Goal: Information Seeking & Learning: Learn about a topic

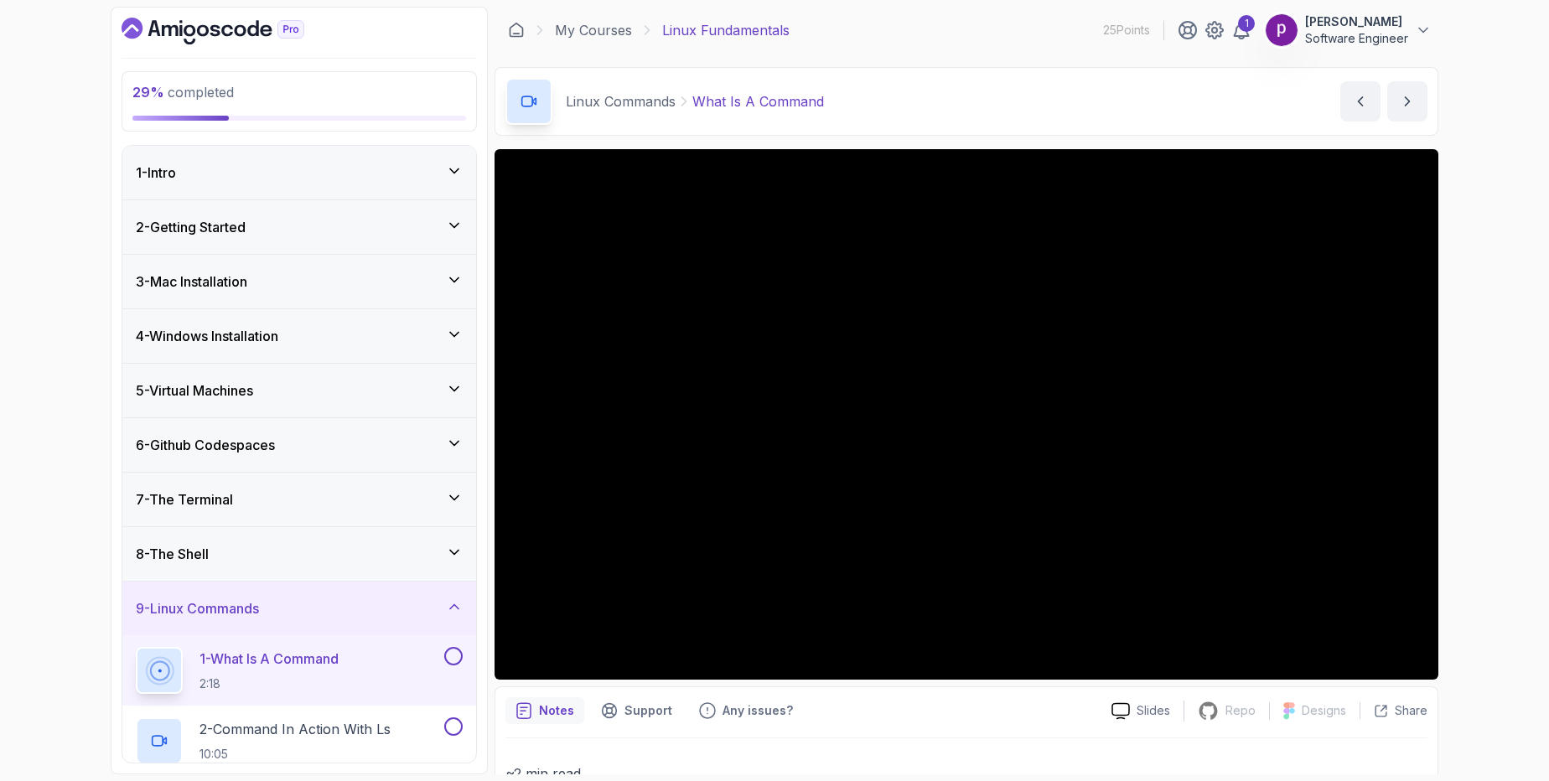
scroll to position [701, 0]
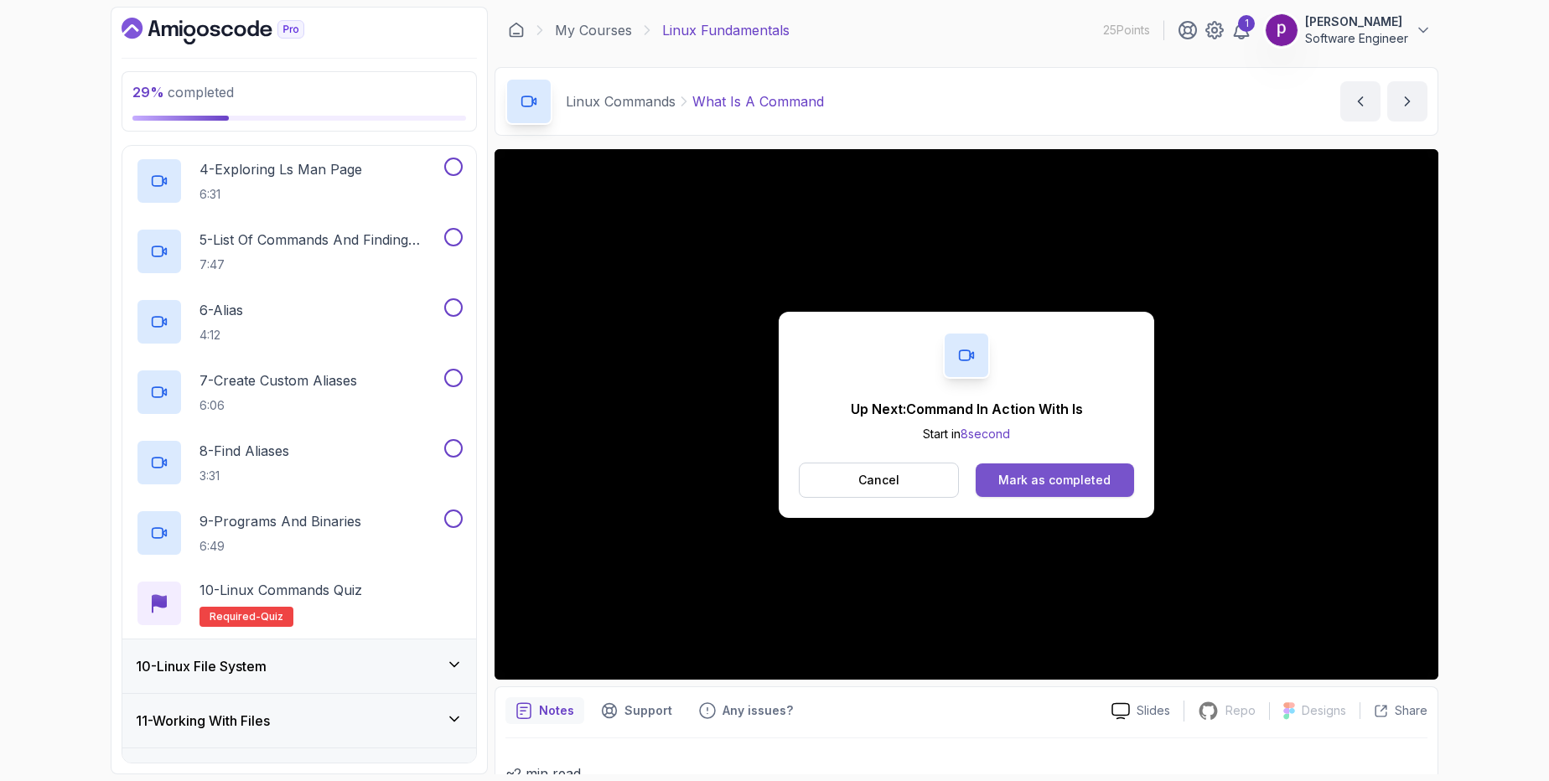
click at [1055, 480] on div "Mark as completed" at bounding box center [1054, 480] width 112 height 17
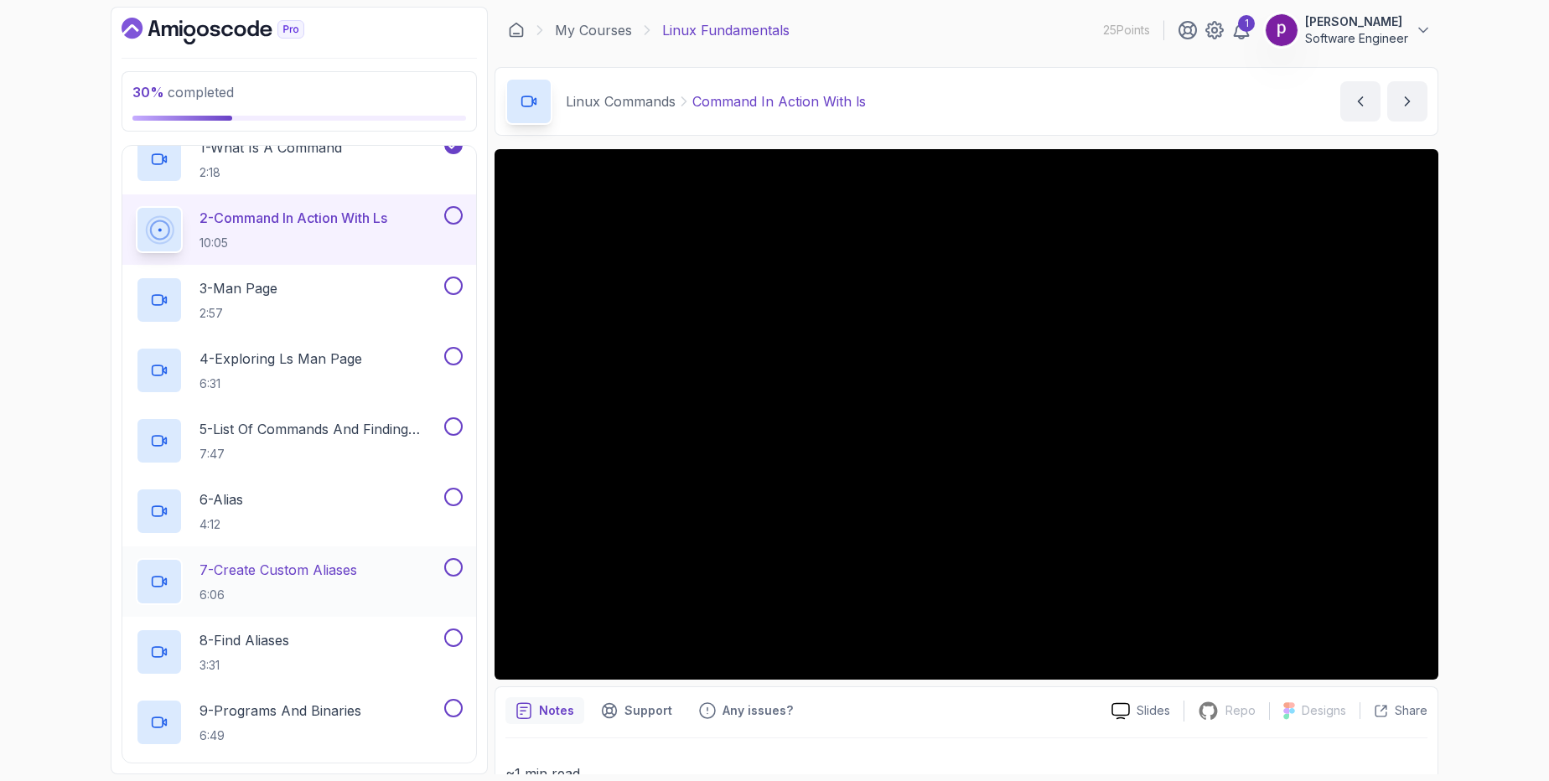
scroll to position [513, 0]
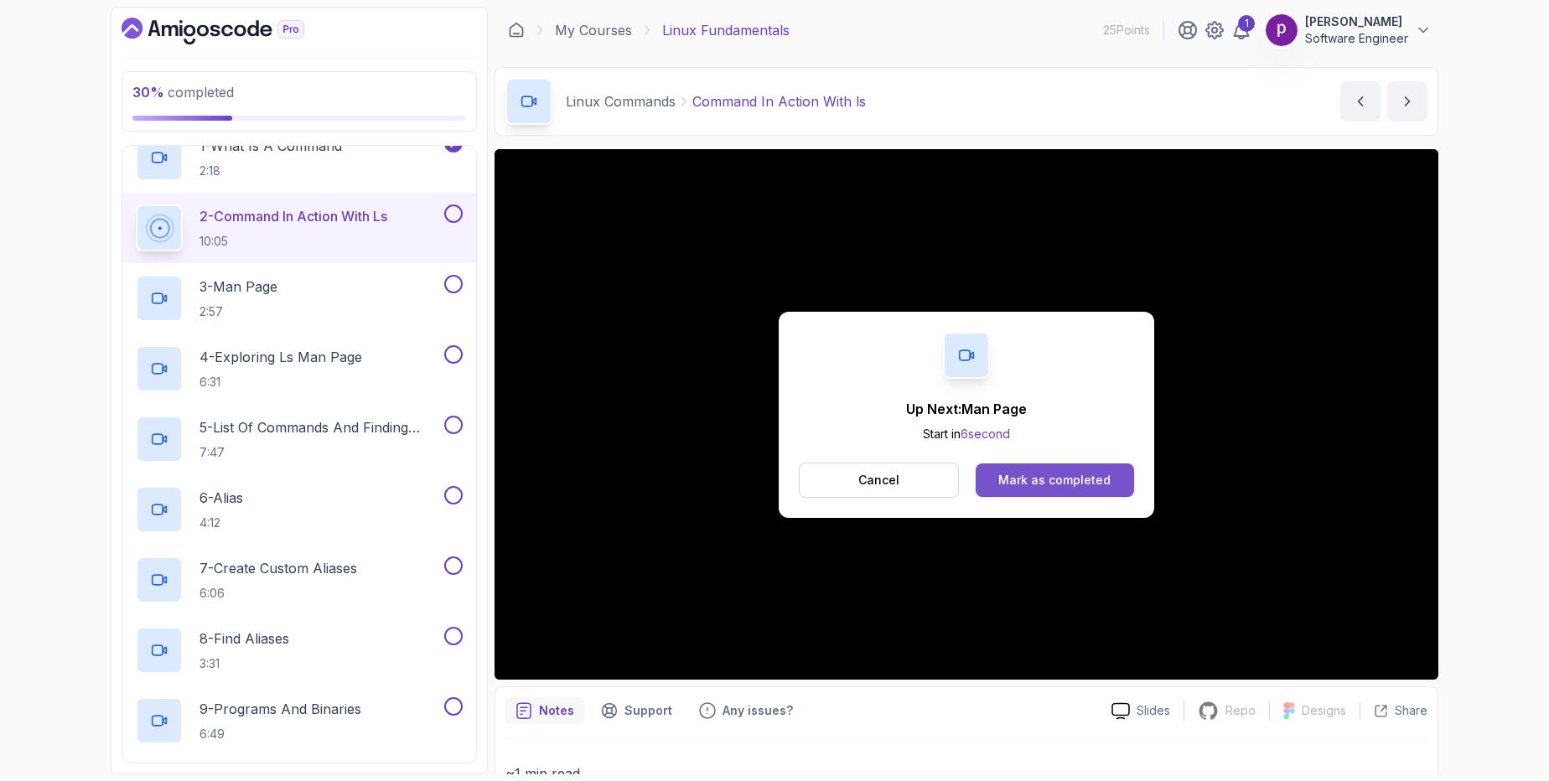
click at [1046, 485] on div "Mark as completed" at bounding box center [1054, 480] width 112 height 17
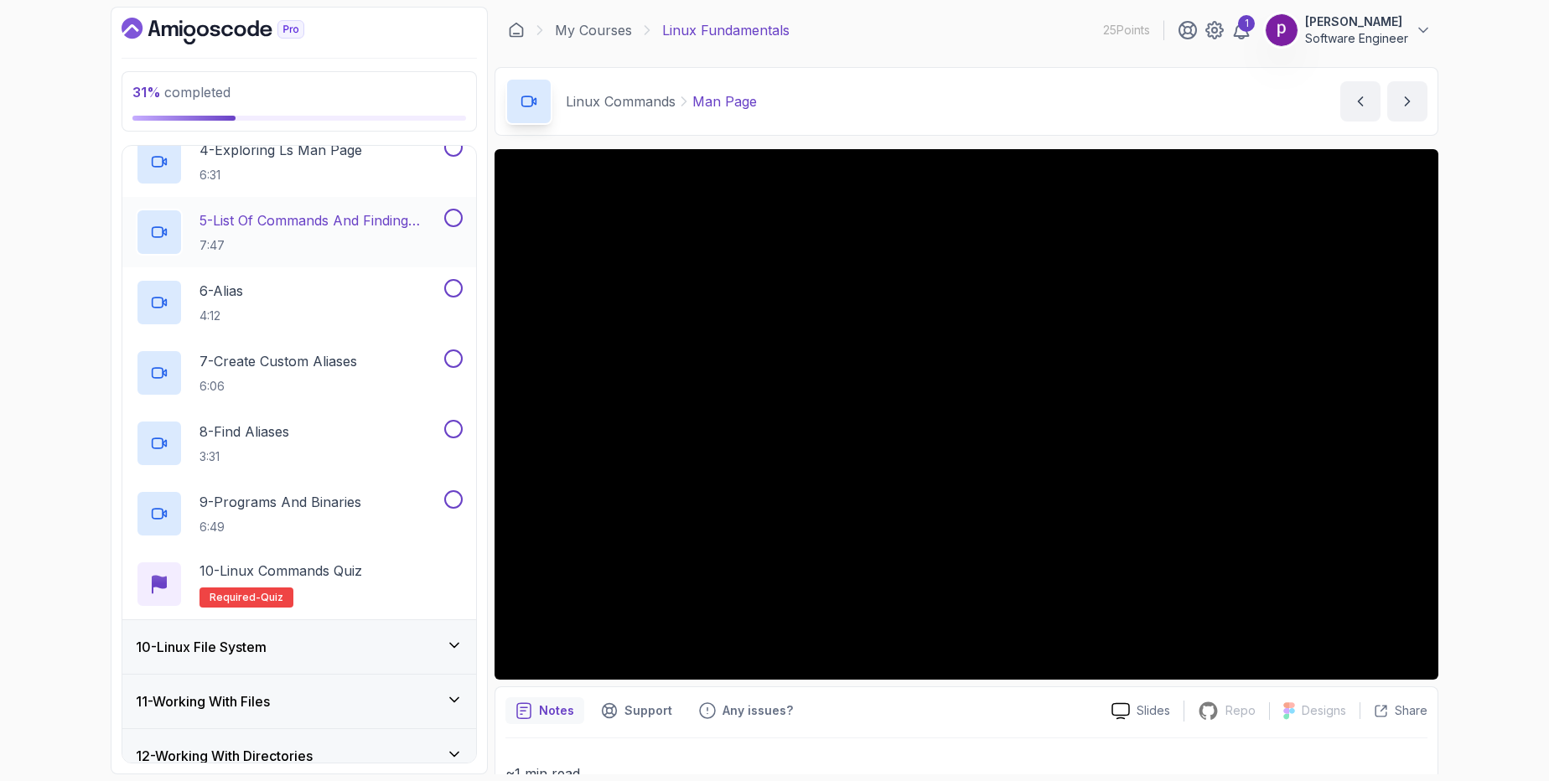
scroll to position [718, 0]
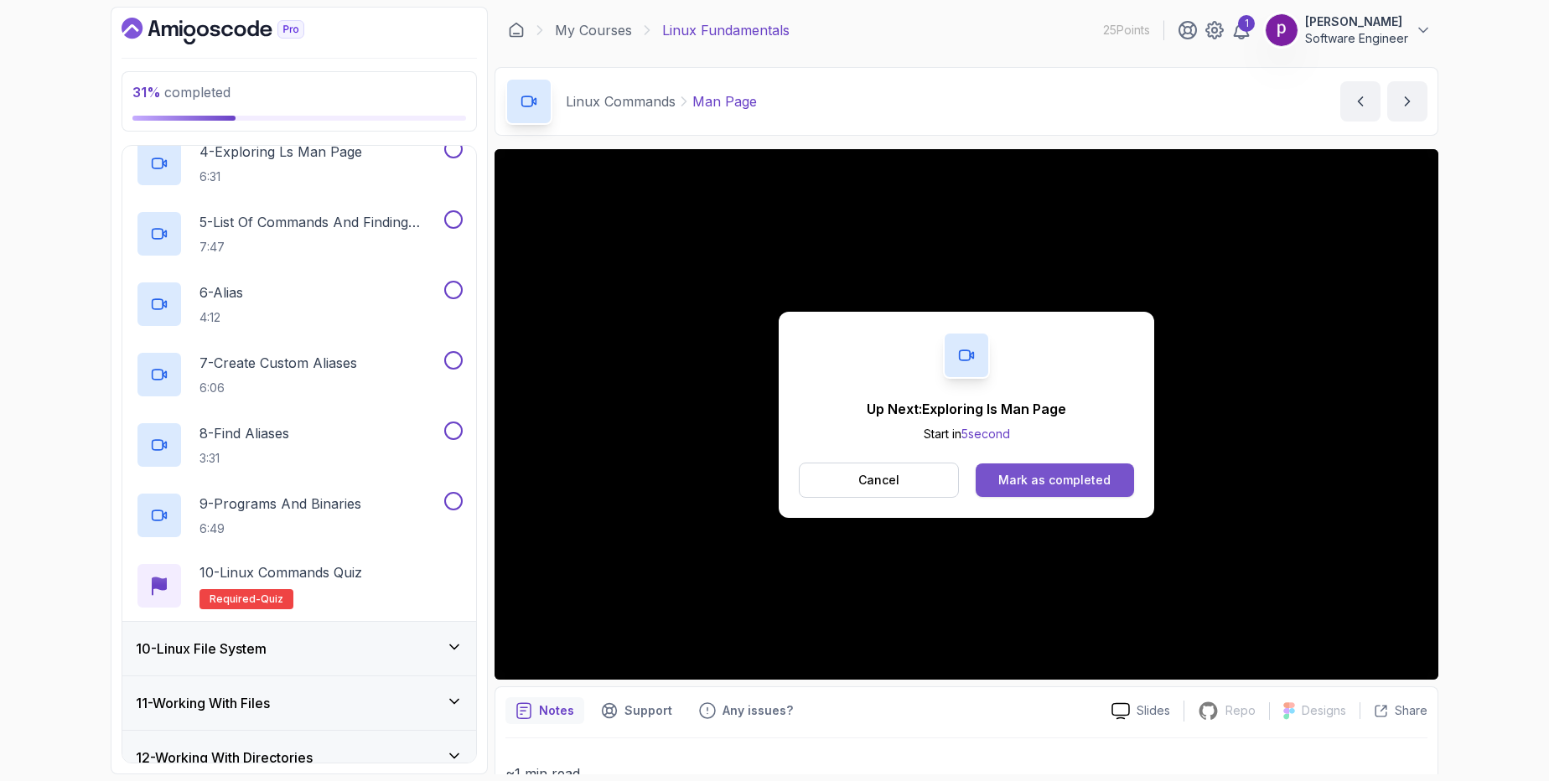
click at [1051, 482] on div "Mark as completed" at bounding box center [1054, 480] width 112 height 17
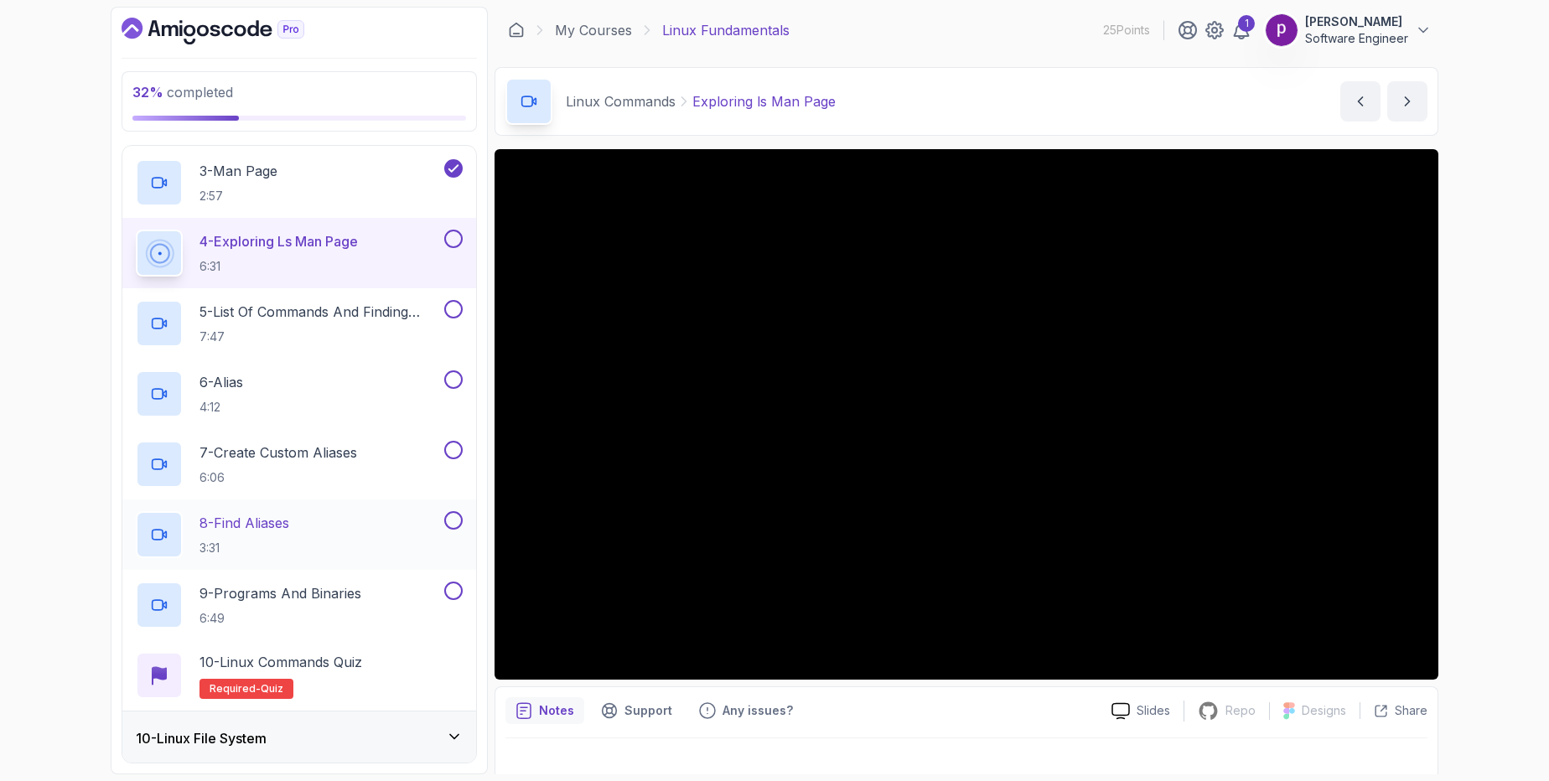
scroll to position [635, 0]
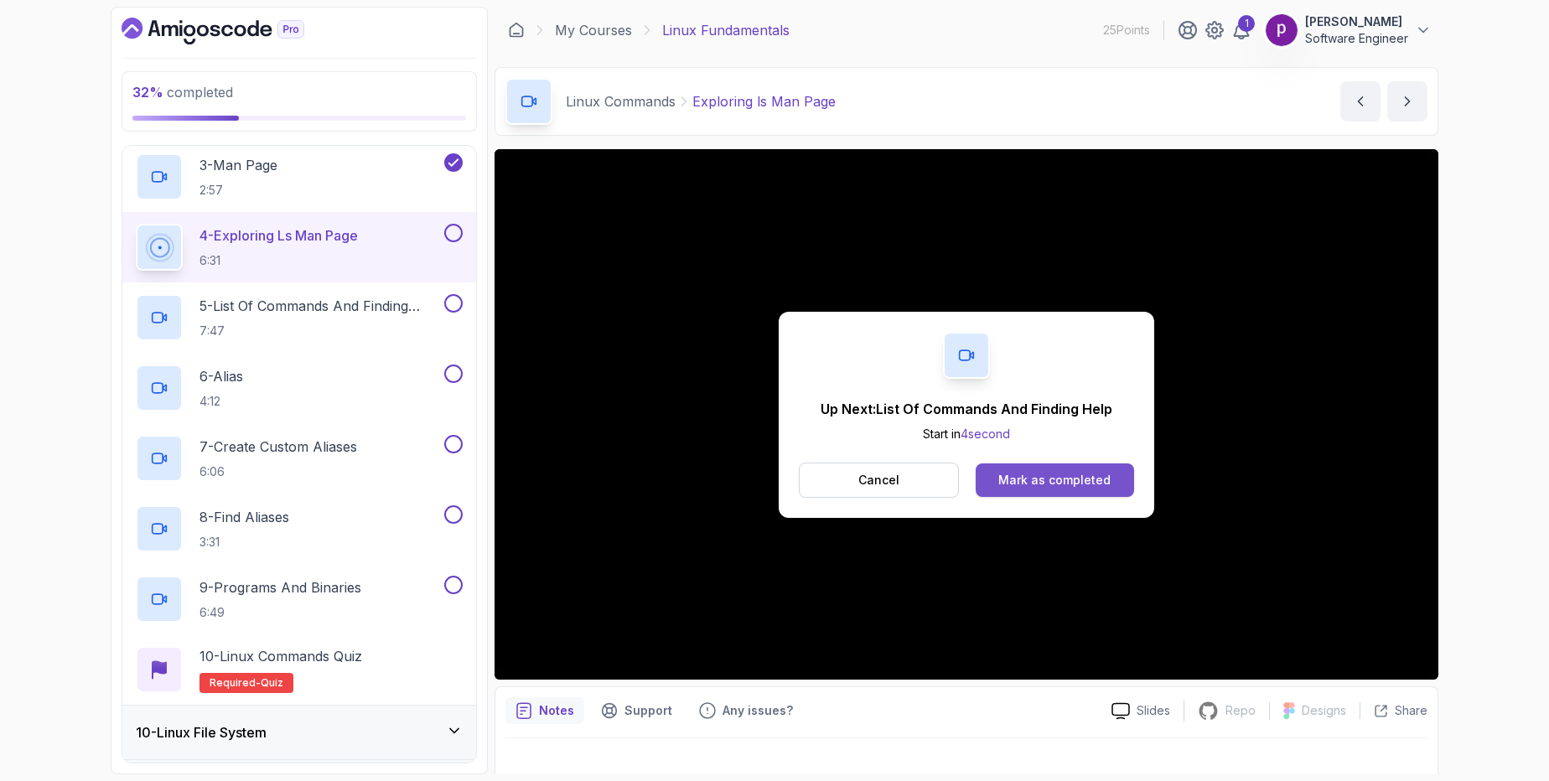
click at [1048, 477] on div "Mark as completed" at bounding box center [1054, 480] width 112 height 17
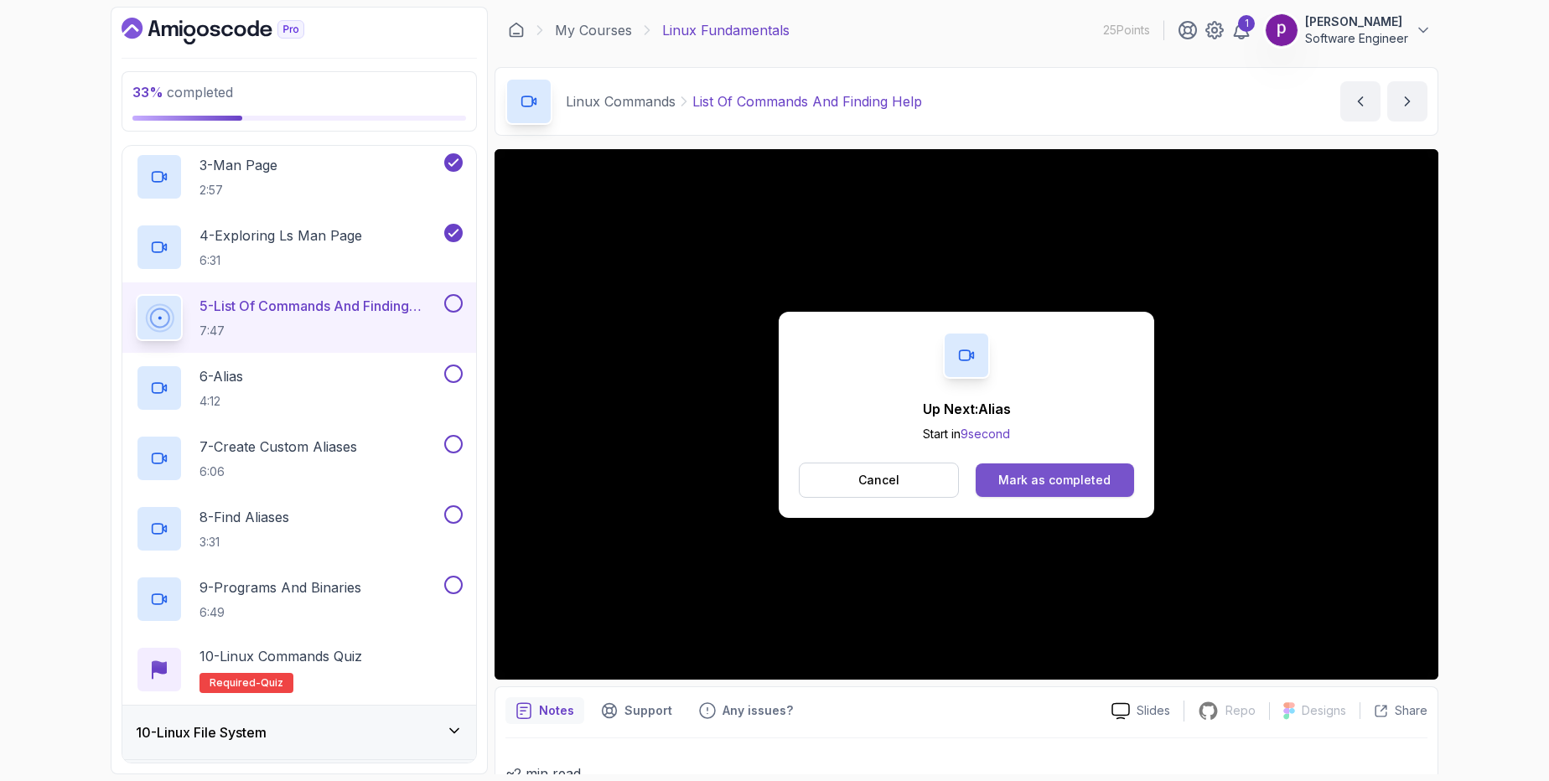
click at [1029, 478] on div "Mark as completed" at bounding box center [1054, 480] width 112 height 17
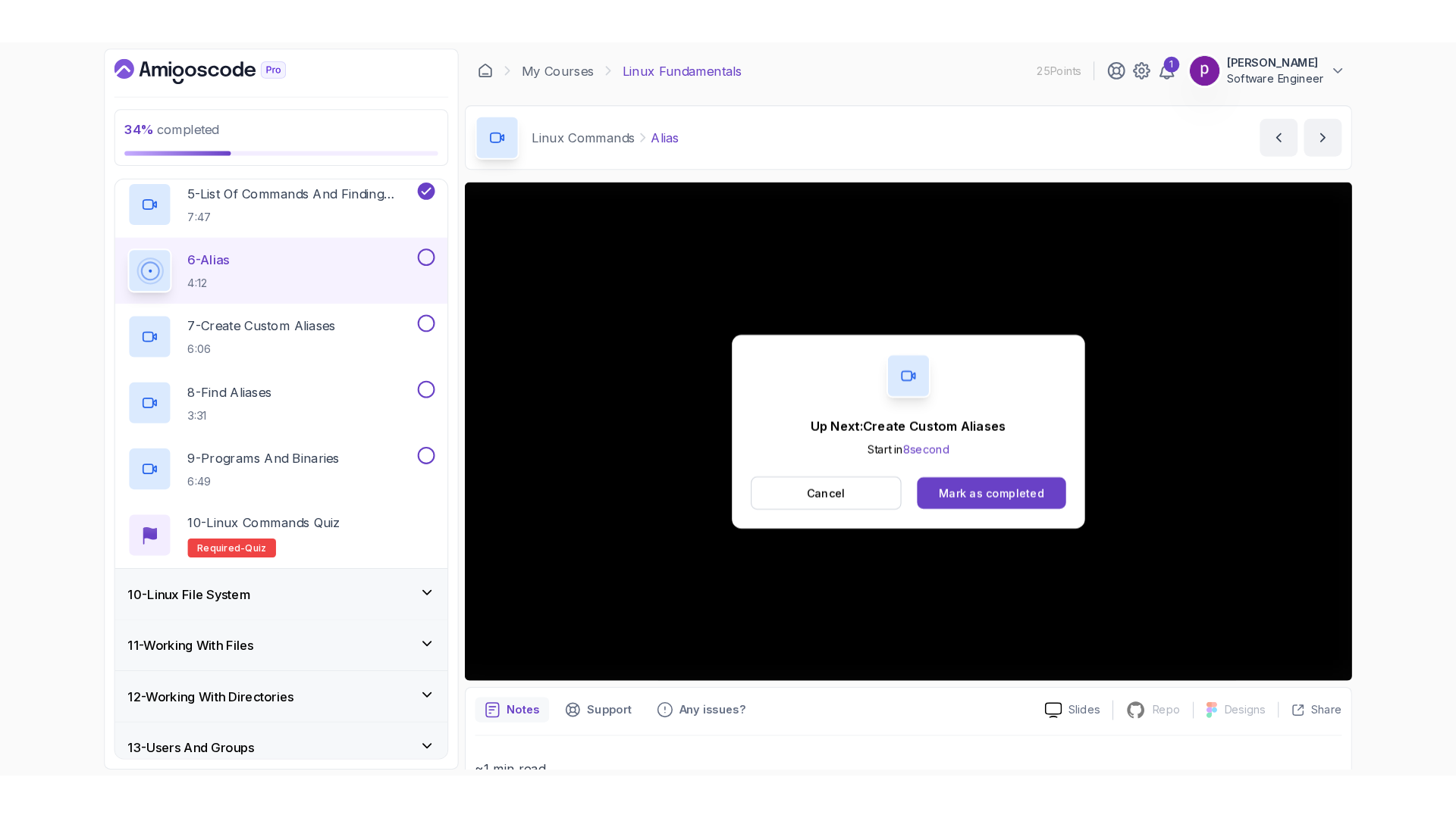
scroll to position [817, 0]
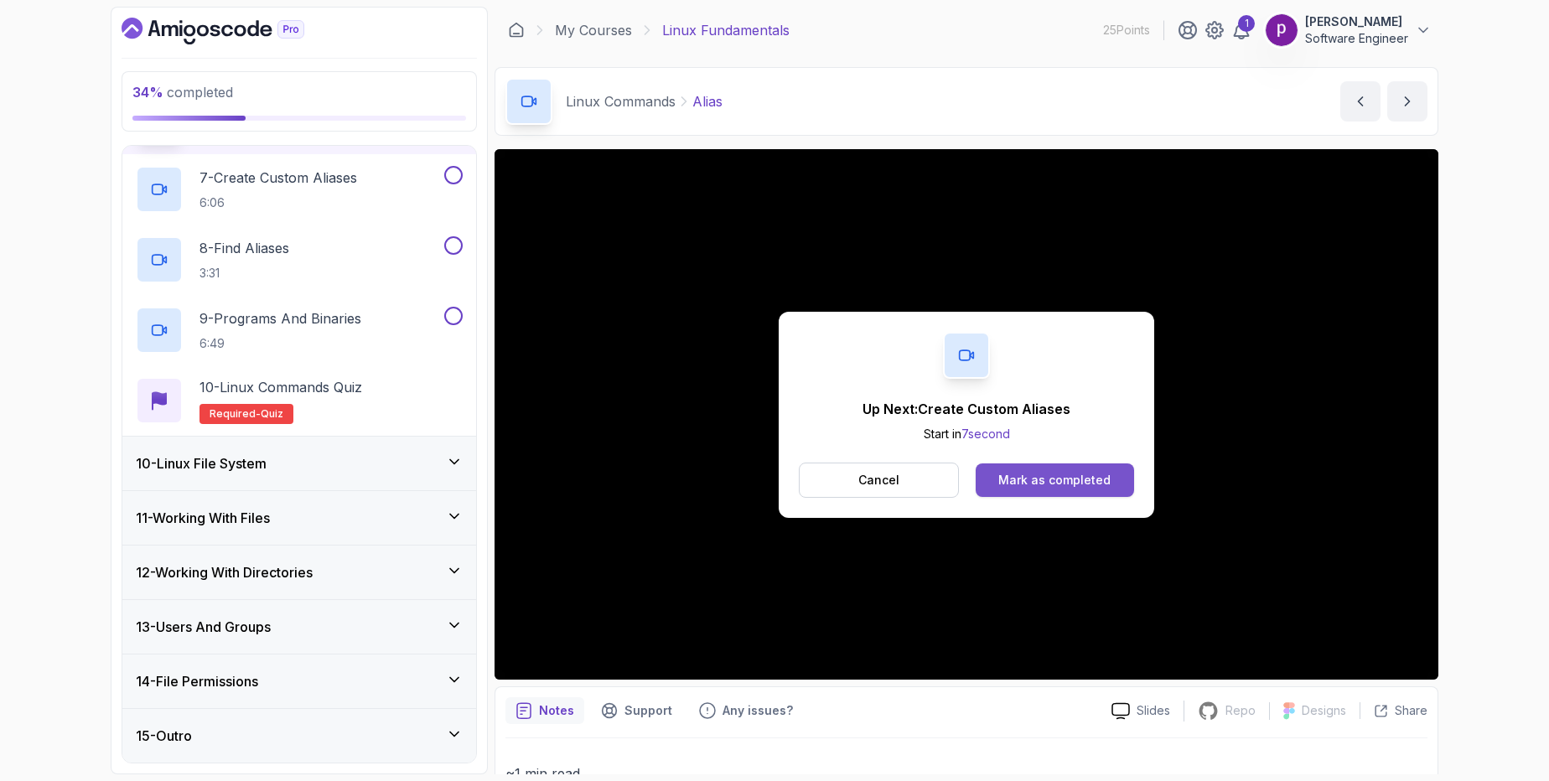
click at [1066, 473] on div "Mark as completed" at bounding box center [1054, 480] width 112 height 17
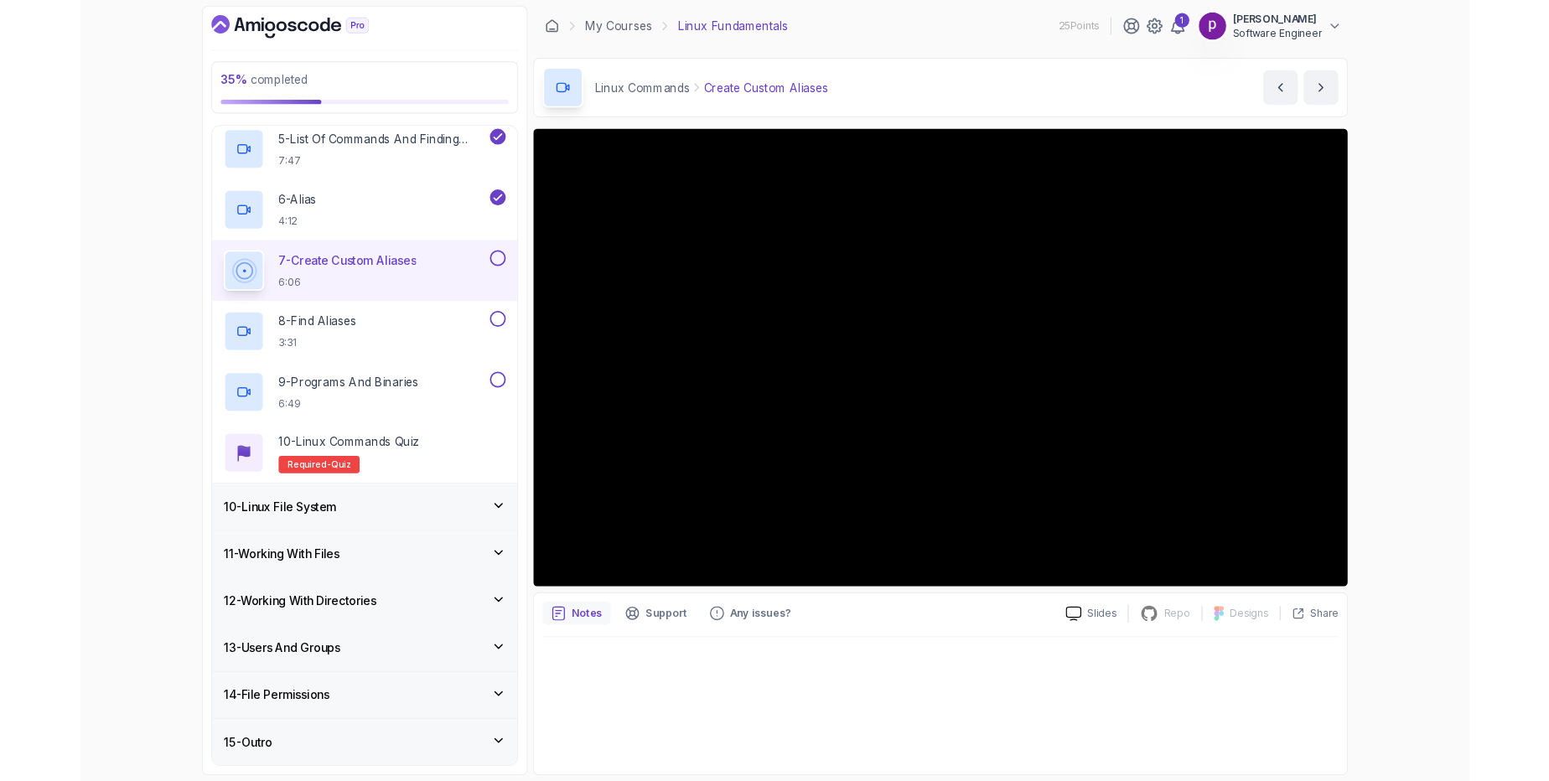
scroll to position [904, 0]
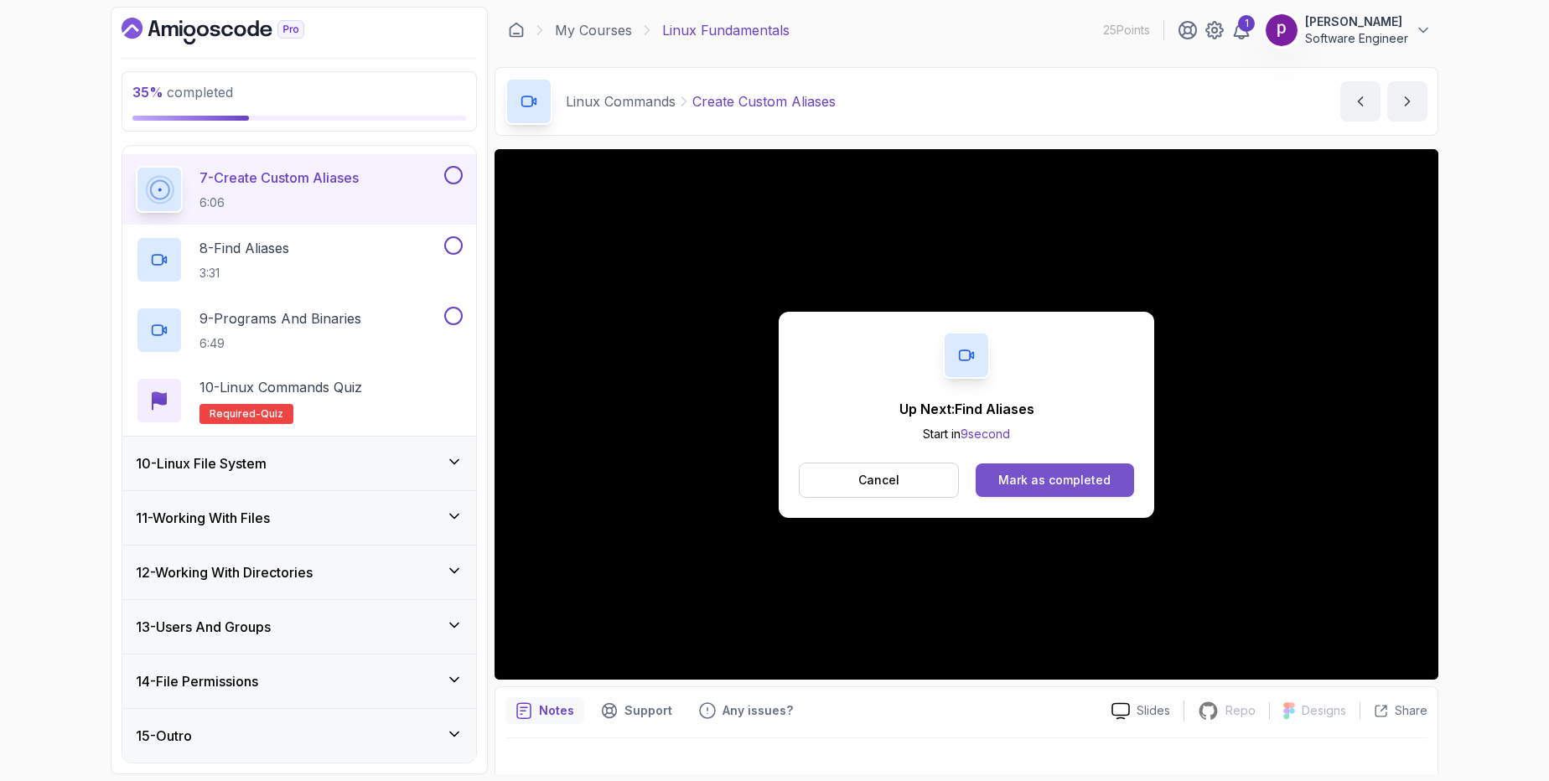
click at [1072, 481] on div "Mark as completed" at bounding box center [1054, 480] width 112 height 17
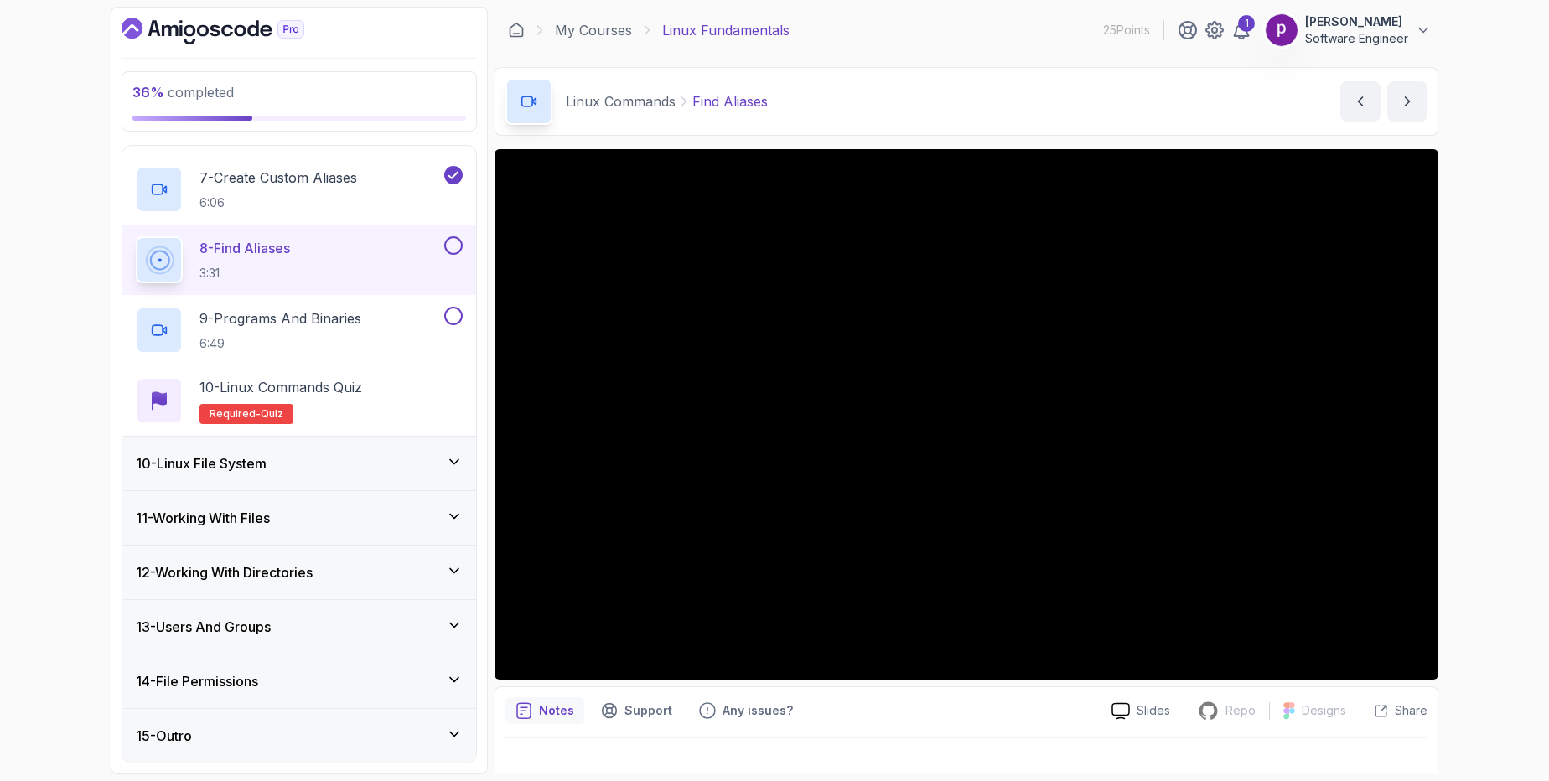
scroll to position [17, 0]
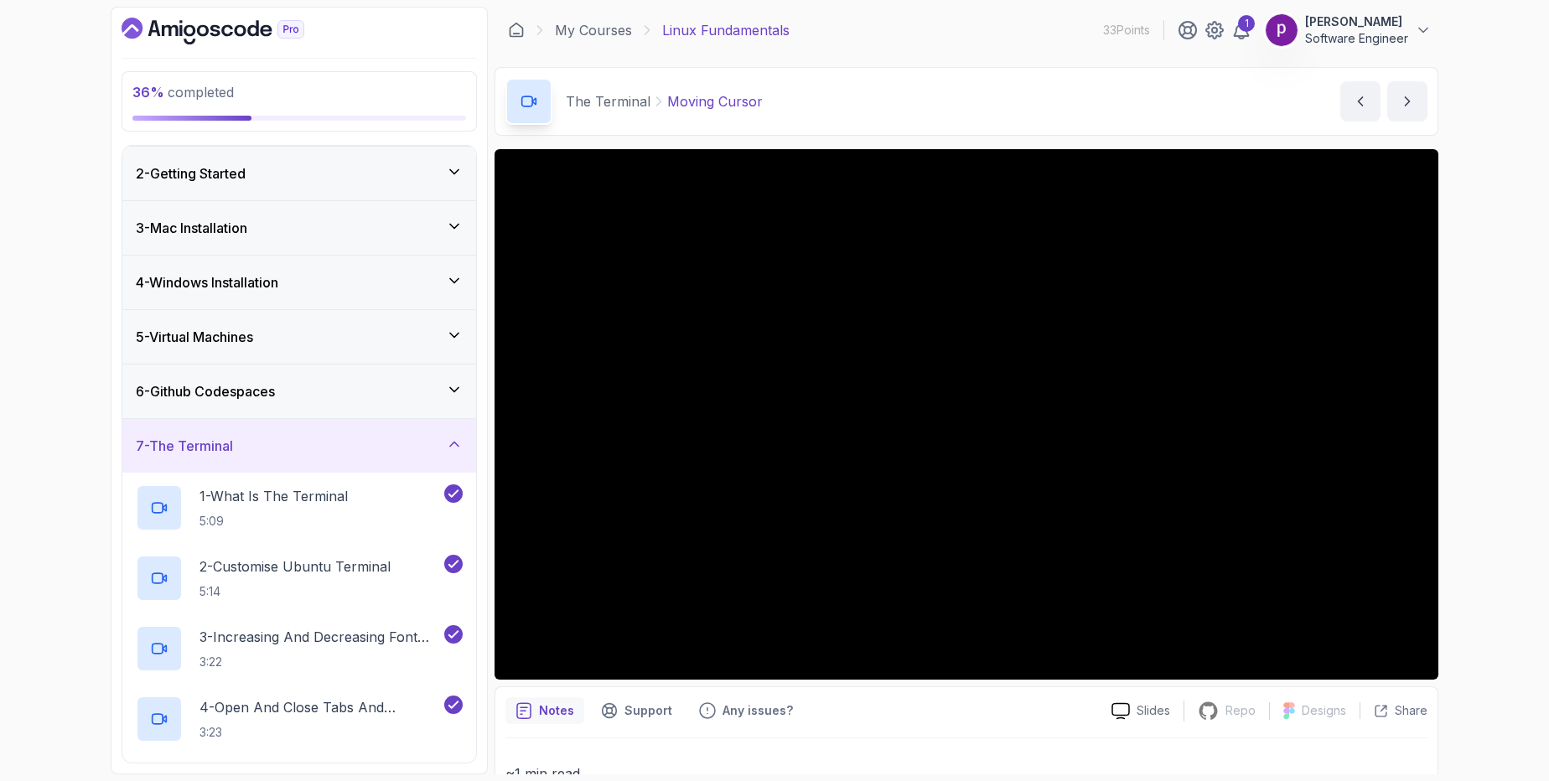
scroll to position [64, 0]
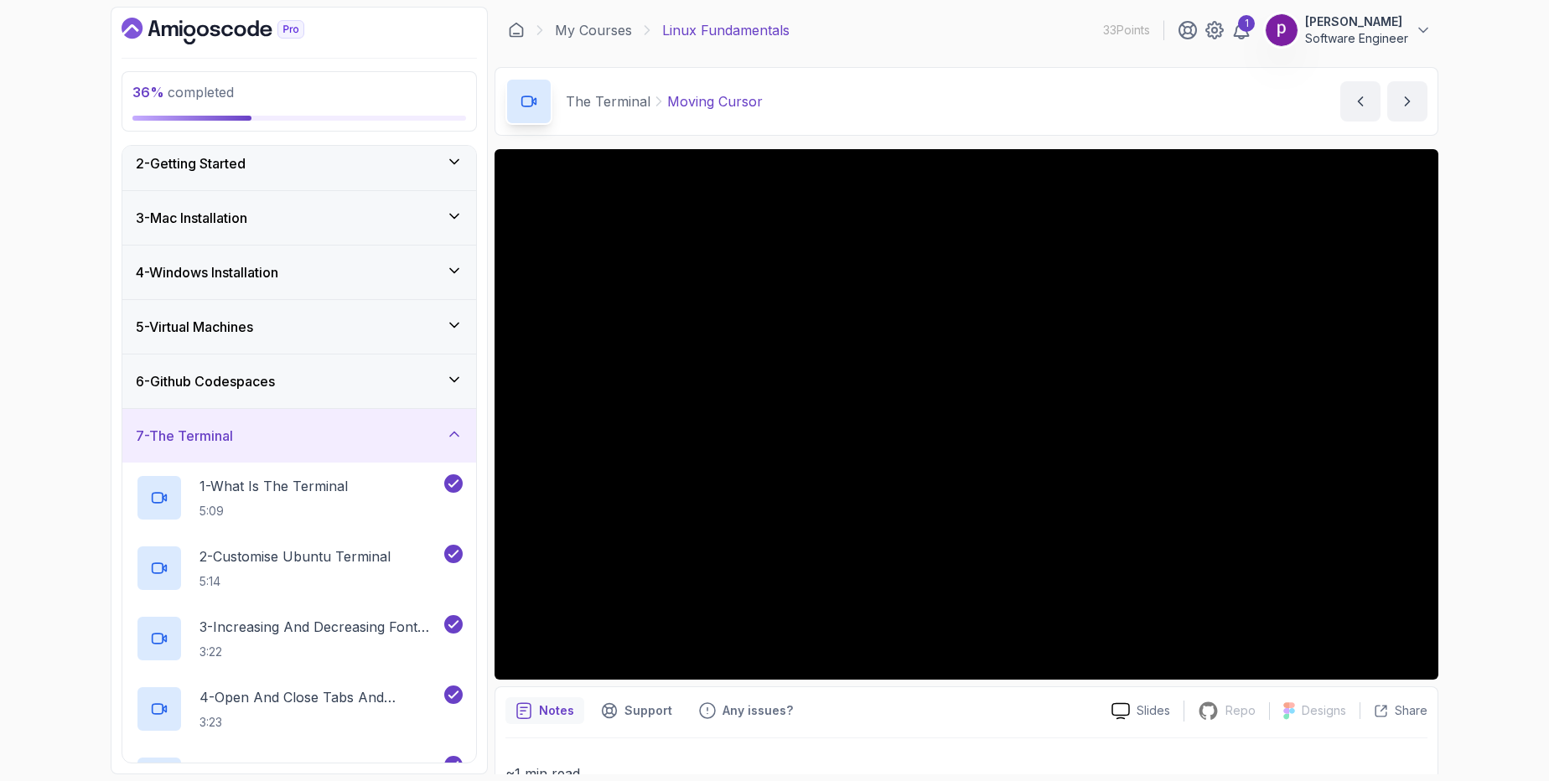
click at [245, 439] on div "7 - The Terminal" at bounding box center [299, 436] width 327 height 20
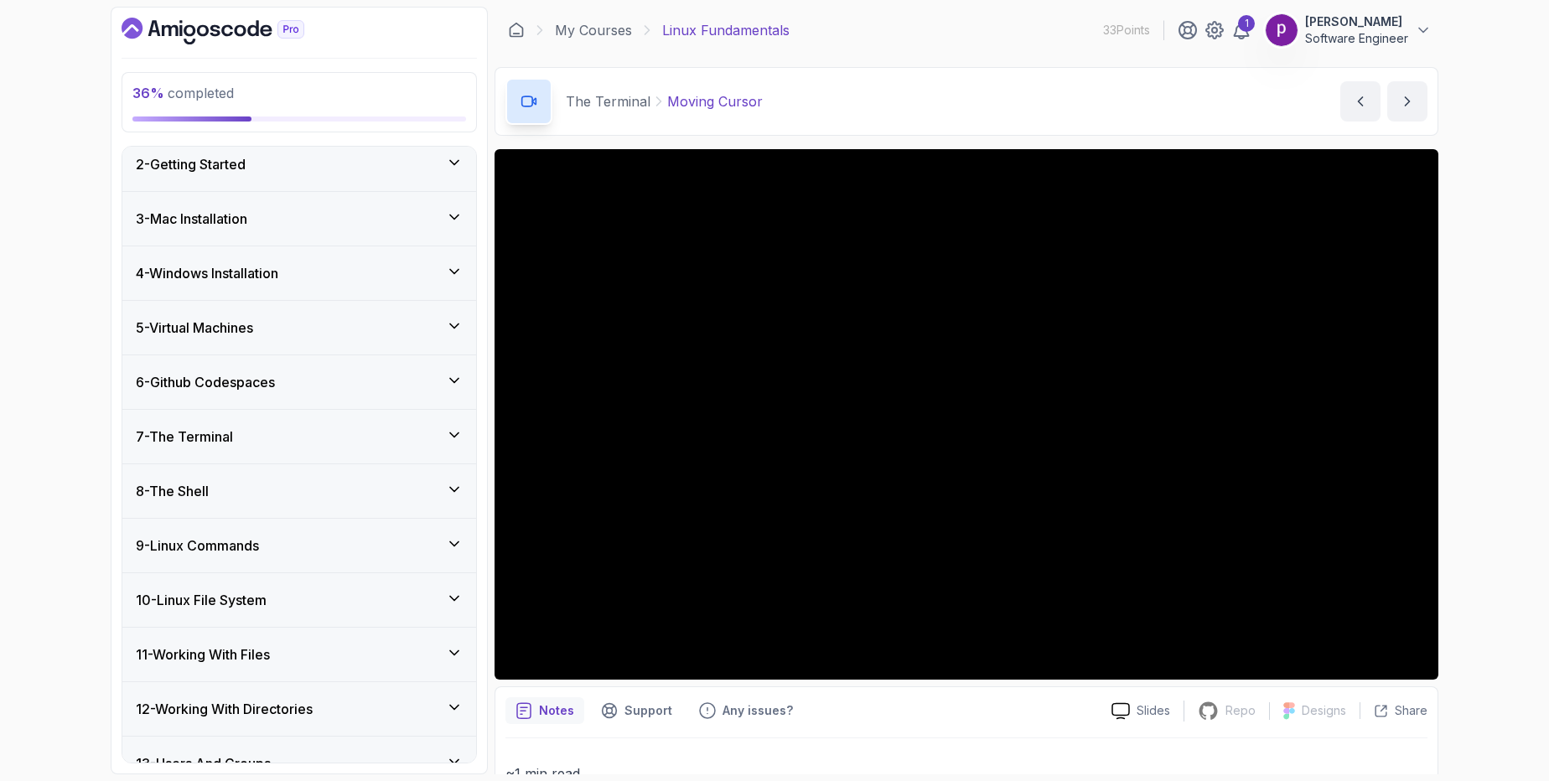
scroll to position [200, 0]
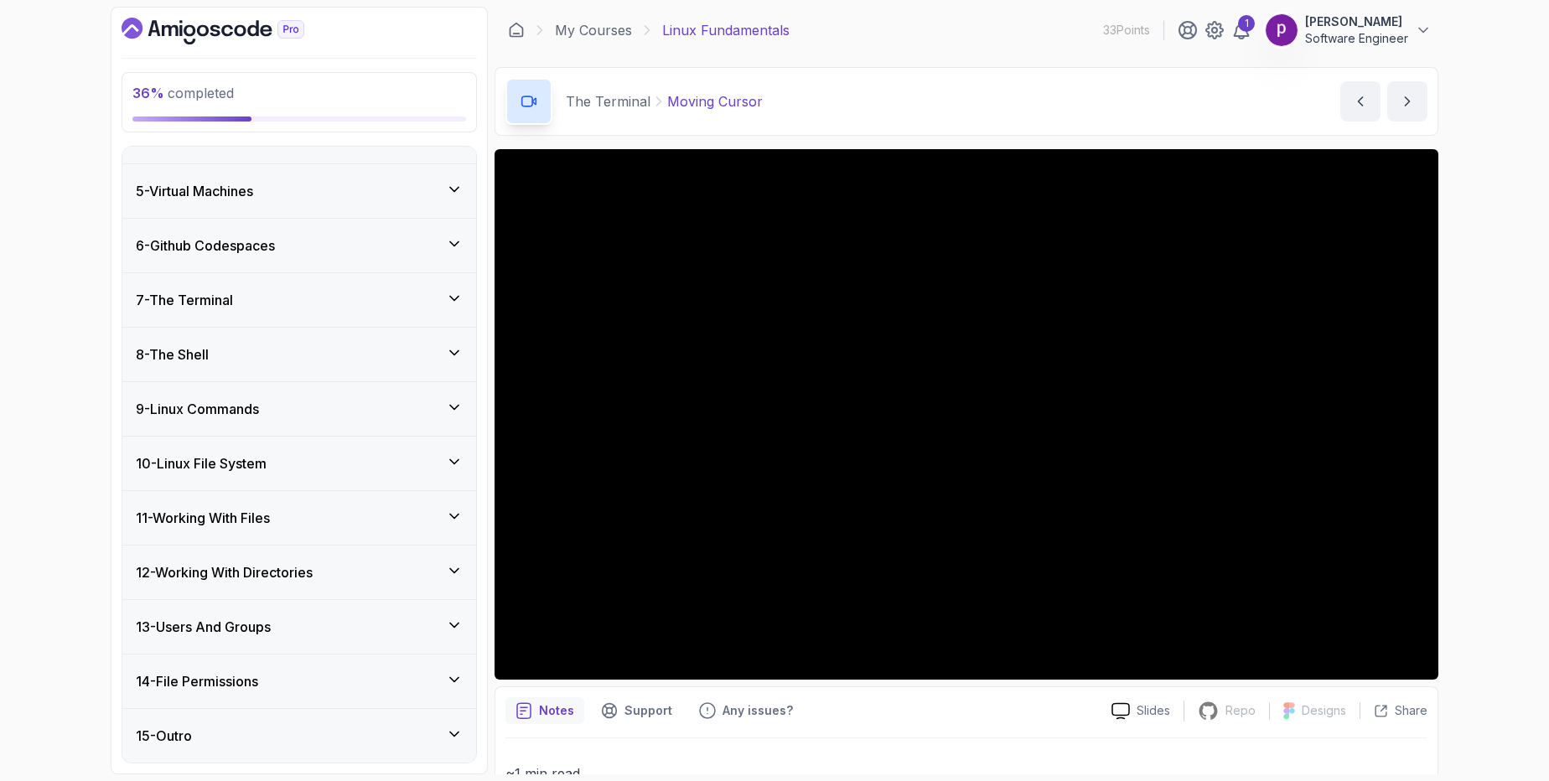
click at [229, 411] on h3 "9 - Linux Commands" at bounding box center [197, 409] width 123 height 20
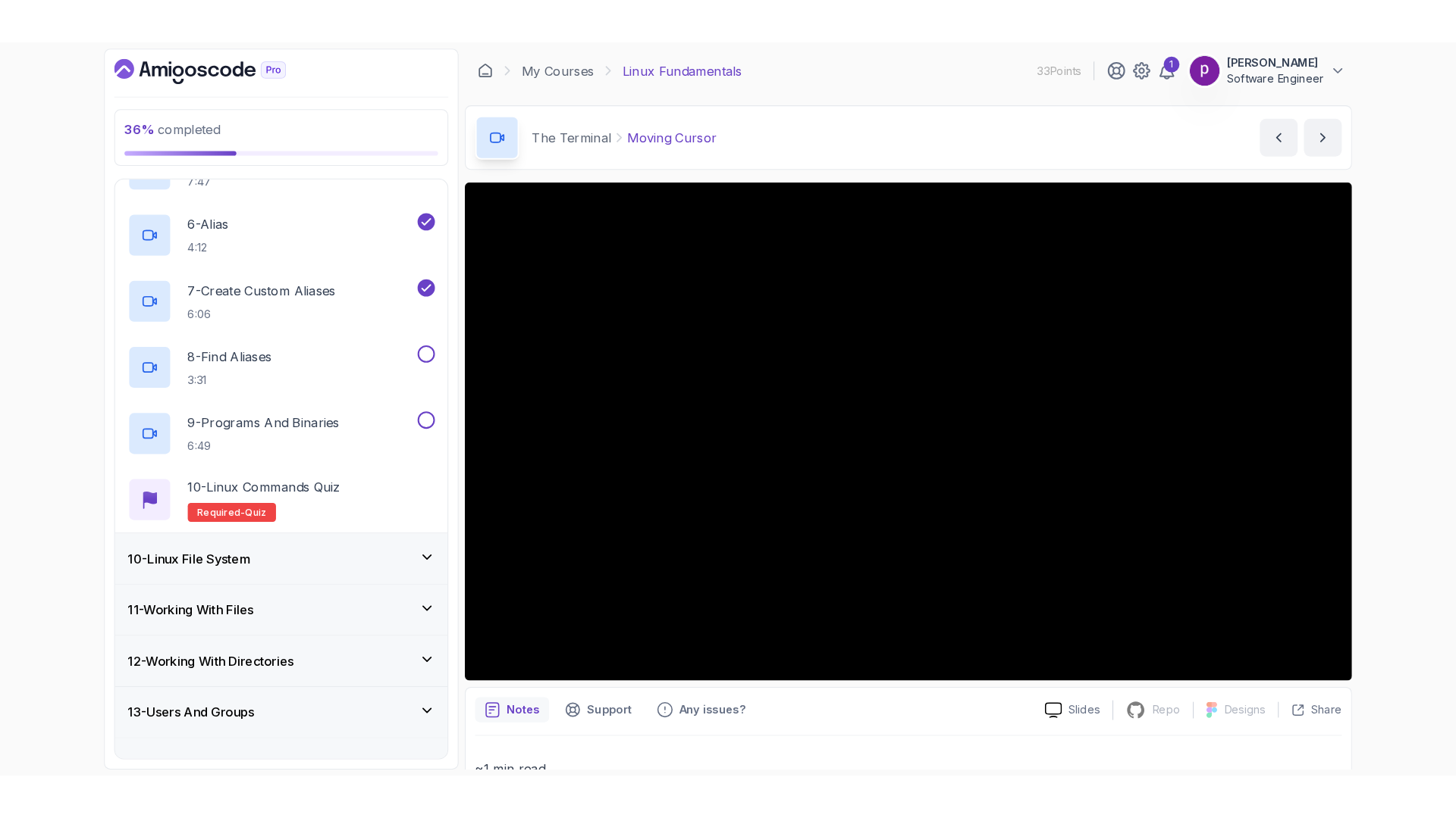
scroll to position [736, 0]
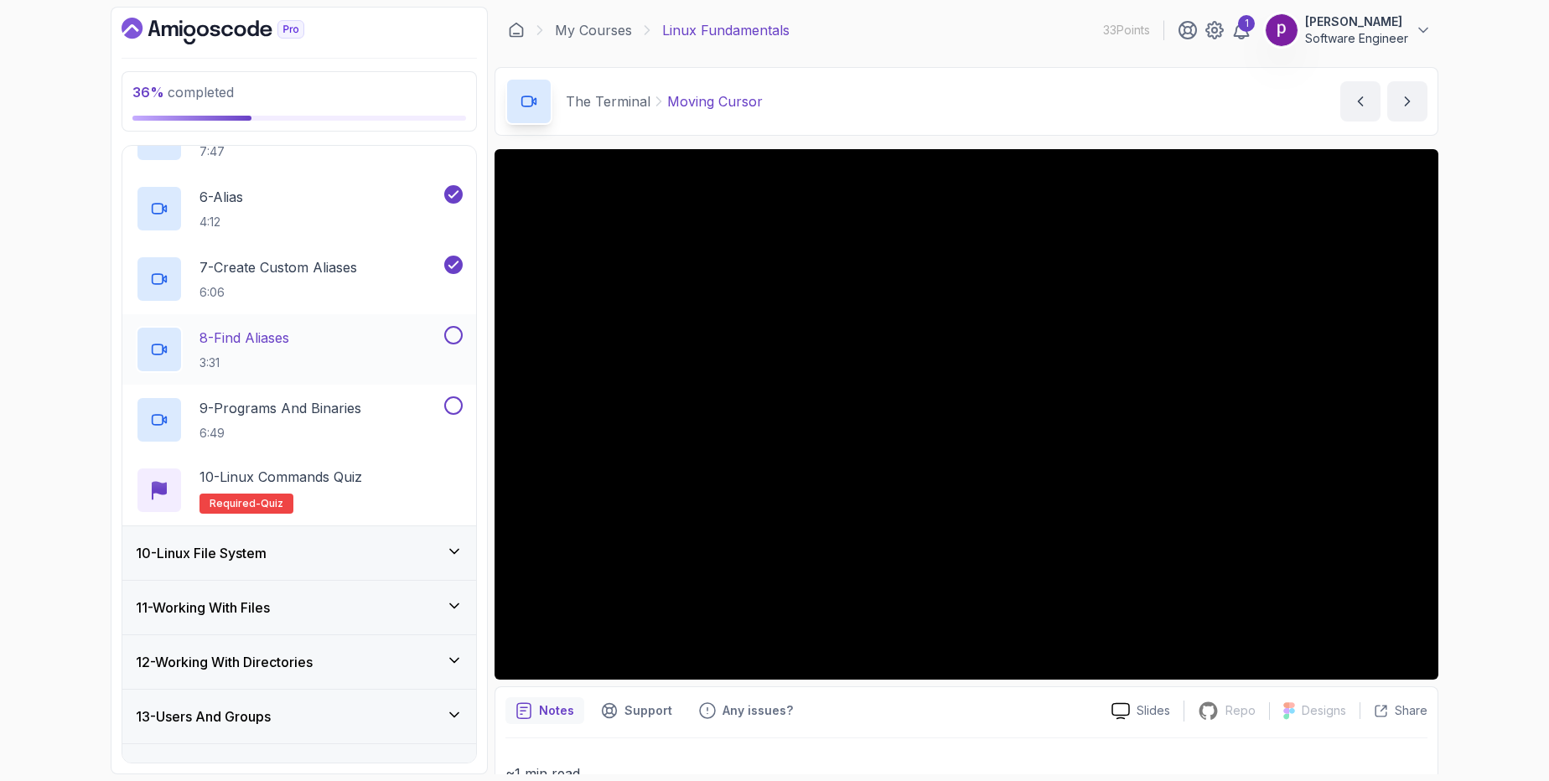
click at [240, 345] on p "8 - Find Aliases" at bounding box center [245, 338] width 90 height 20
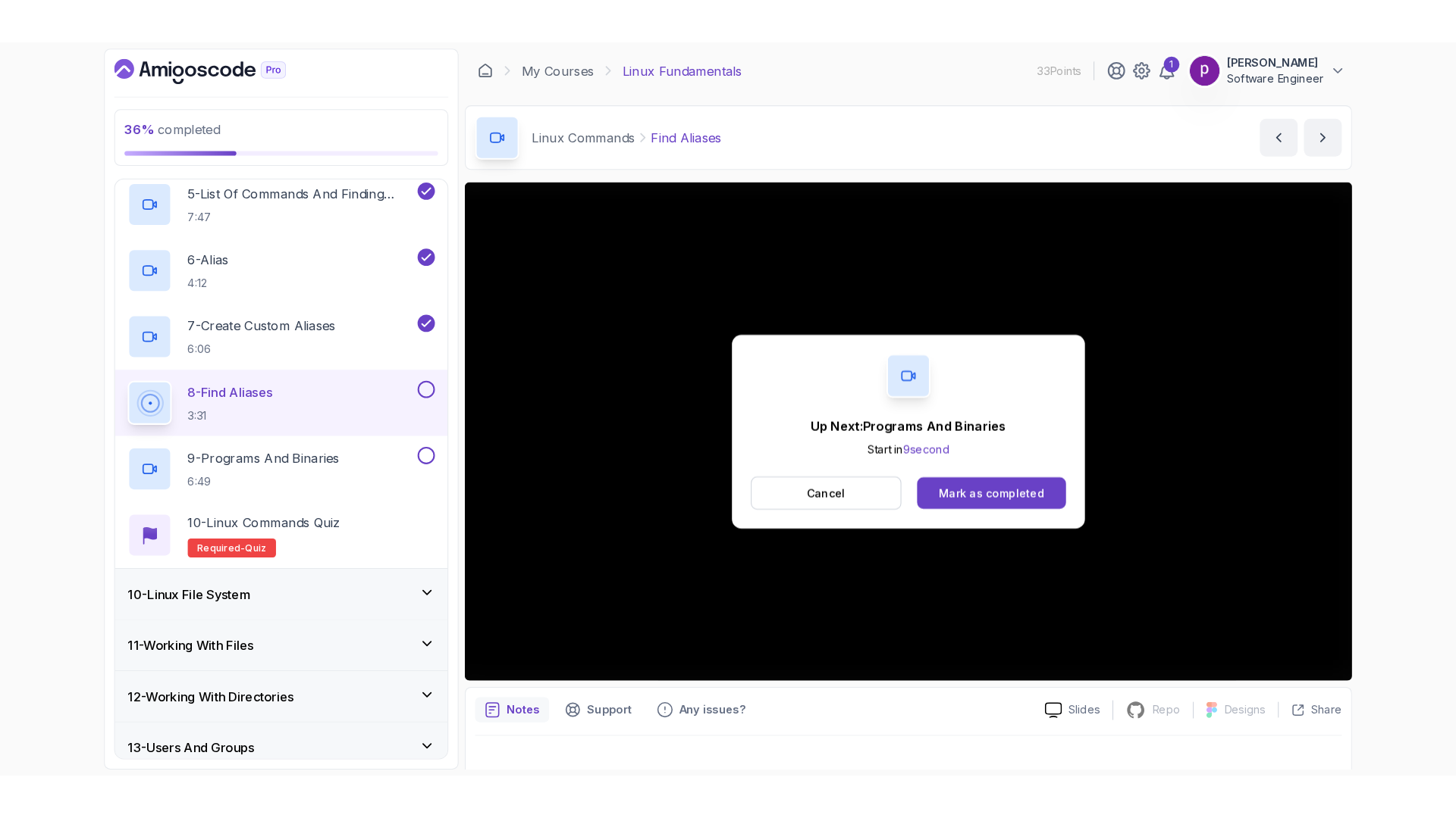
scroll to position [736, 0]
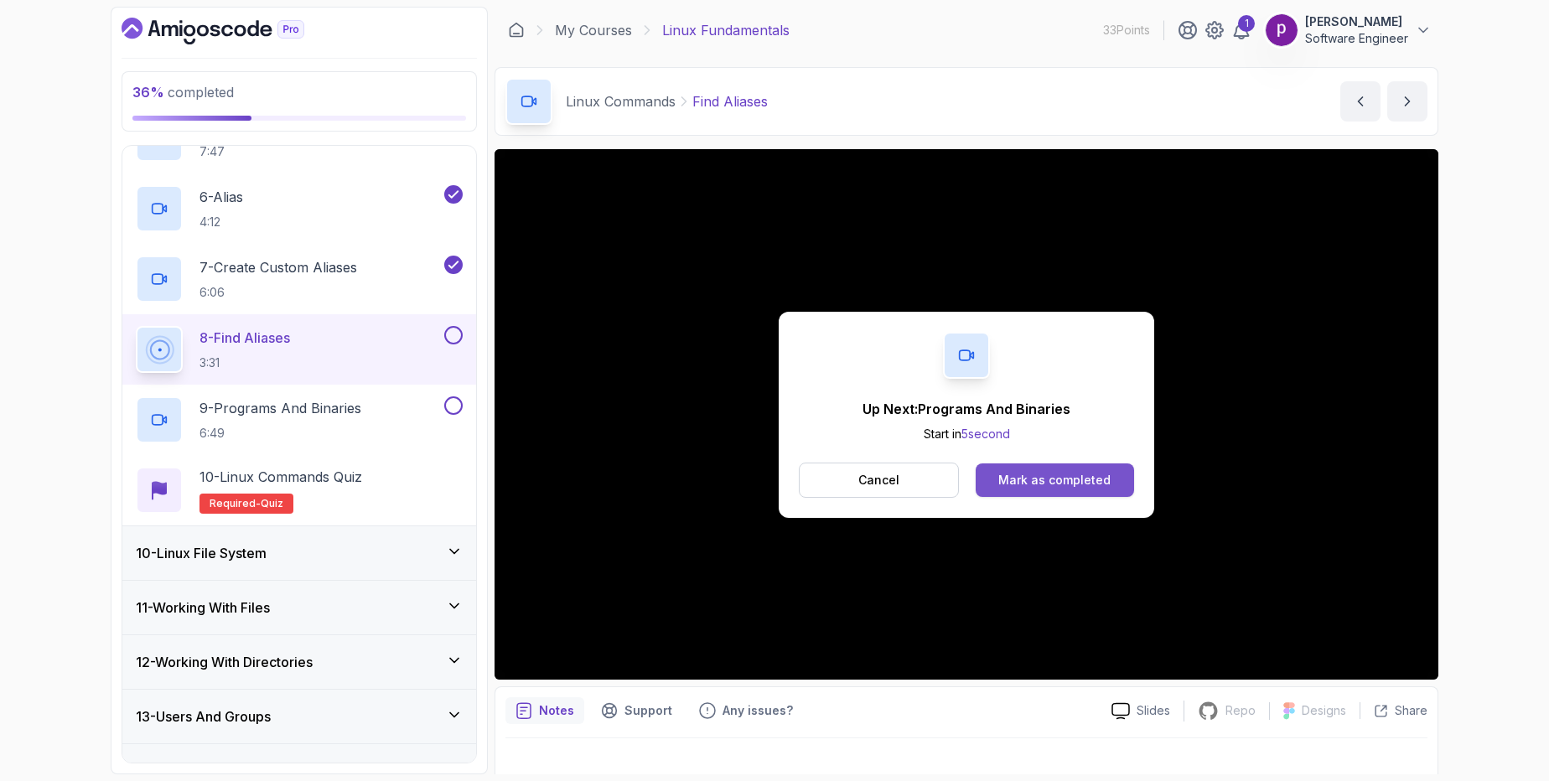
click at [1045, 470] on button "Mark as completed" at bounding box center [1055, 481] width 158 height 34
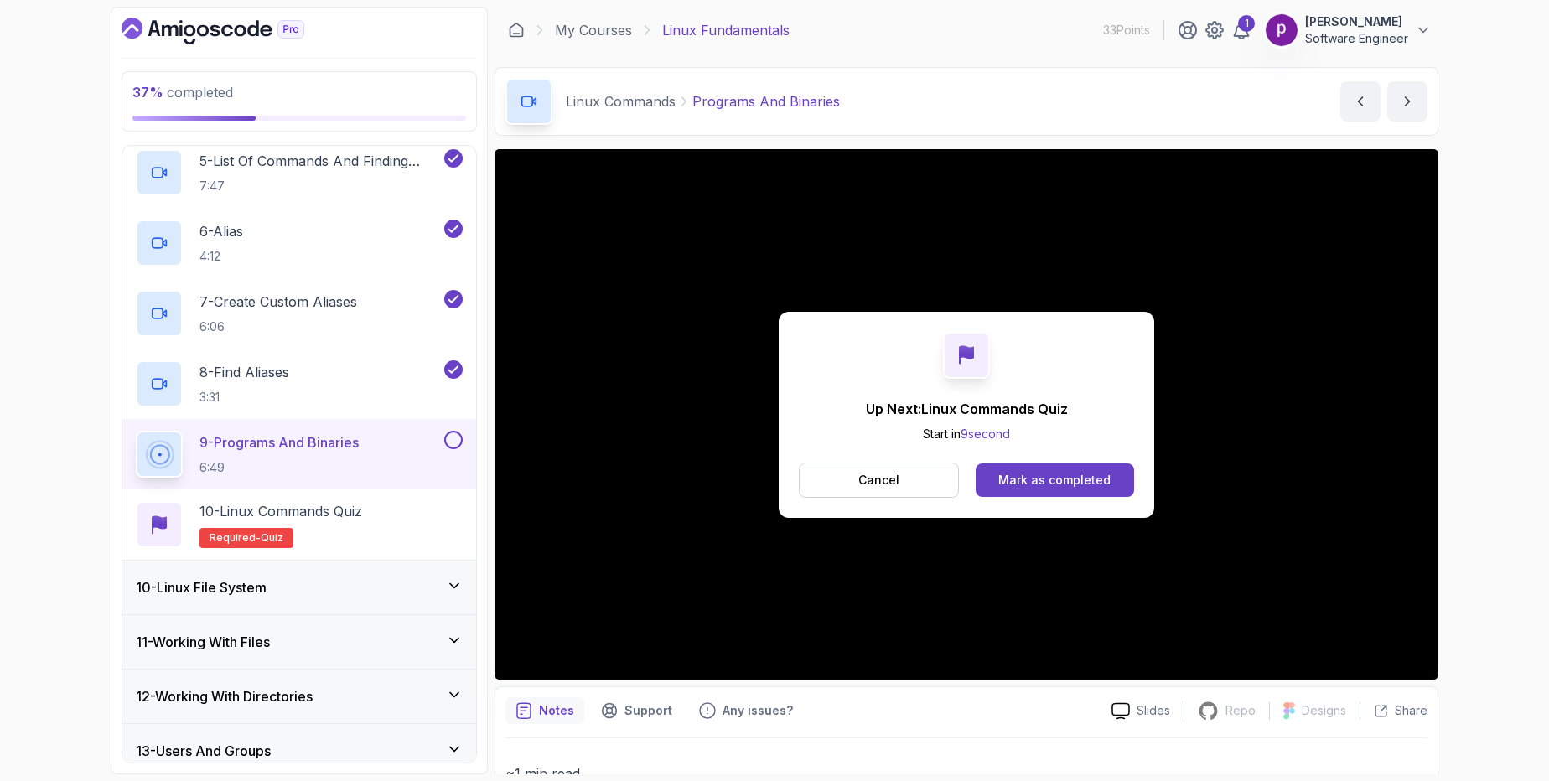
scroll to position [814, 0]
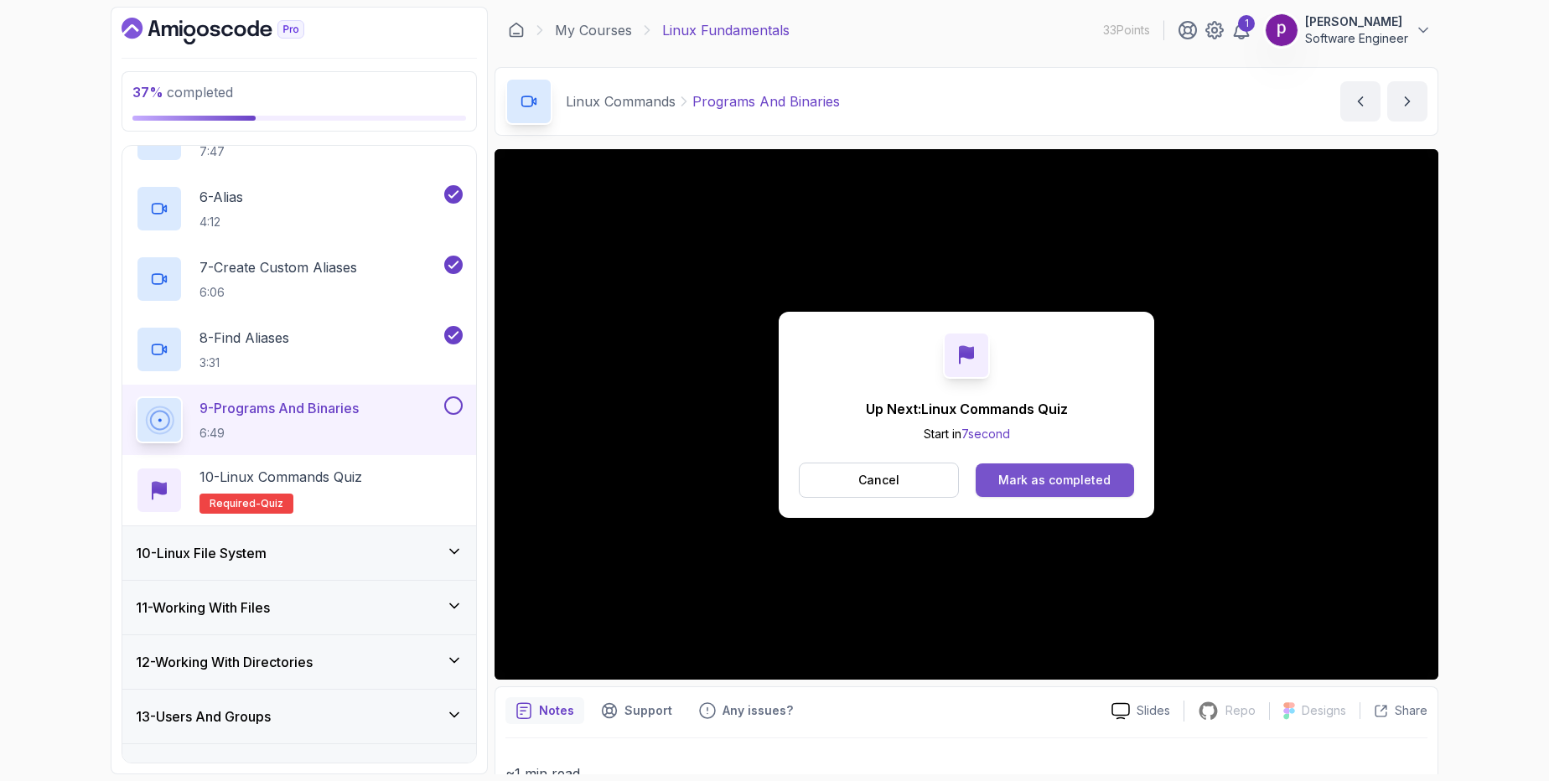
click at [1079, 474] on div "Mark as completed" at bounding box center [1054, 480] width 112 height 17
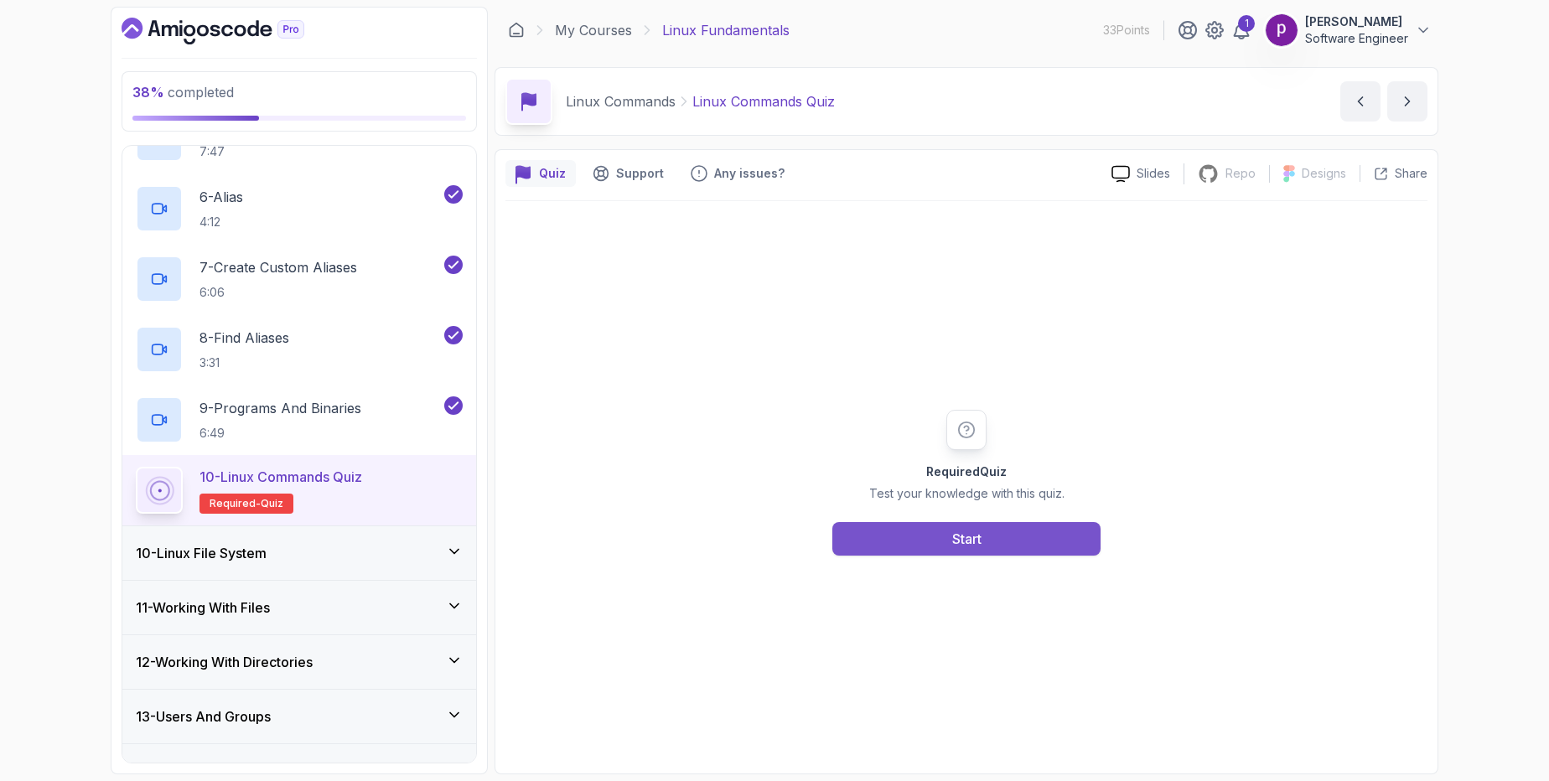
click at [1016, 542] on button "Start" at bounding box center [966, 539] width 268 height 34
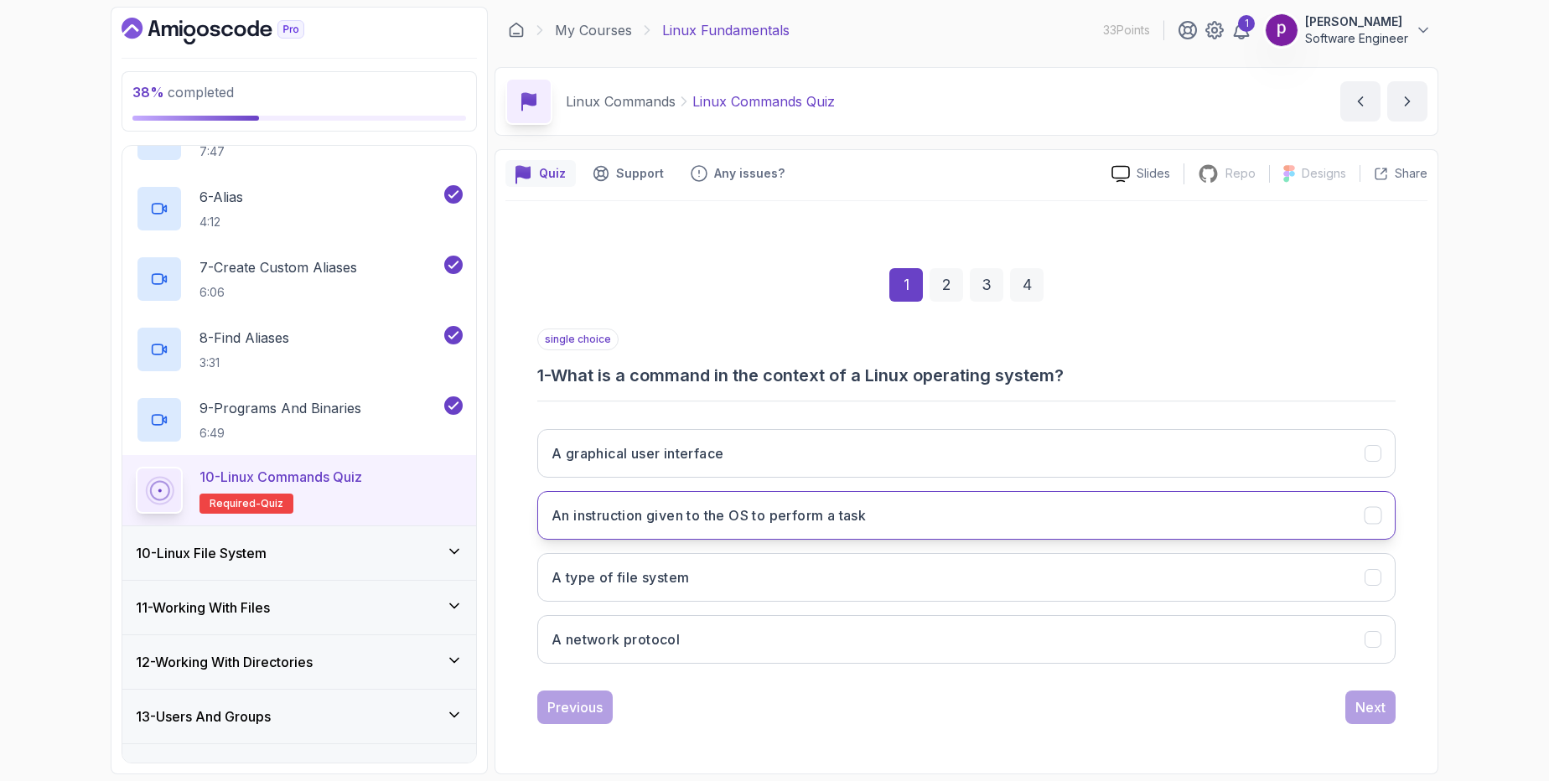
click at [936, 510] on button "An instruction given to the OS to perform a task" at bounding box center [966, 515] width 858 height 49
click at [1363, 711] on div "Next" at bounding box center [1371, 707] width 30 height 20
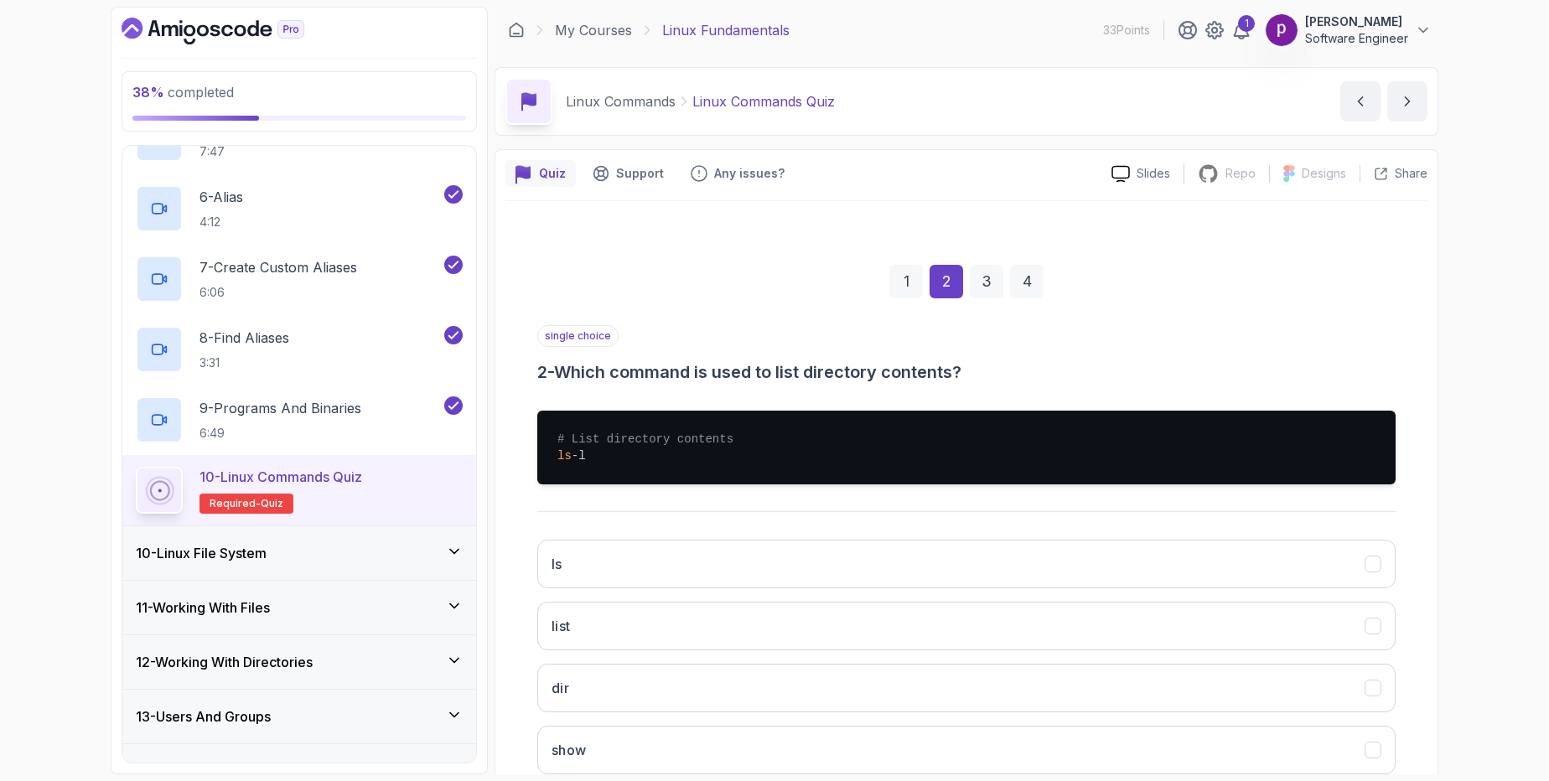
scroll to position [108, 0]
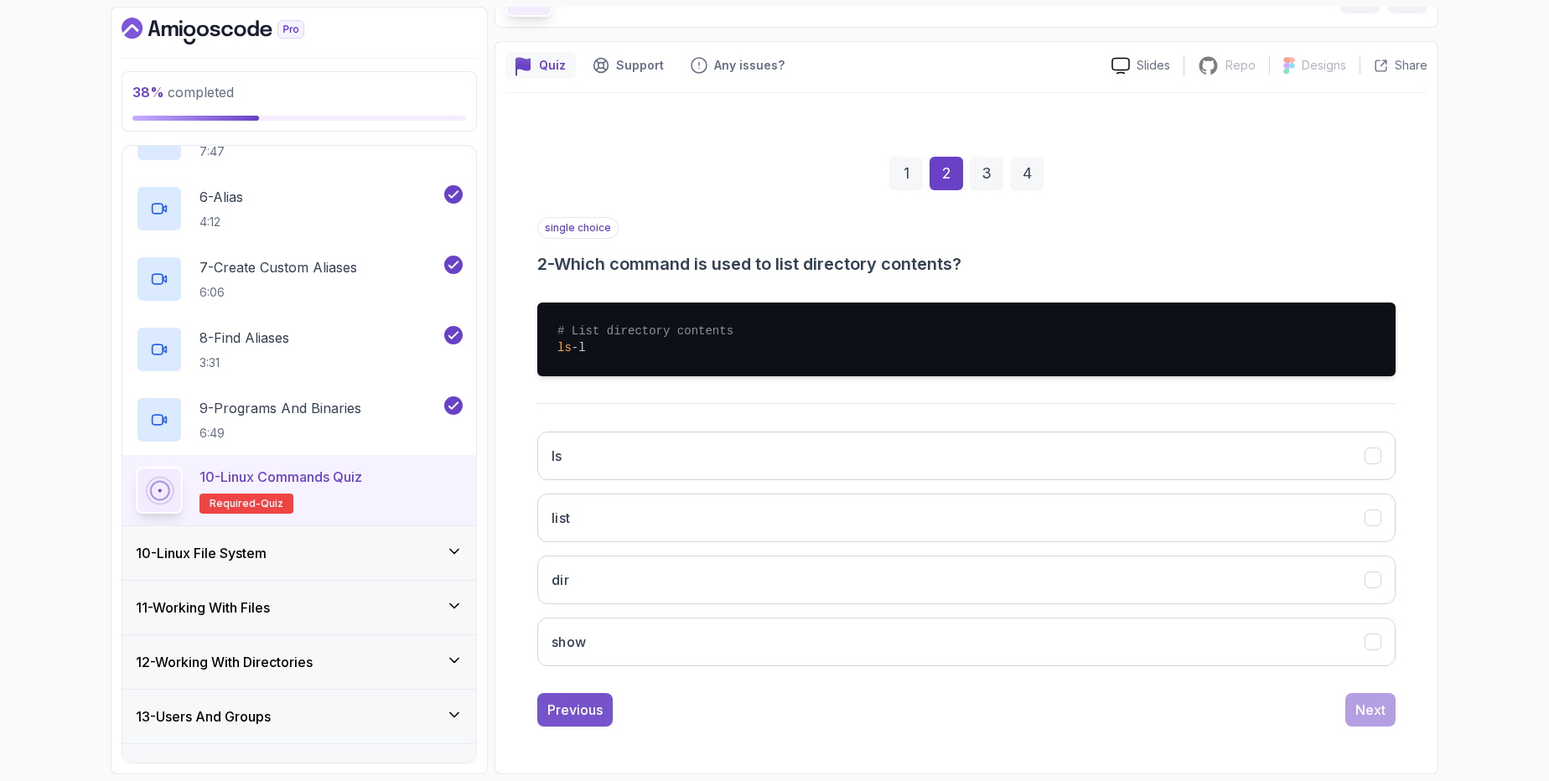
click at [583, 713] on div "Previous" at bounding box center [574, 710] width 55 height 20
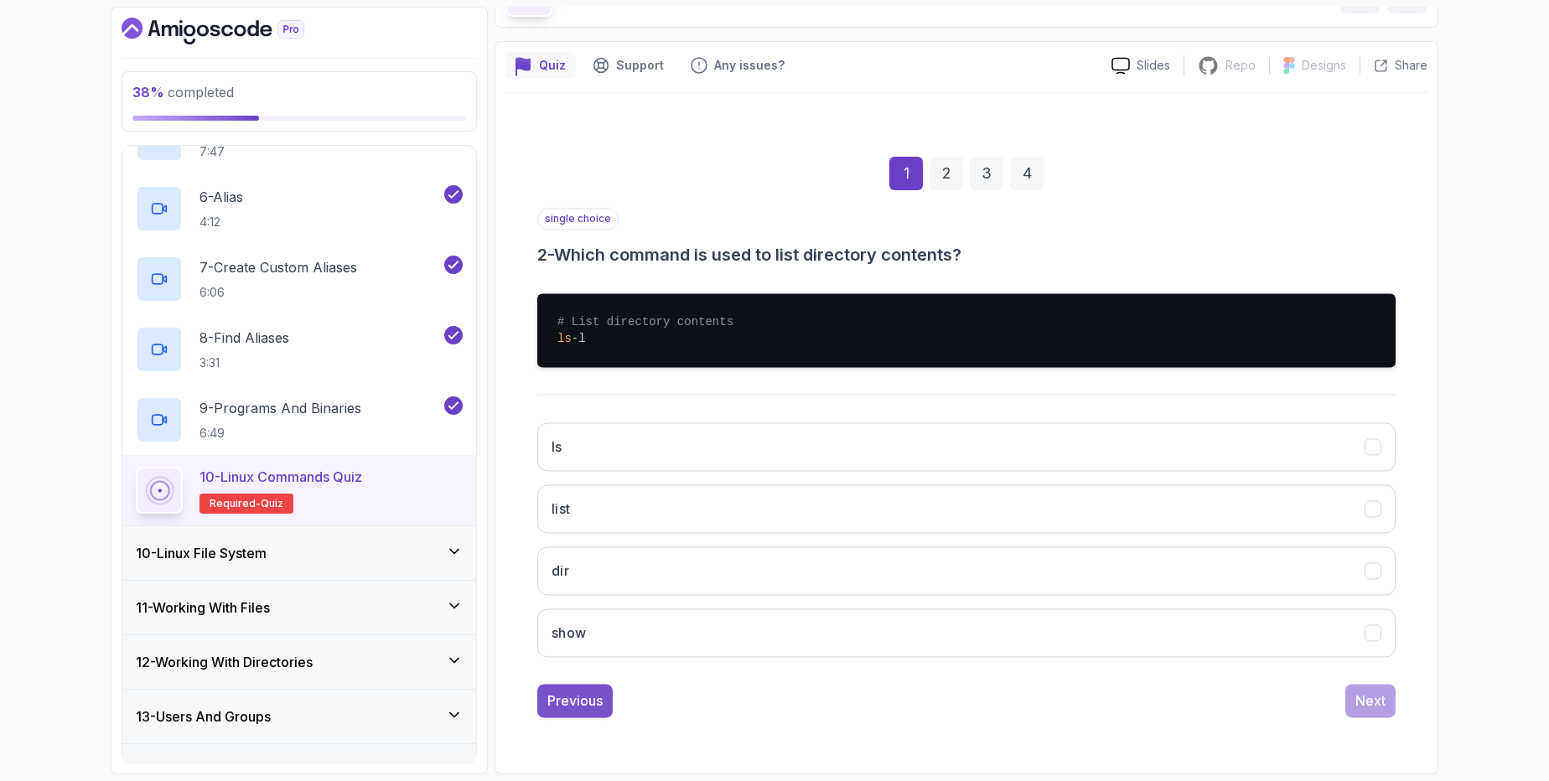
scroll to position [0, 0]
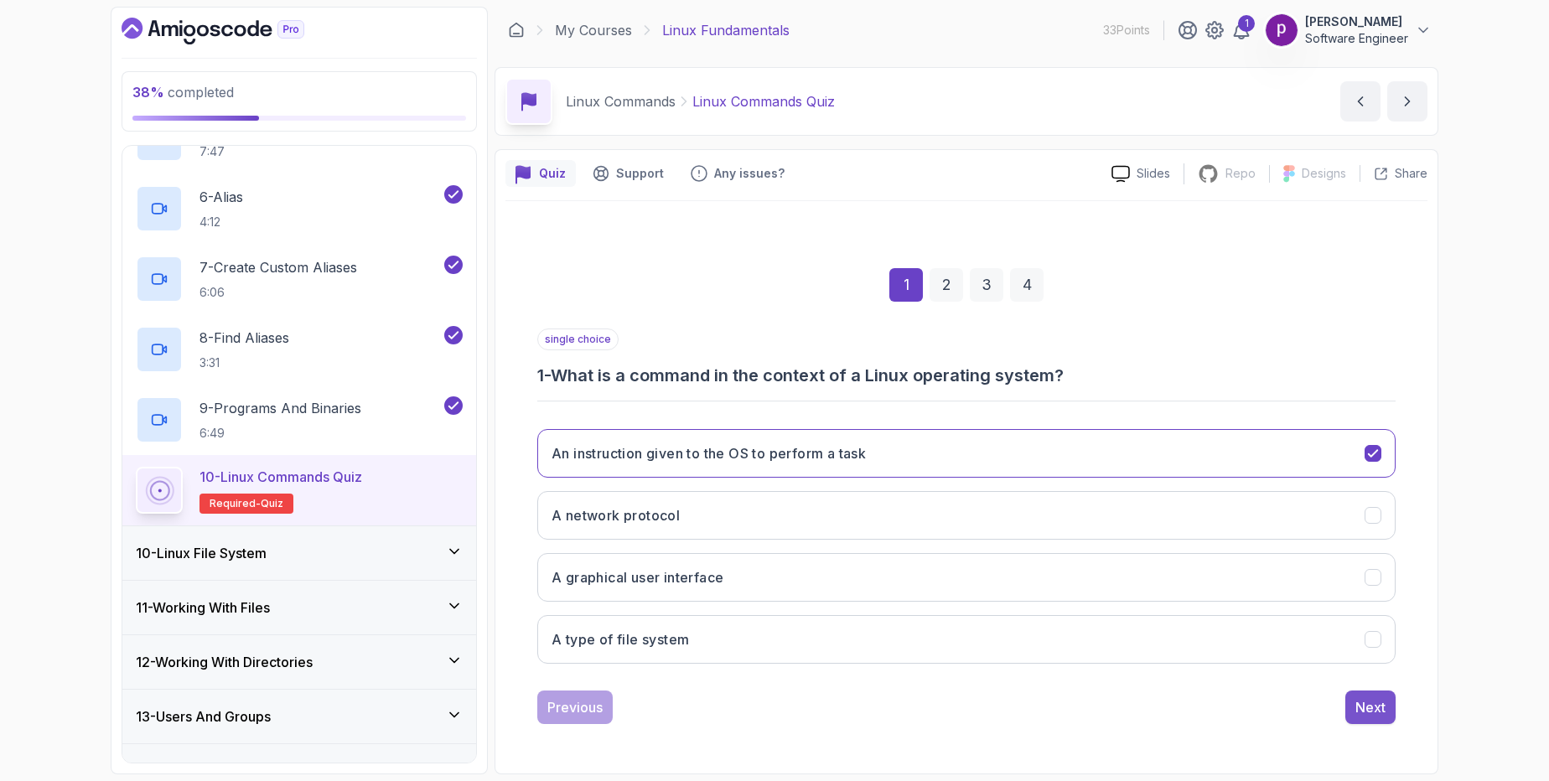
click at [1385, 702] on div "Next" at bounding box center [1371, 707] width 30 height 20
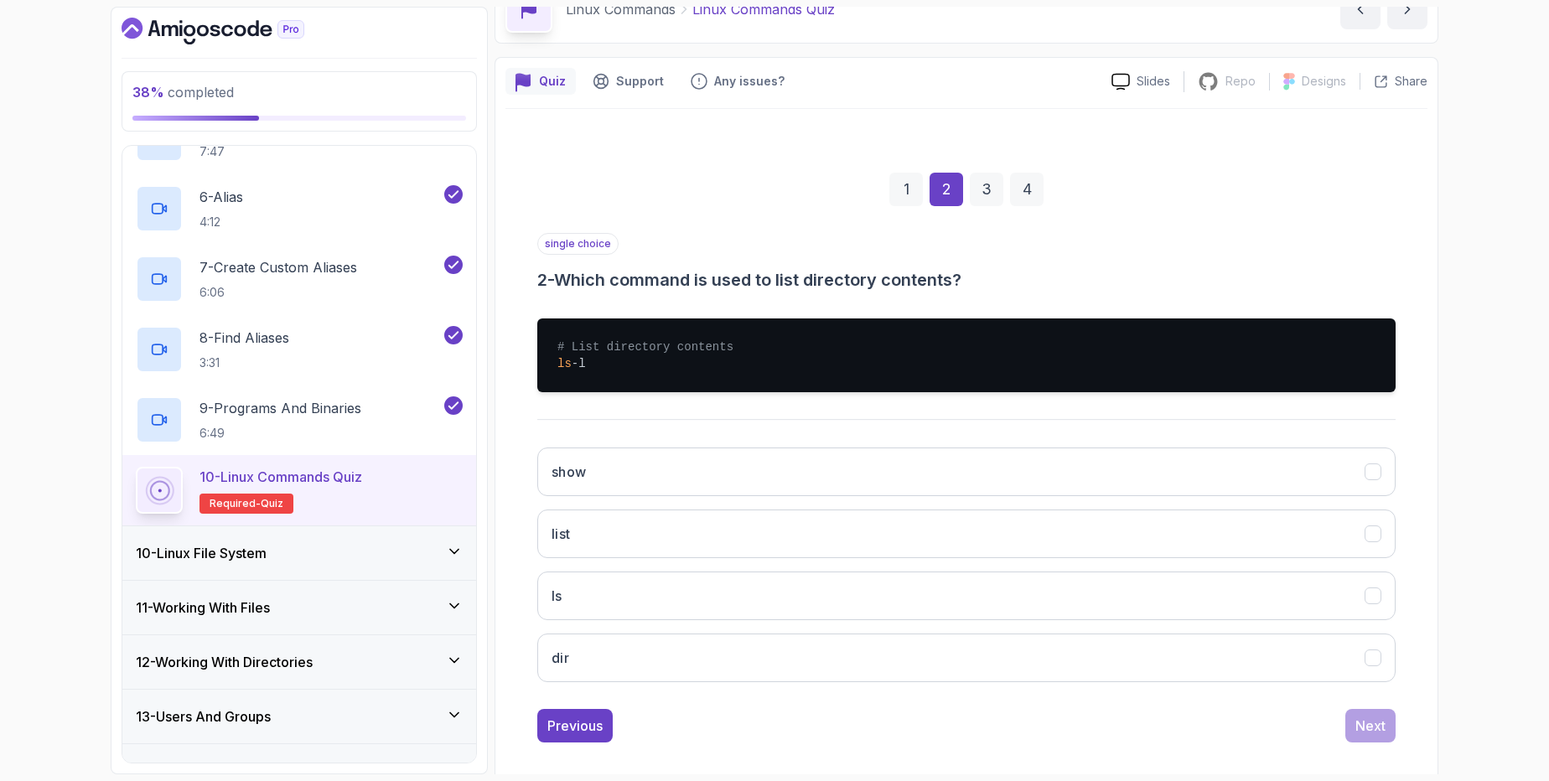
scroll to position [108, 0]
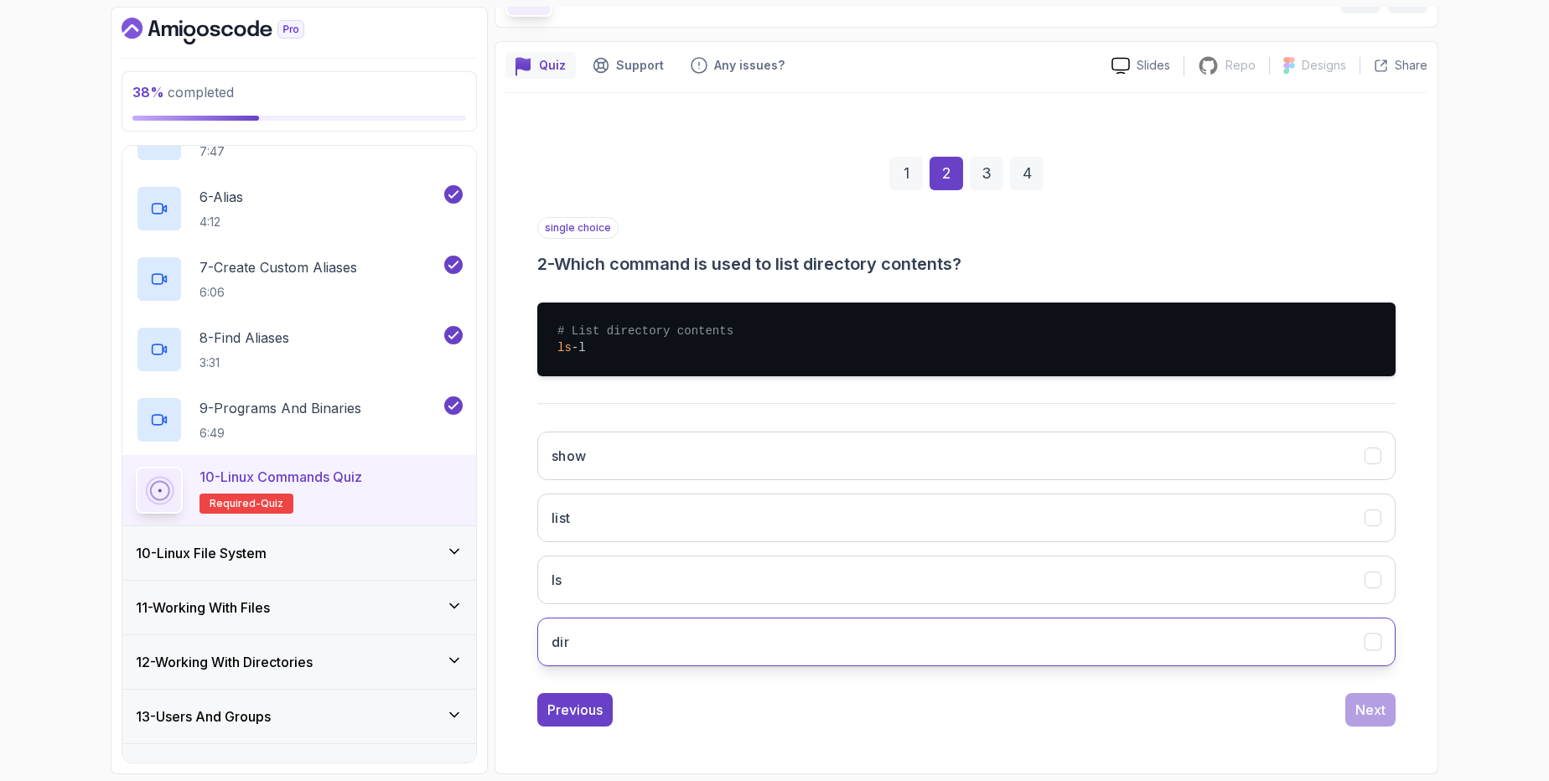
click at [564, 658] on button "dir" at bounding box center [966, 642] width 858 height 49
click at [1362, 713] on div "Next" at bounding box center [1371, 710] width 30 height 20
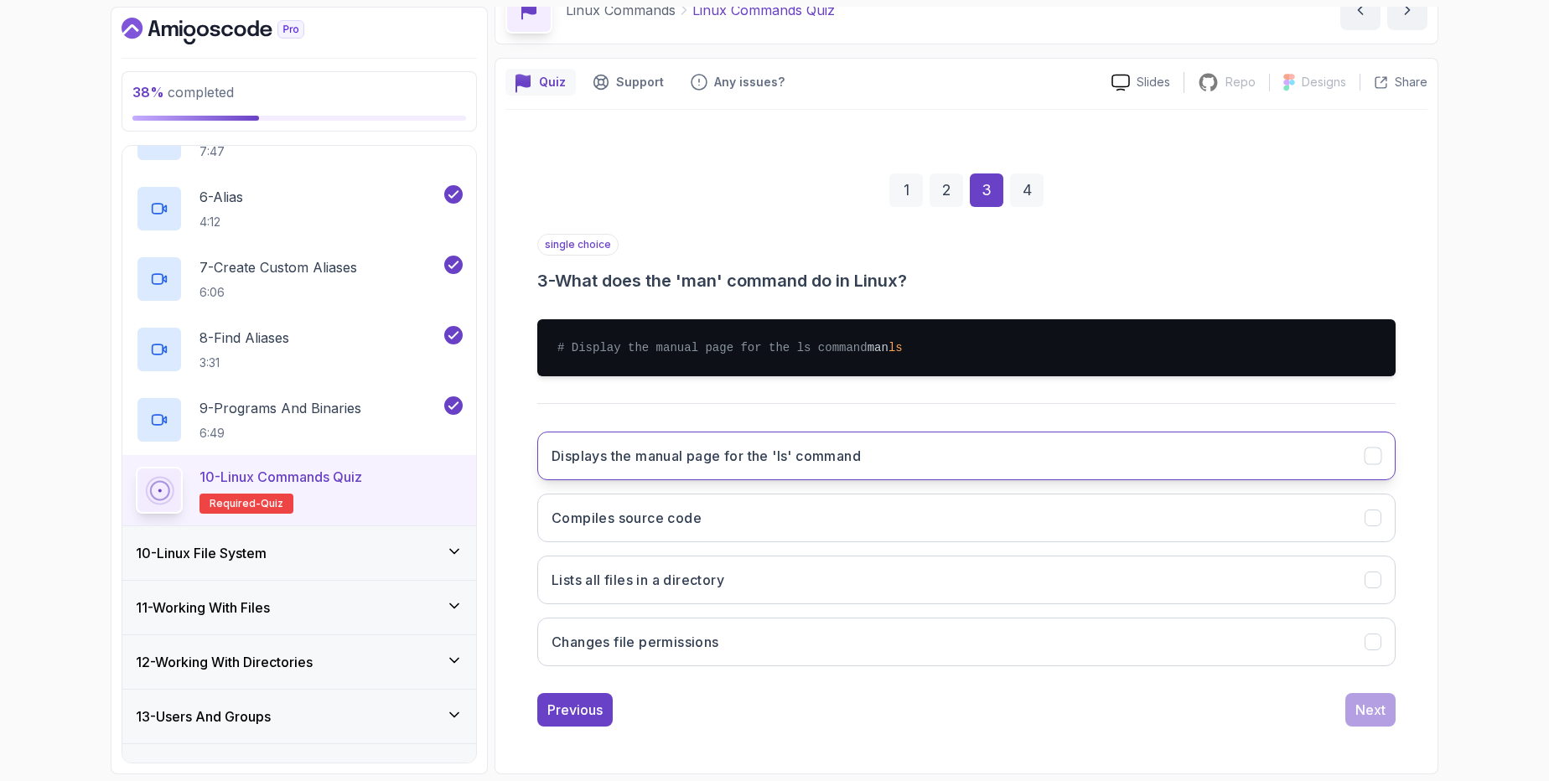
click at [918, 449] on button "Displays the manual page for the 'ls' command" at bounding box center [966, 456] width 858 height 49
click at [1373, 710] on div "Next" at bounding box center [1371, 710] width 30 height 20
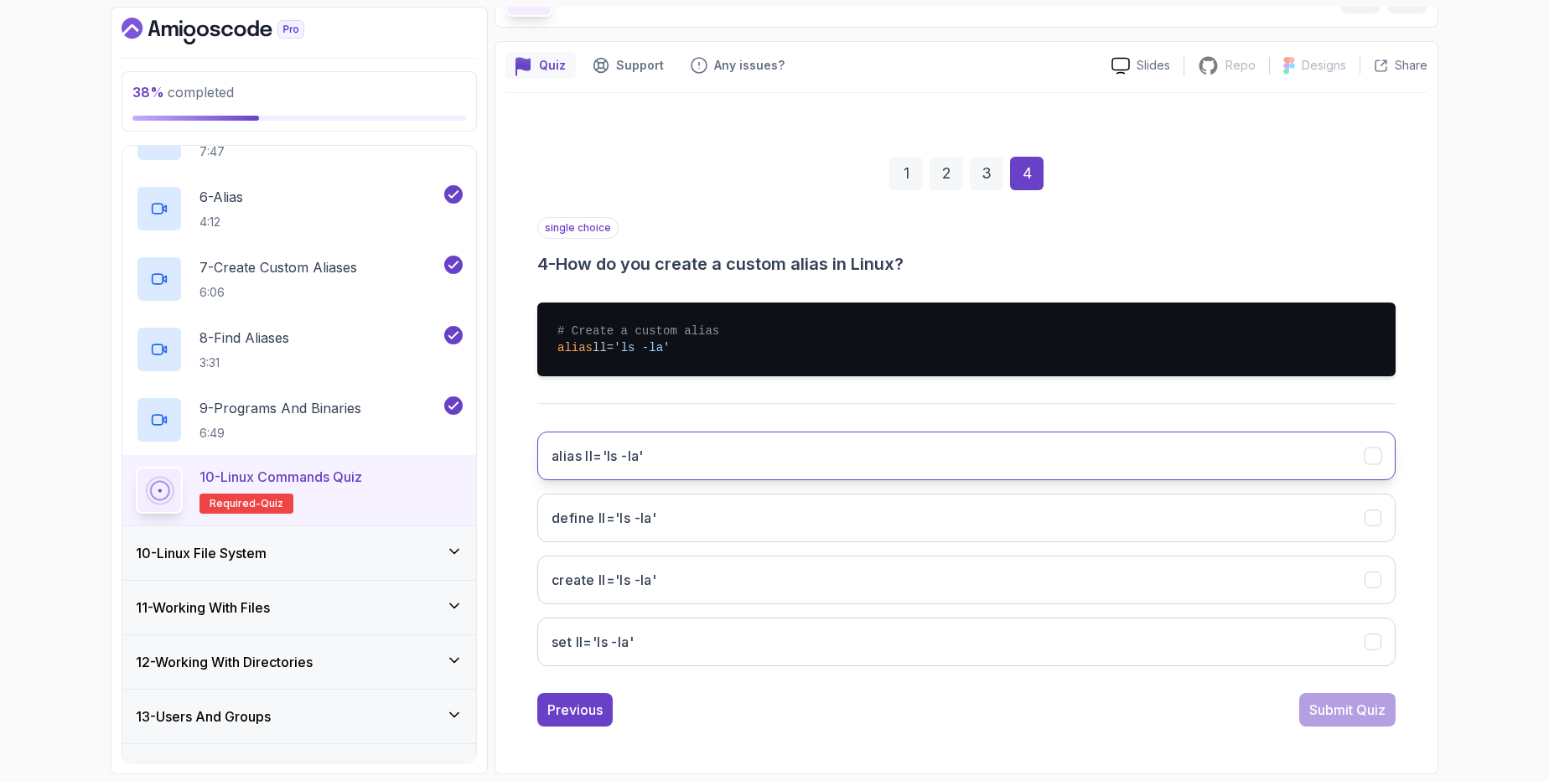
click at [900, 468] on button "alias ll='ls -la'" at bounding box center [966, 456] width 858 height 49
click at [1363, 725] on button "Submit Quiz" at bounding box center [1347, 710] width 96 height 34
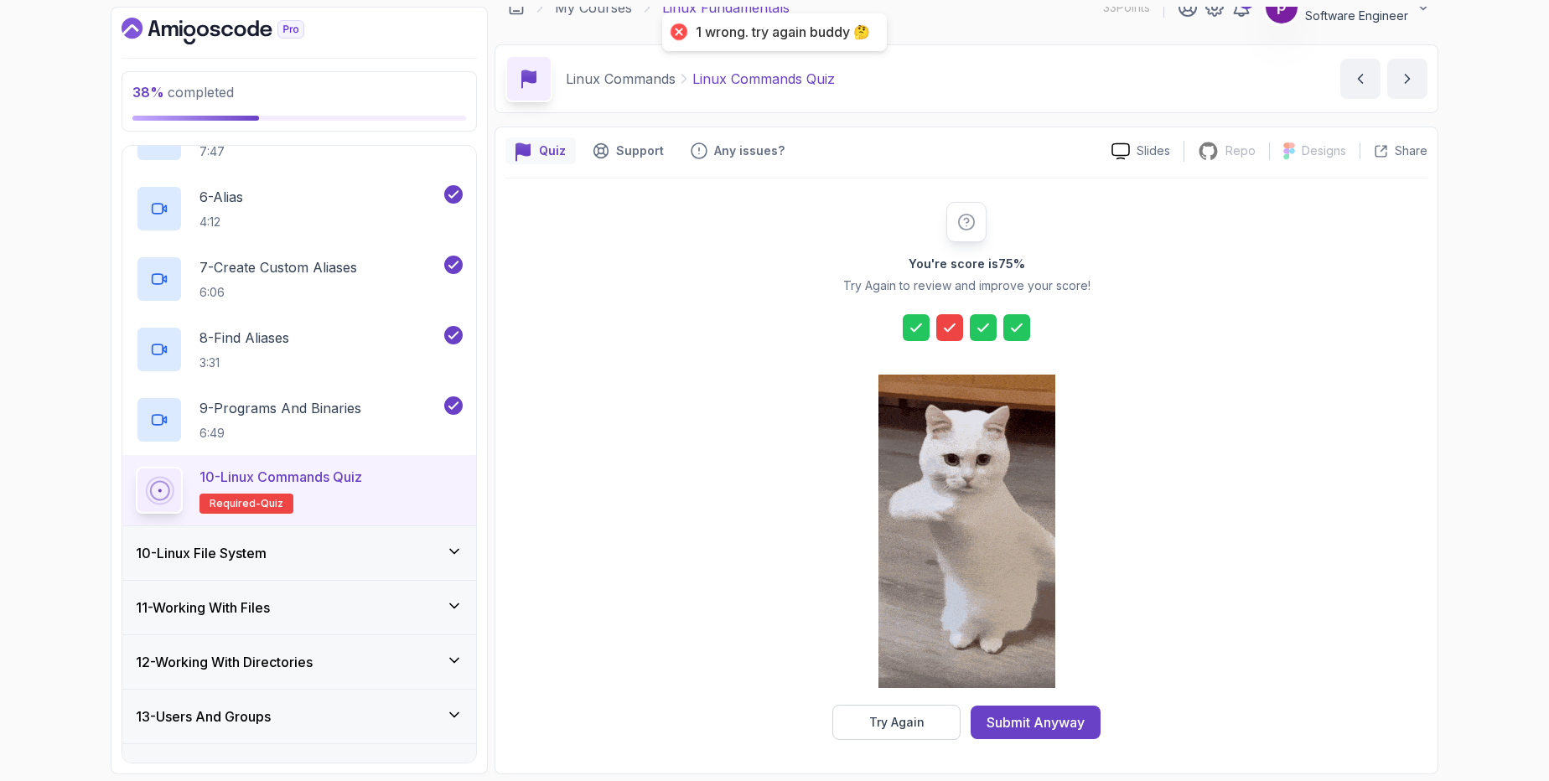
click at [959, 334] on div at bounding box center [949, 327] width 27 height 27
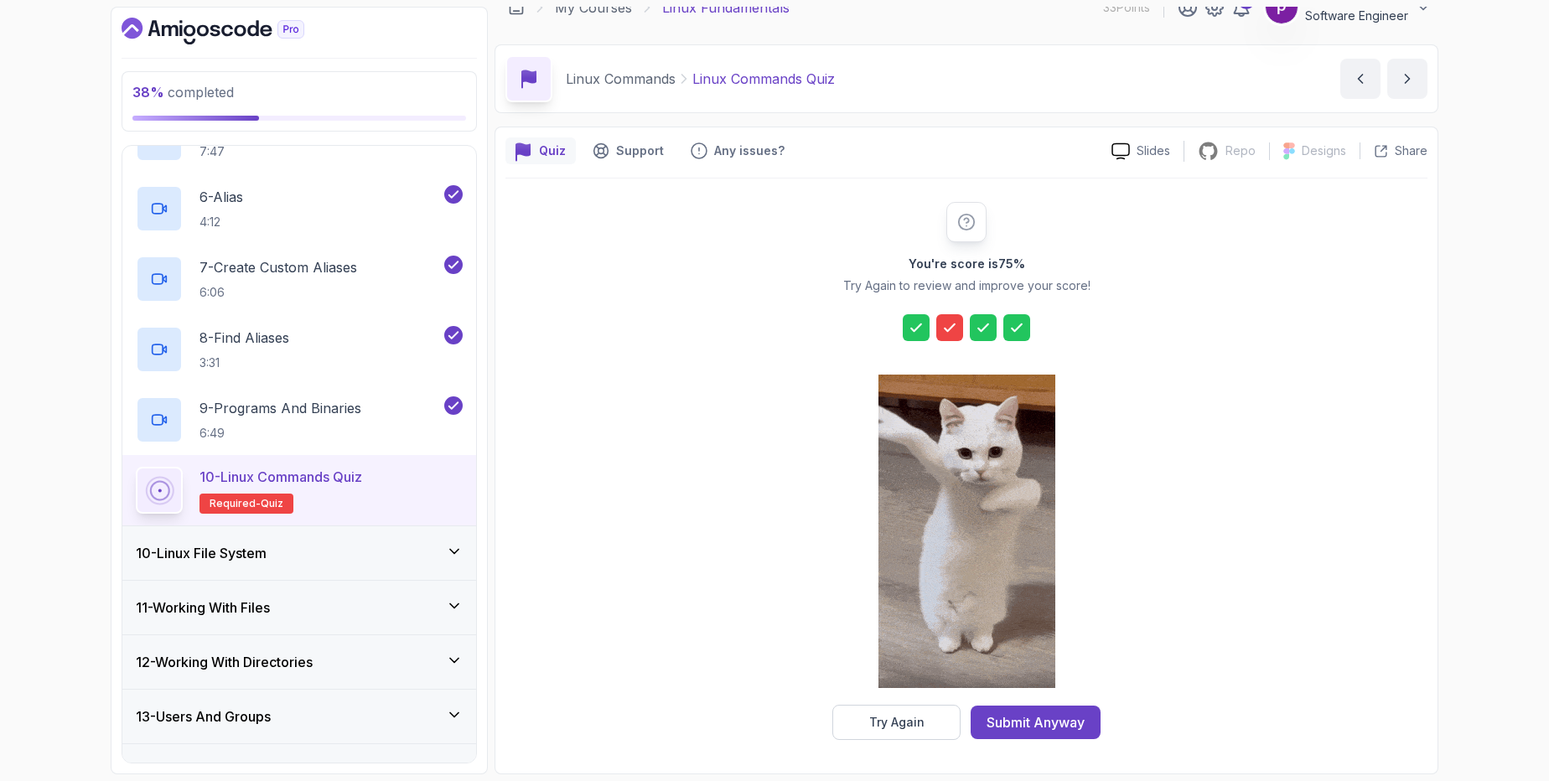
click at [953, 334] on icon at bounding box center [949, 327] width 17 height 17
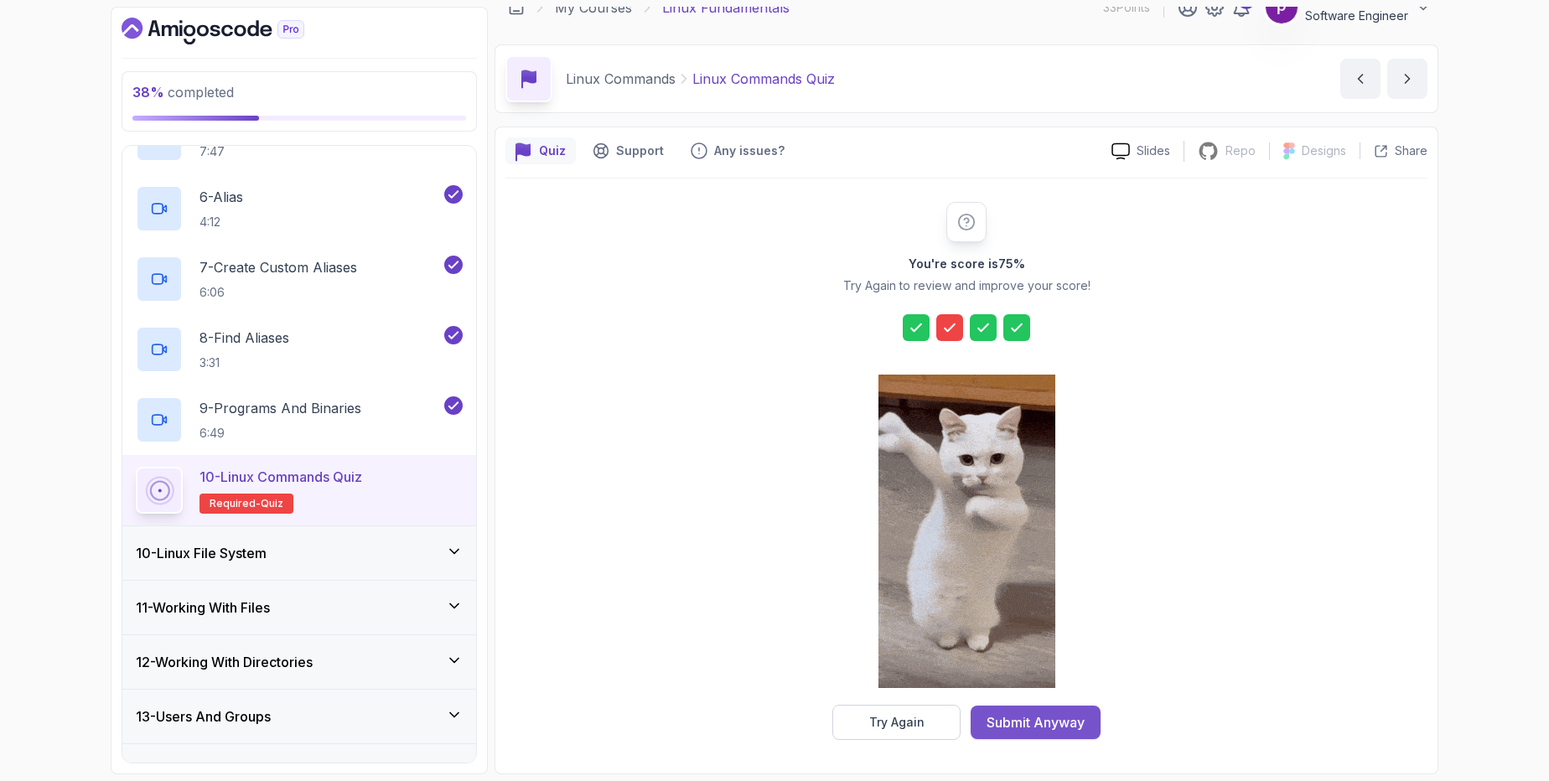
click at [1027, 736] on button "Submit Anyway" at bounding box center [1036, 723] width 130 height 34
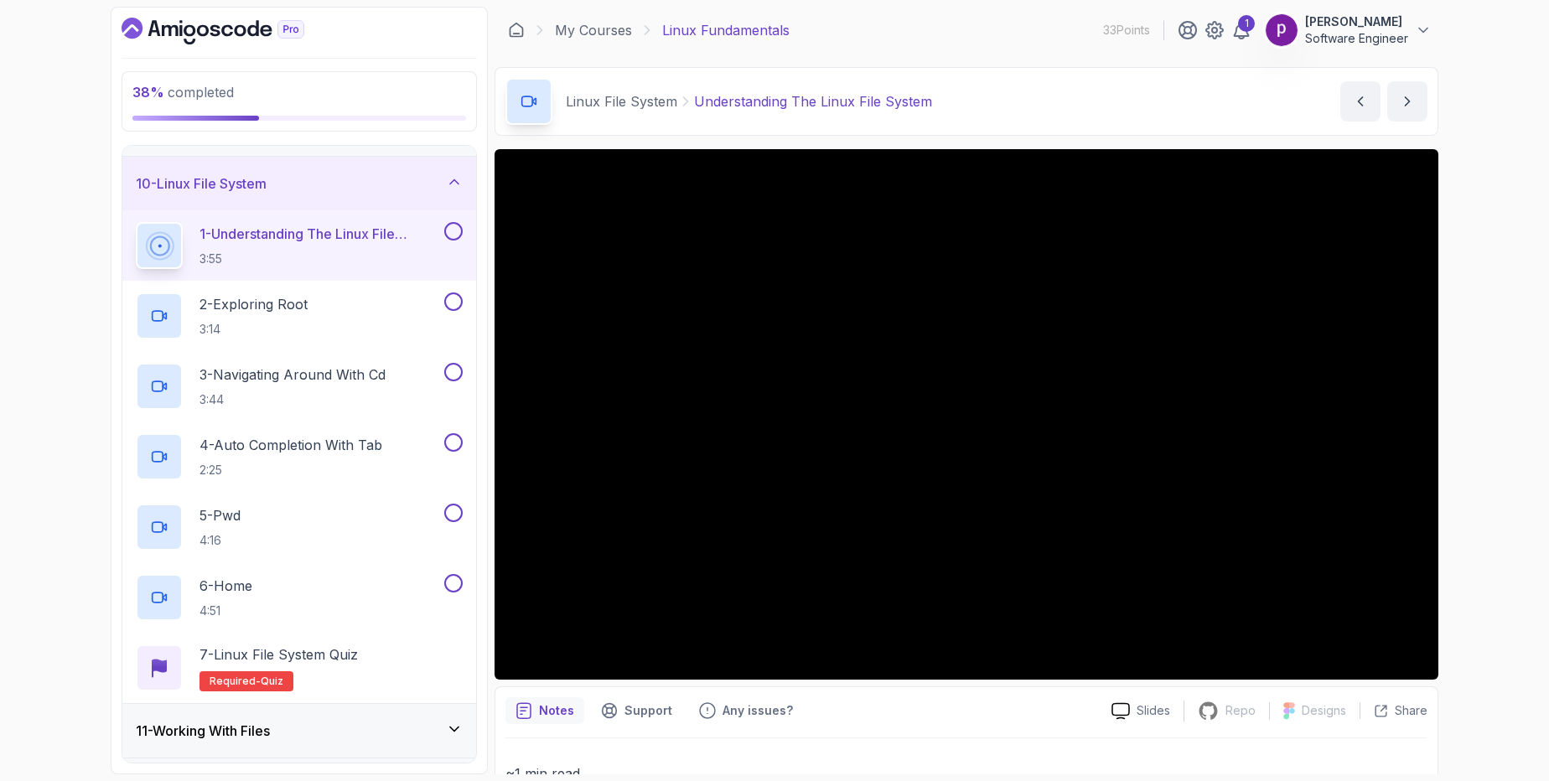
scroll to position [449, 0]
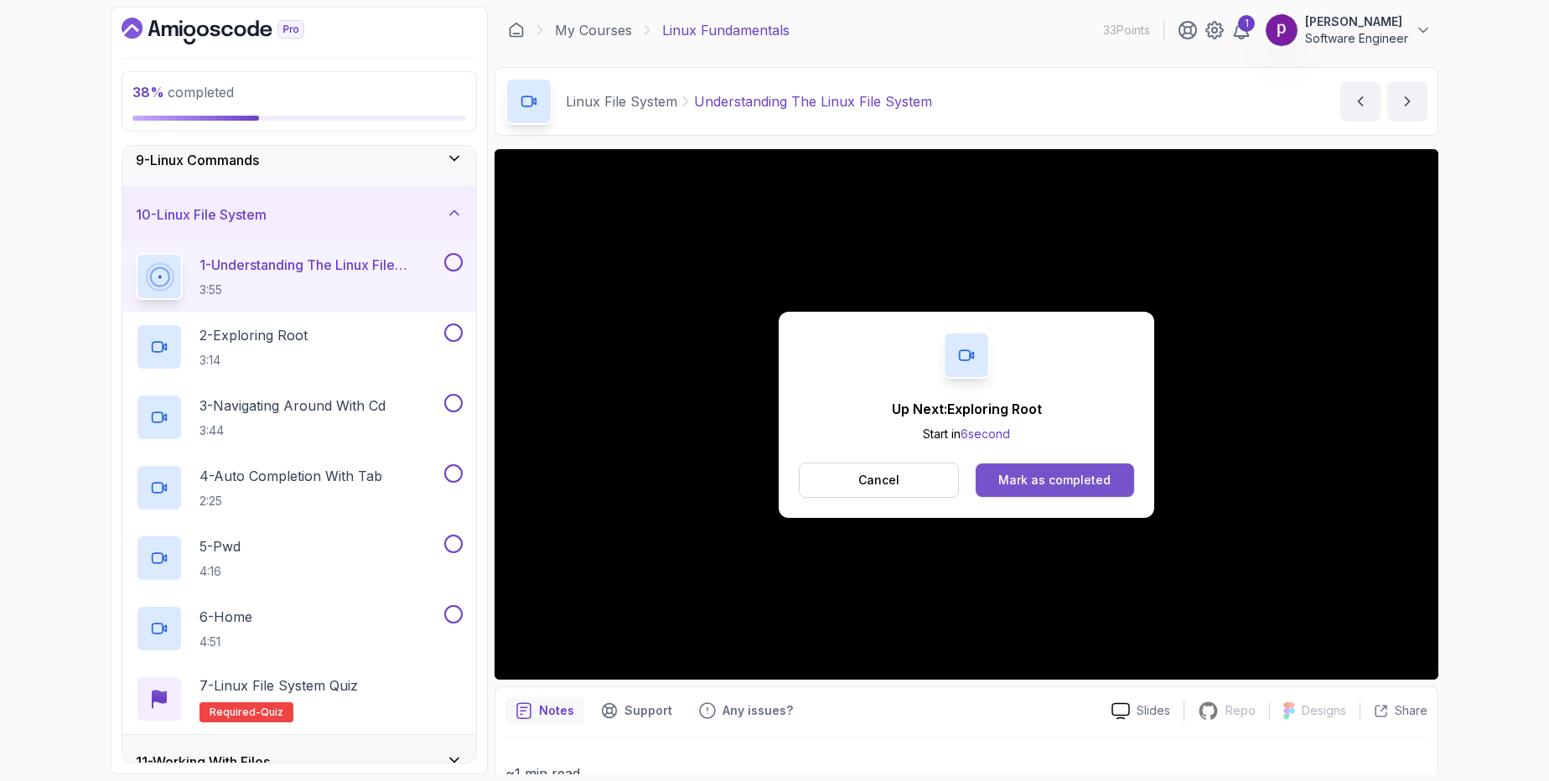
click at [1045, 472] on div "Mark as completed" at bounding box center [1054, 480] width 112 height 17
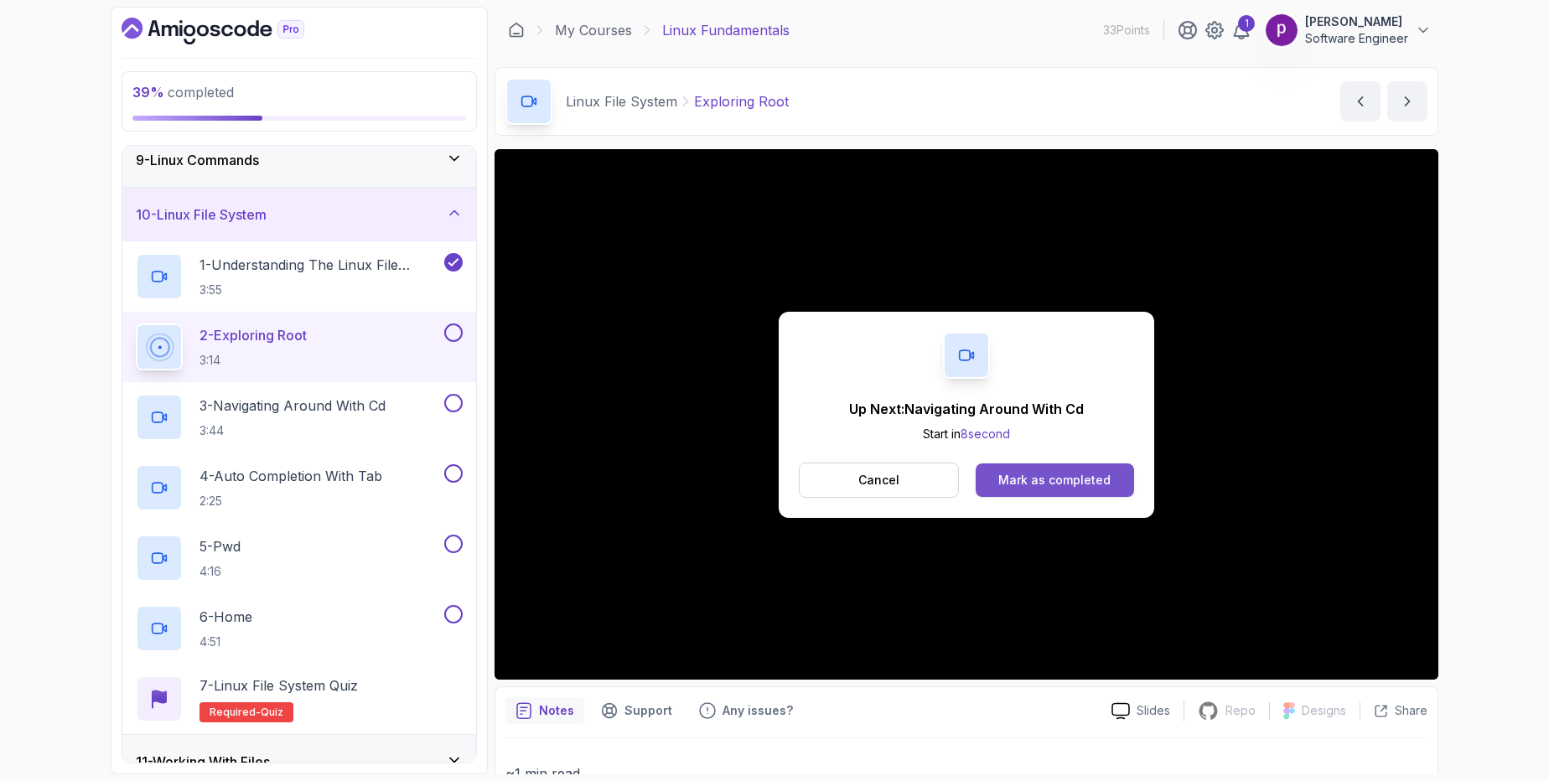
click at [1062, 483] on div "Mark as completed" at bounding box center [1054, 480] width 112 height 17
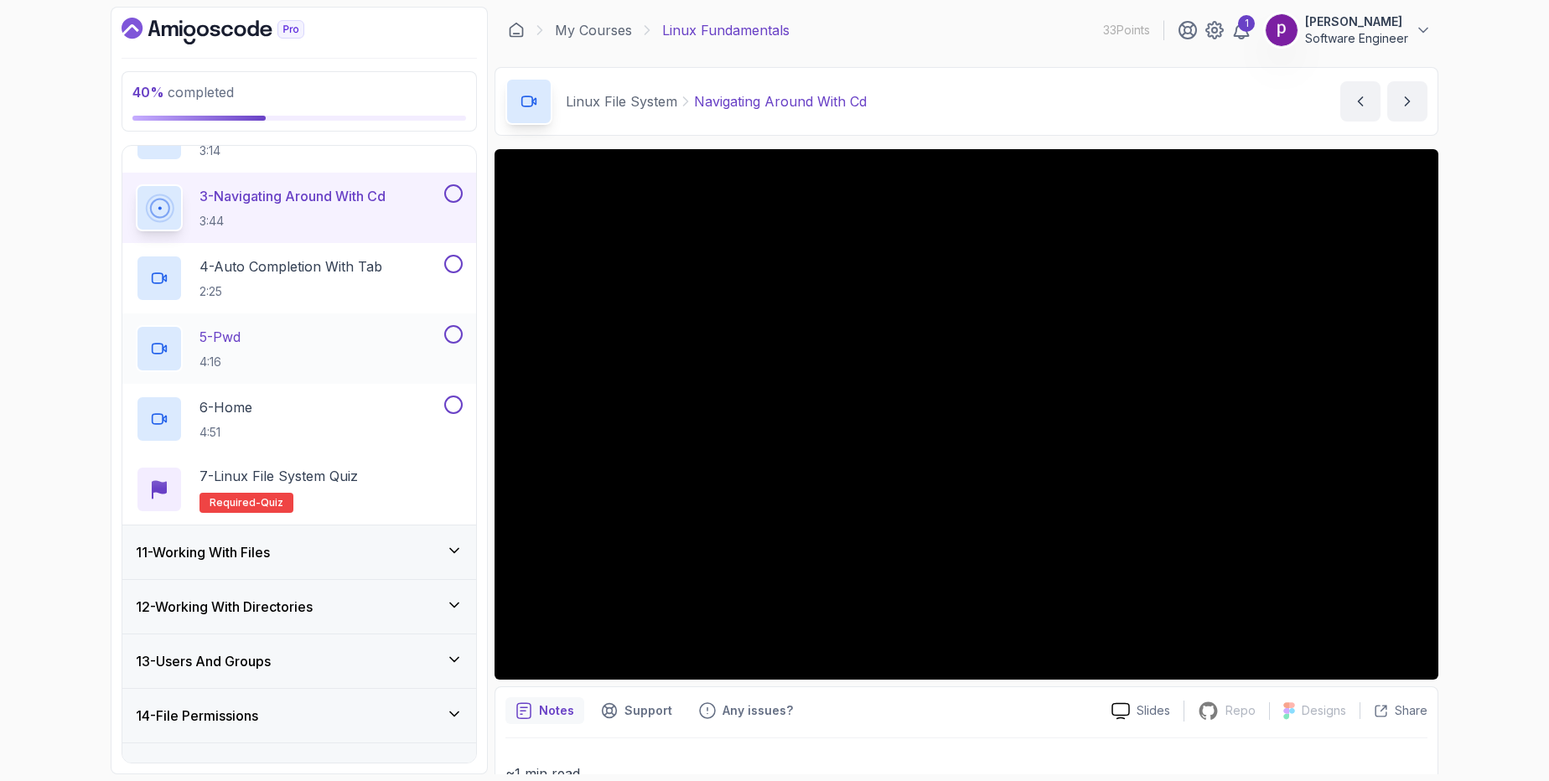
scroll to position [692, 0]
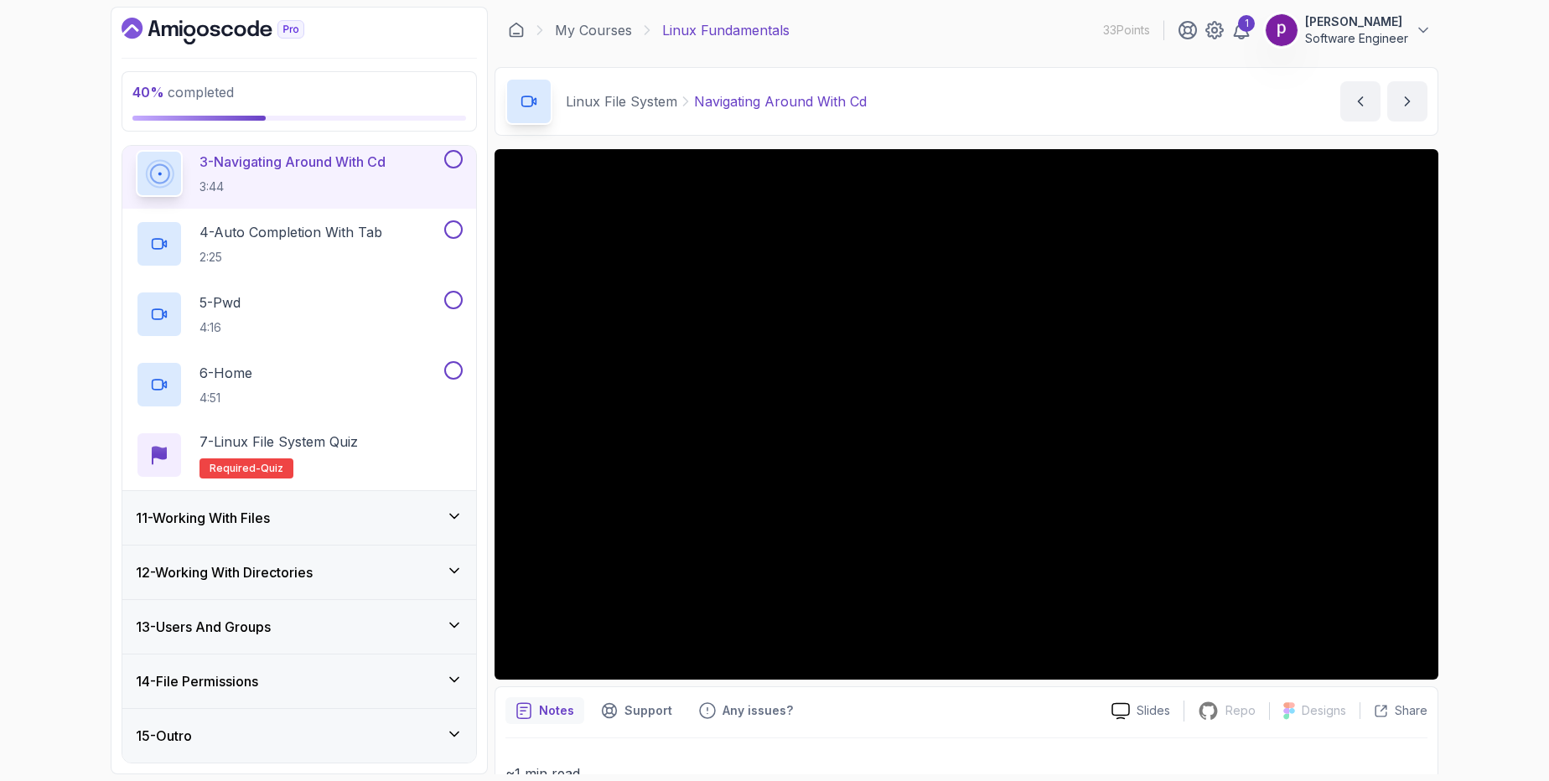
click at [245, 516] on h3 "11 - Working With Files" at bounding box center [203, 518] width 134 height 20
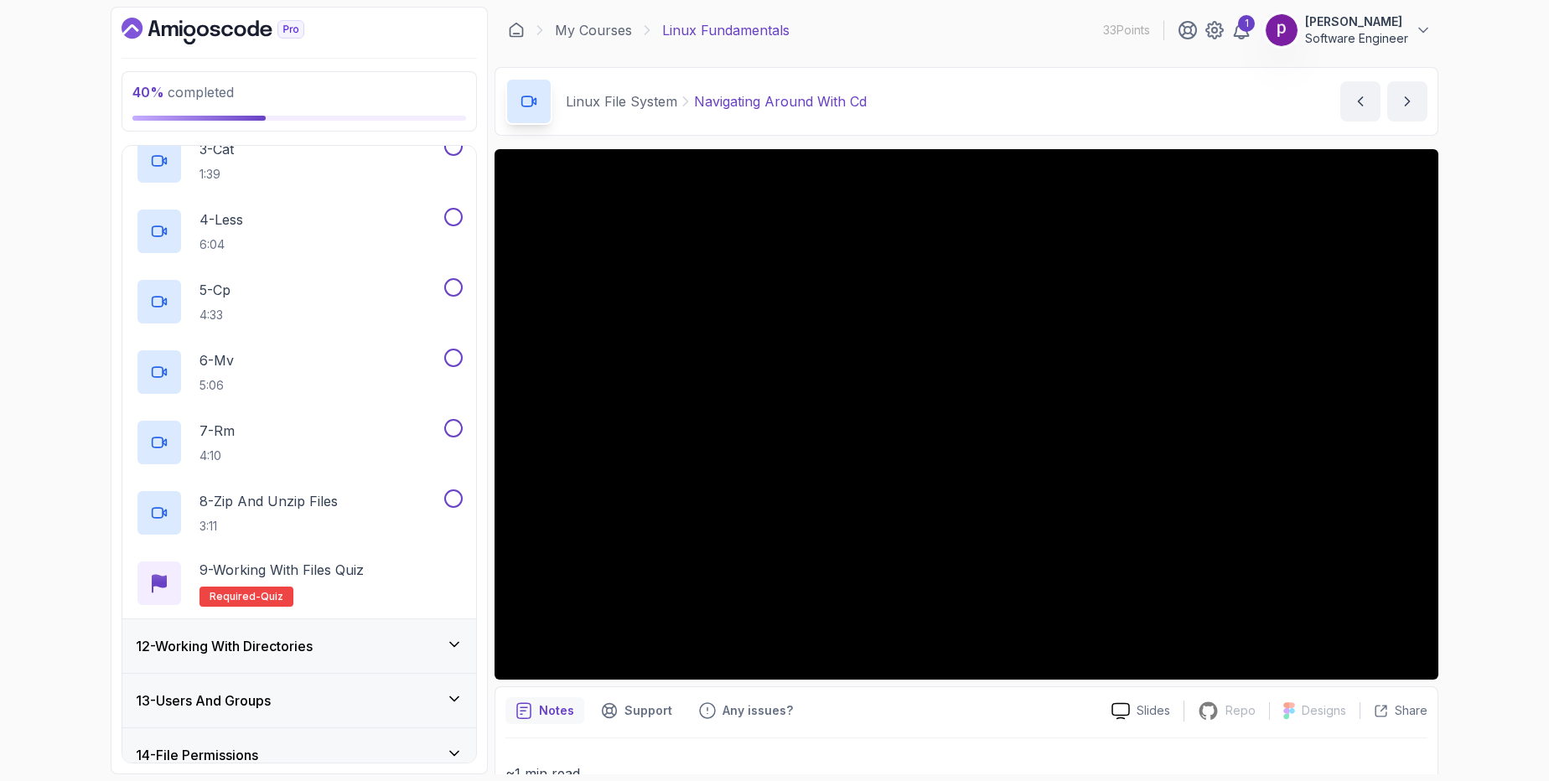
scroll to position [833, 0]
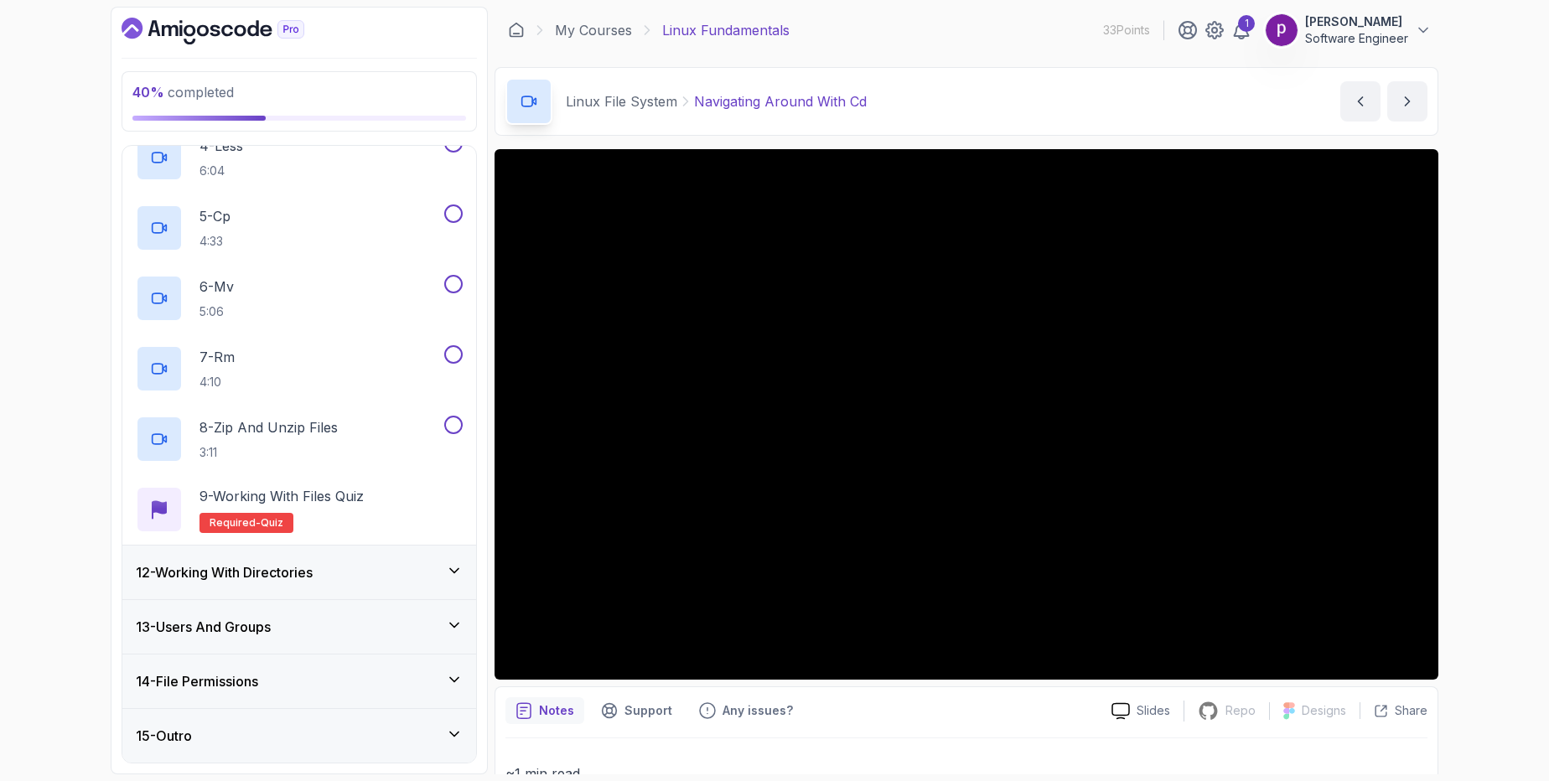
click at [239, 578] on h3 "12 - Working With Directories" at bounding box center [224, 573] width 177 height 20
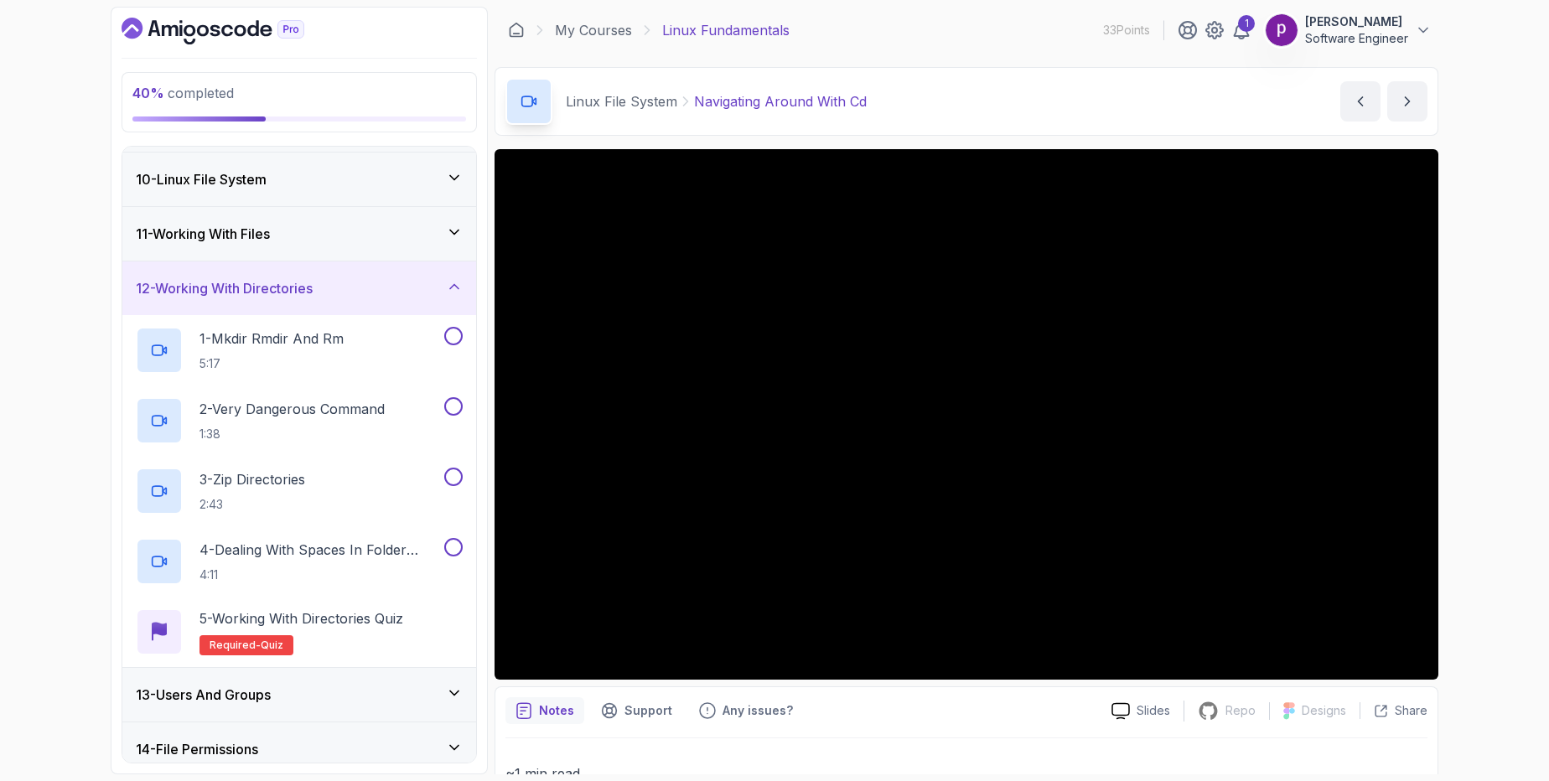
scroll to position [552, 0]
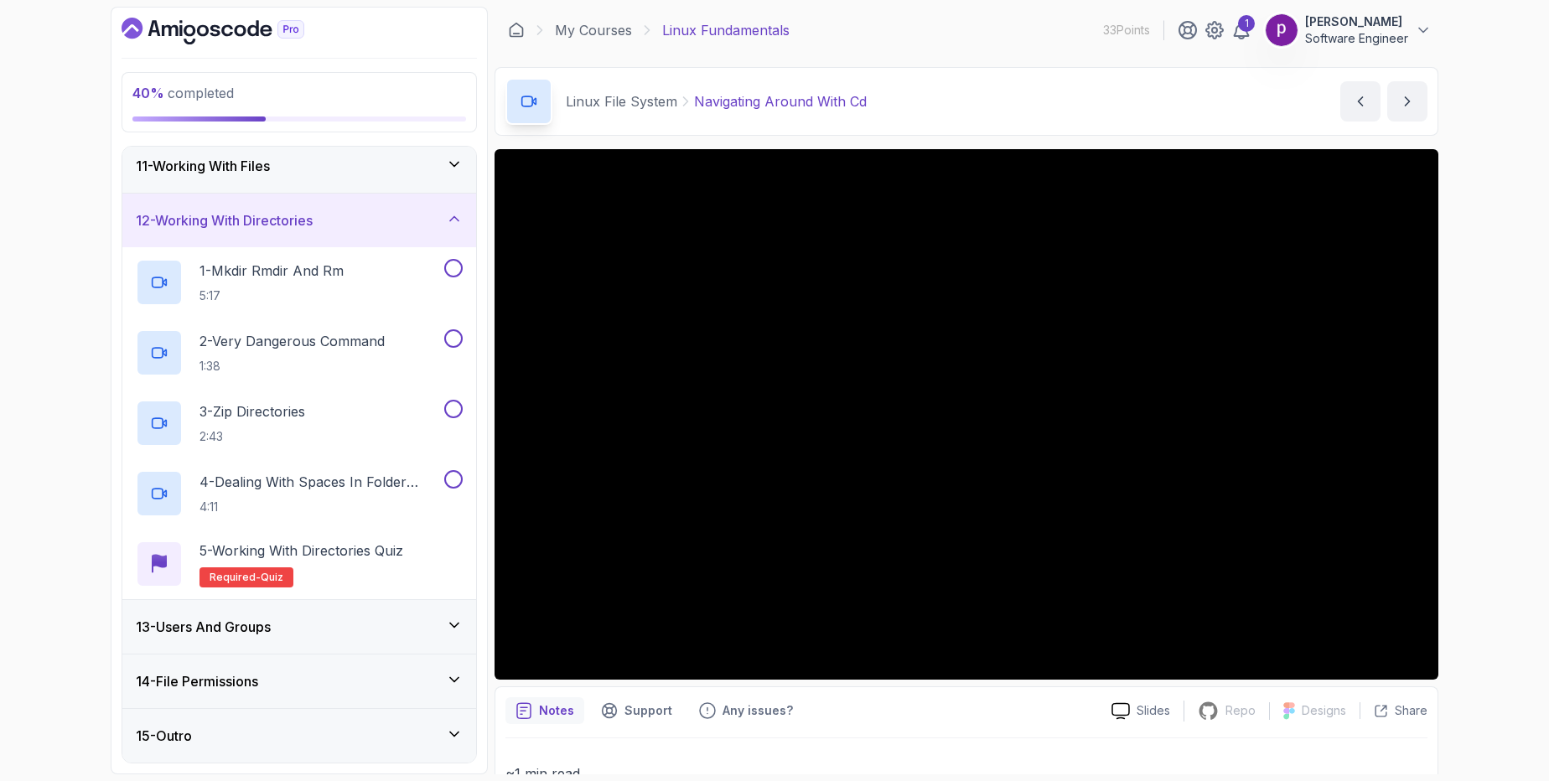
click at [218, 623] on h3 "13 - Users And Groups" at bounding box center [203, 627] width 135 height 20
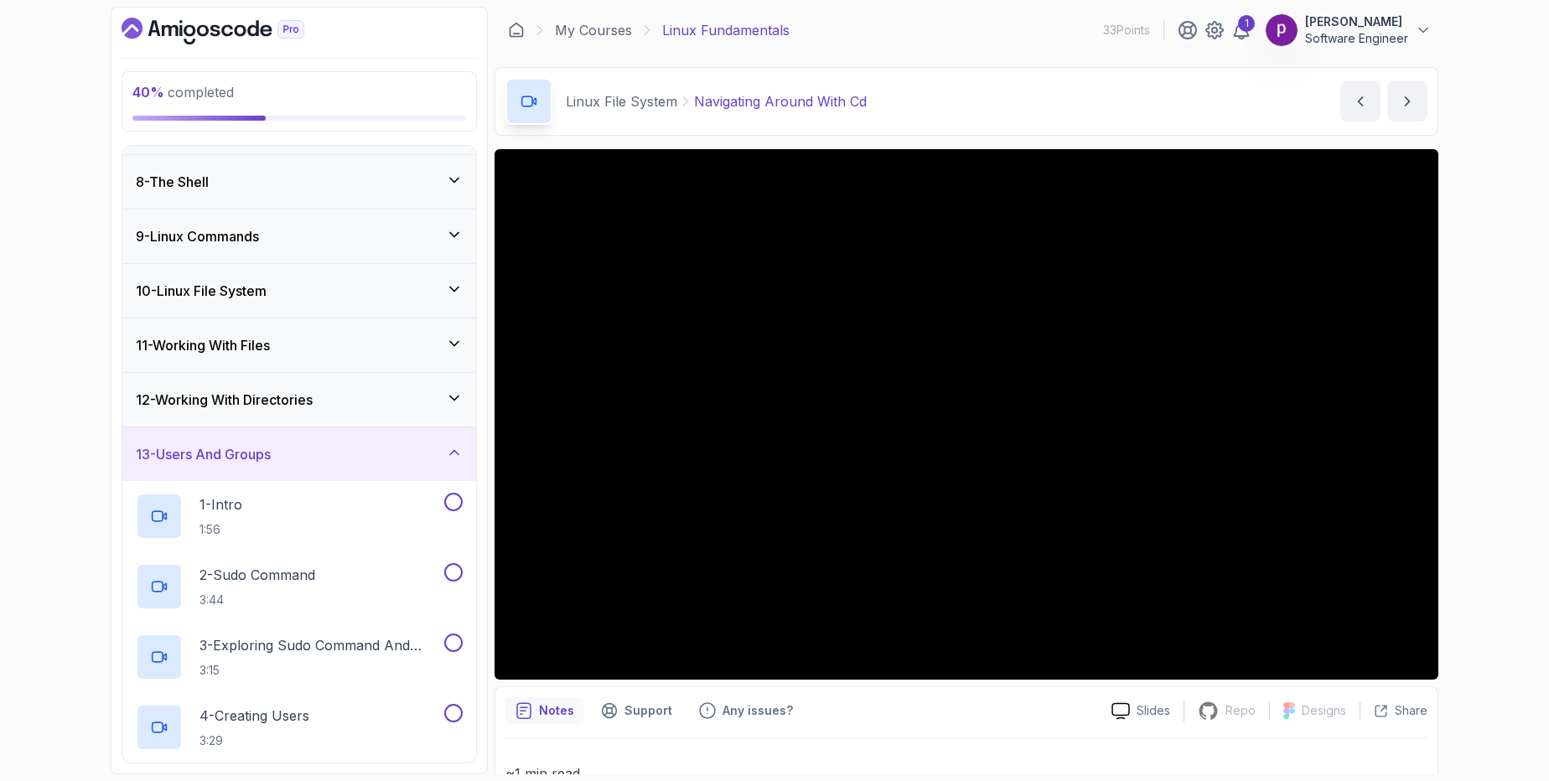
scroll to position [352, 0]
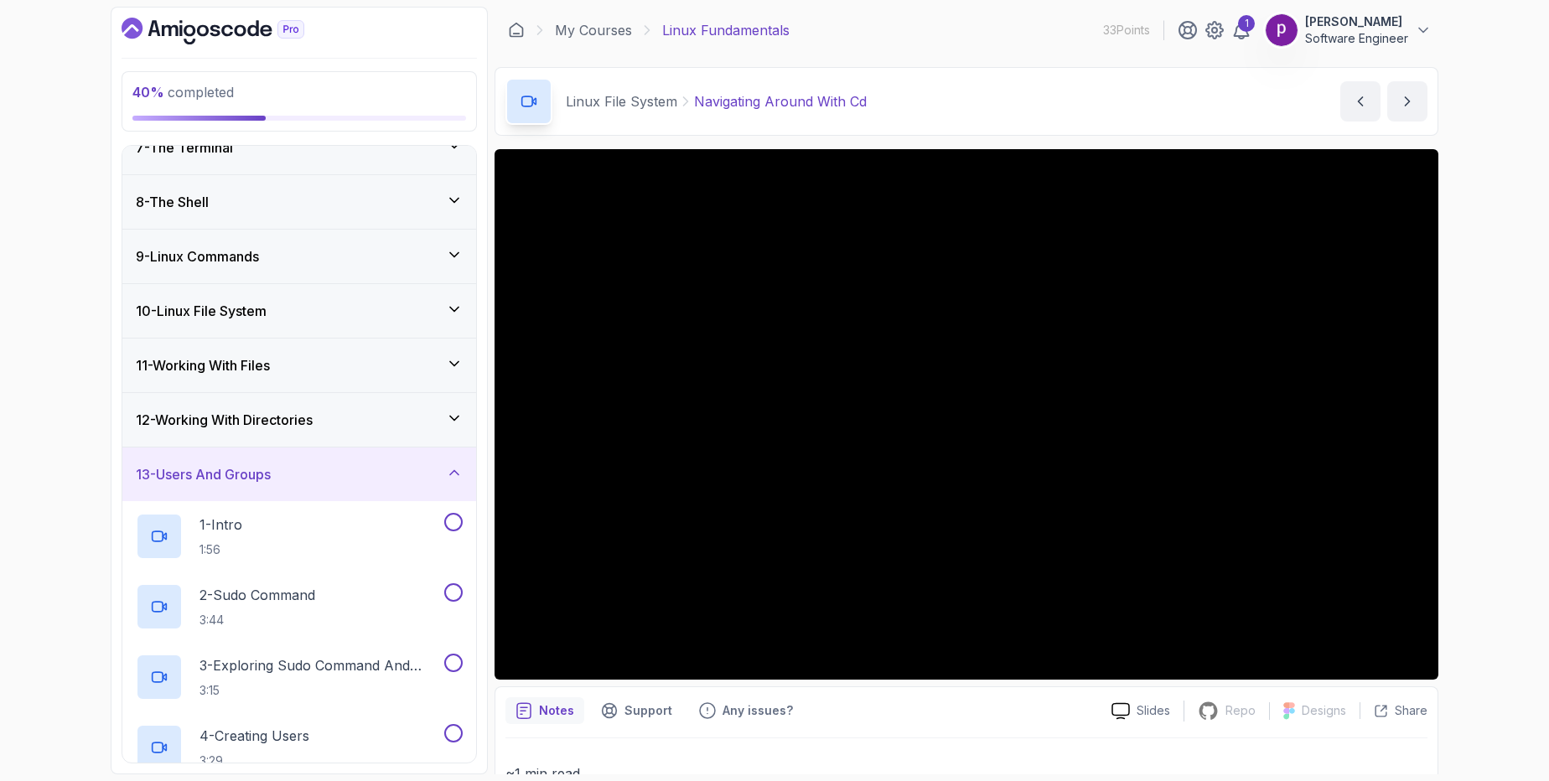
click at [244, 481] on h3 "13 - Users And Groups" at bounding box center [203, 474] width 135 height 20
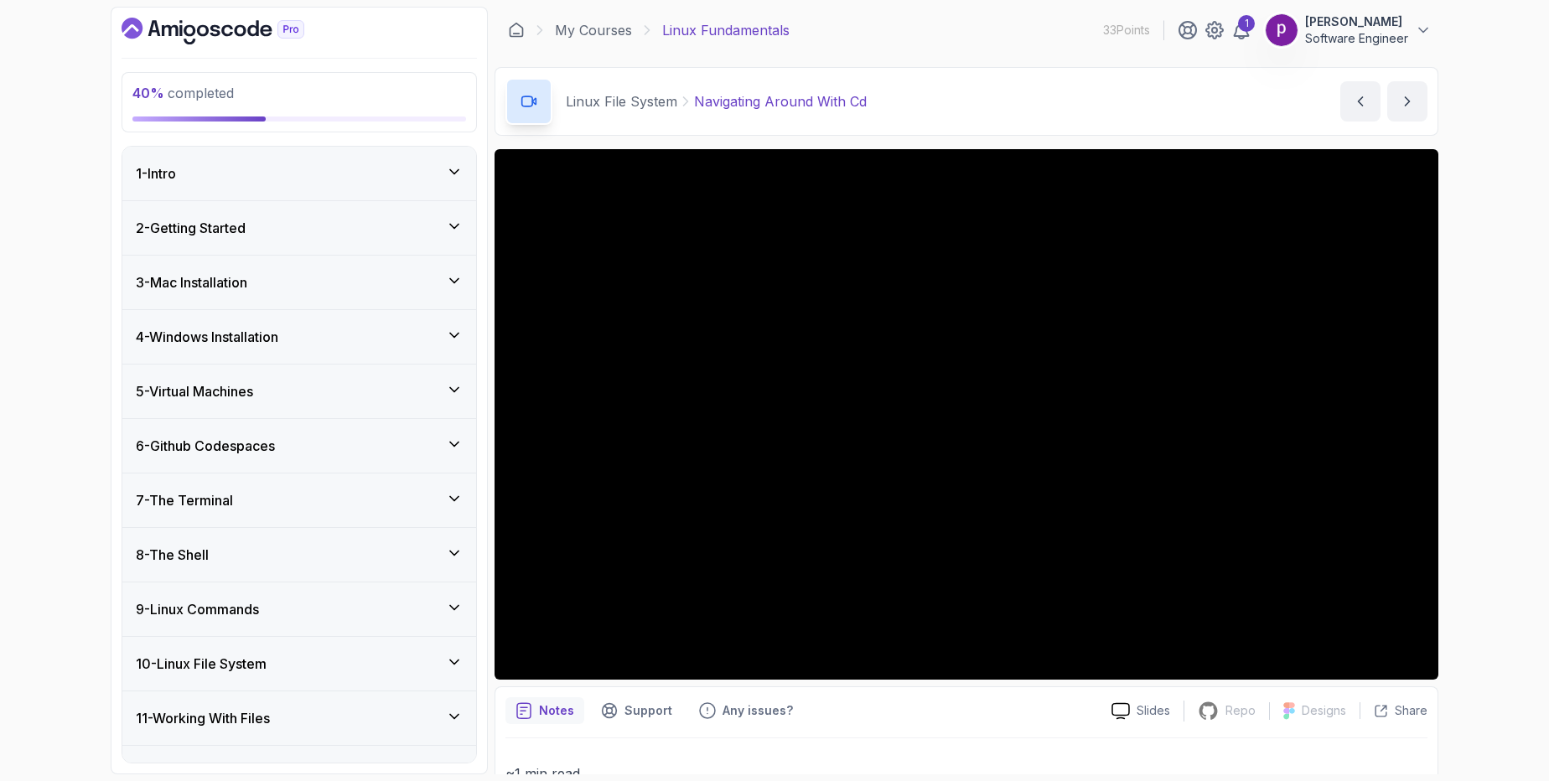
scroll to position [200, 0]
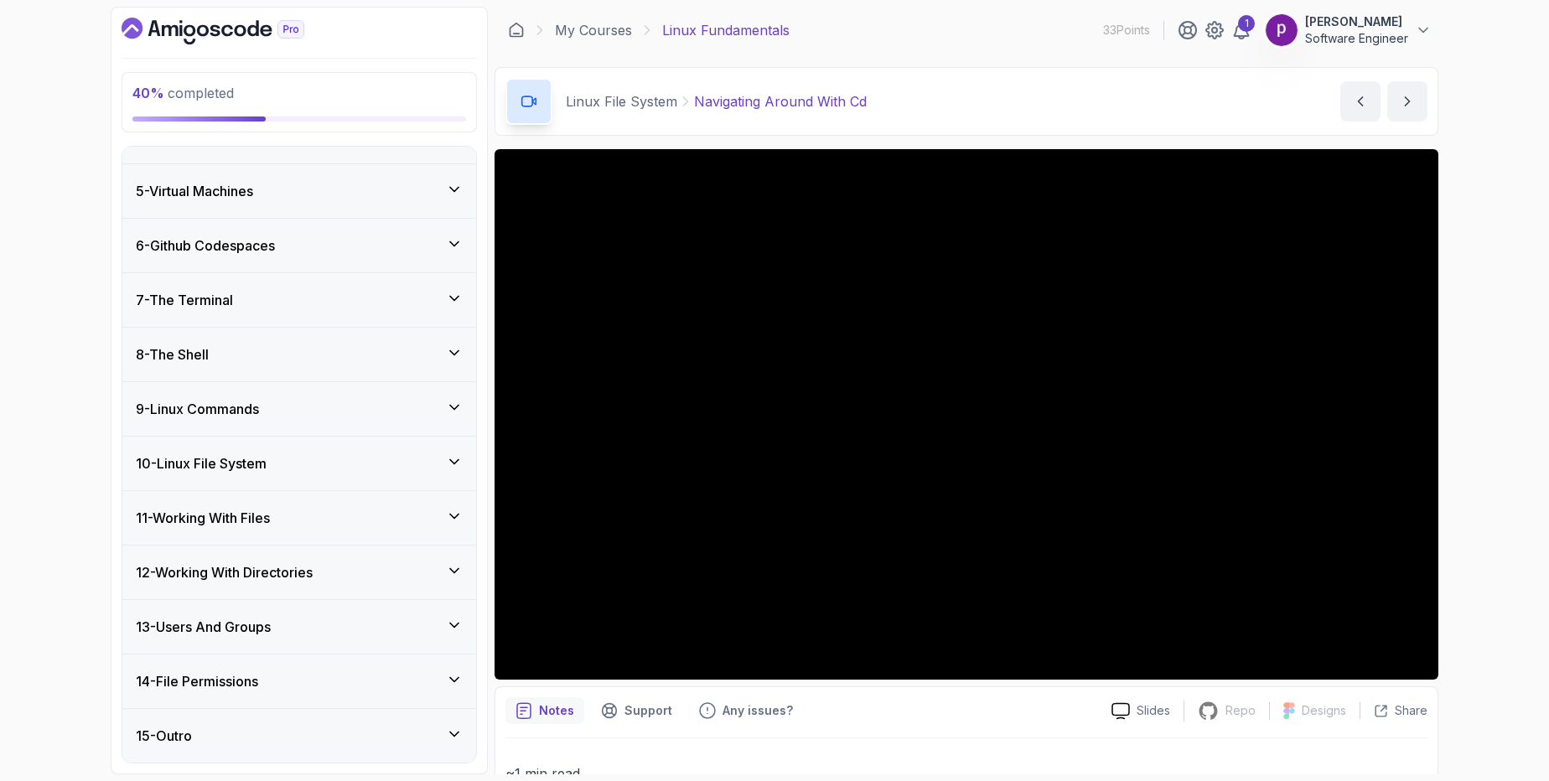
click at [292, 512] on div "11 - Working With Files" at bounding box center [299, 518] width 327 height 20
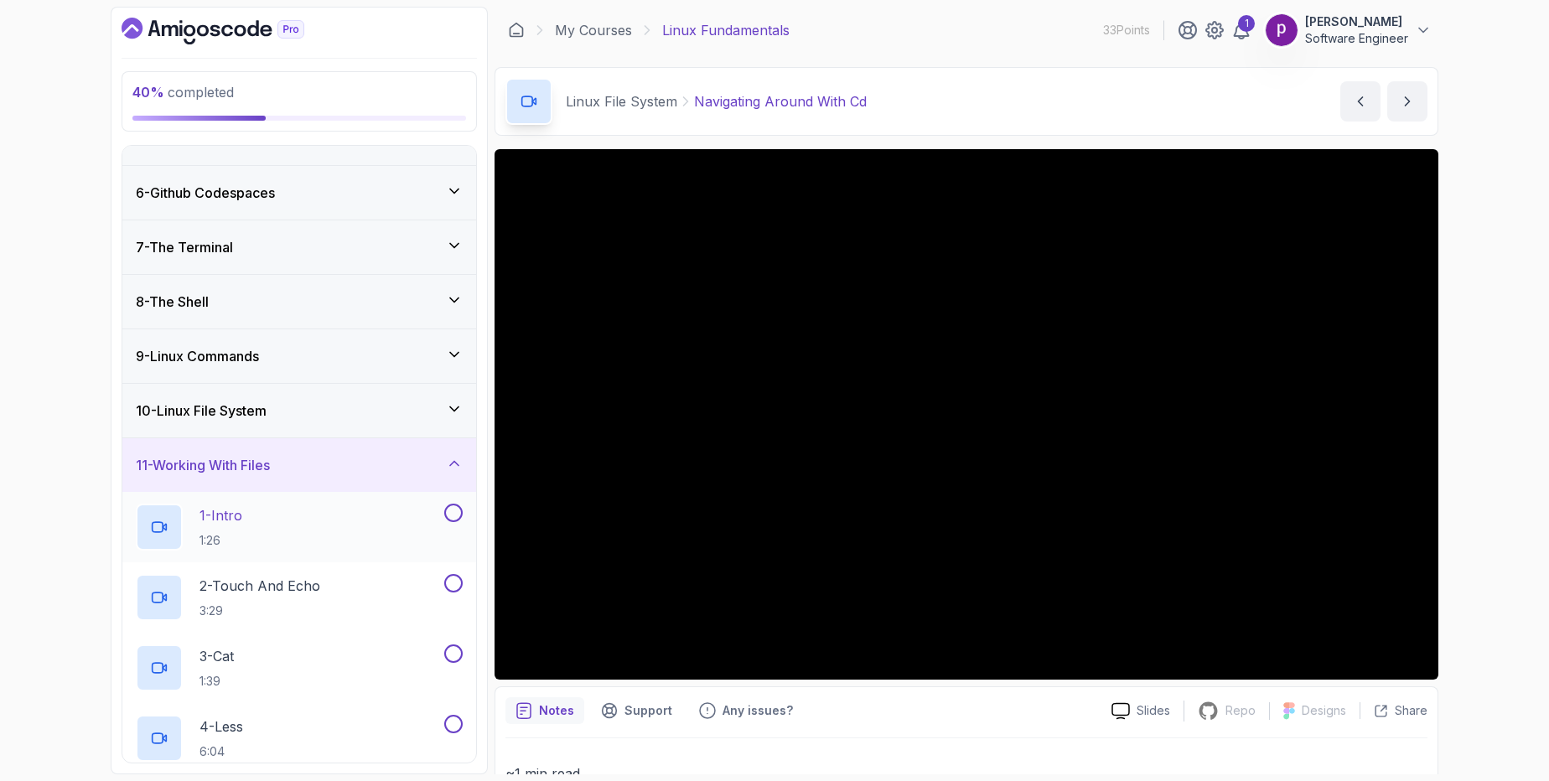
scroll to position [242, 0]
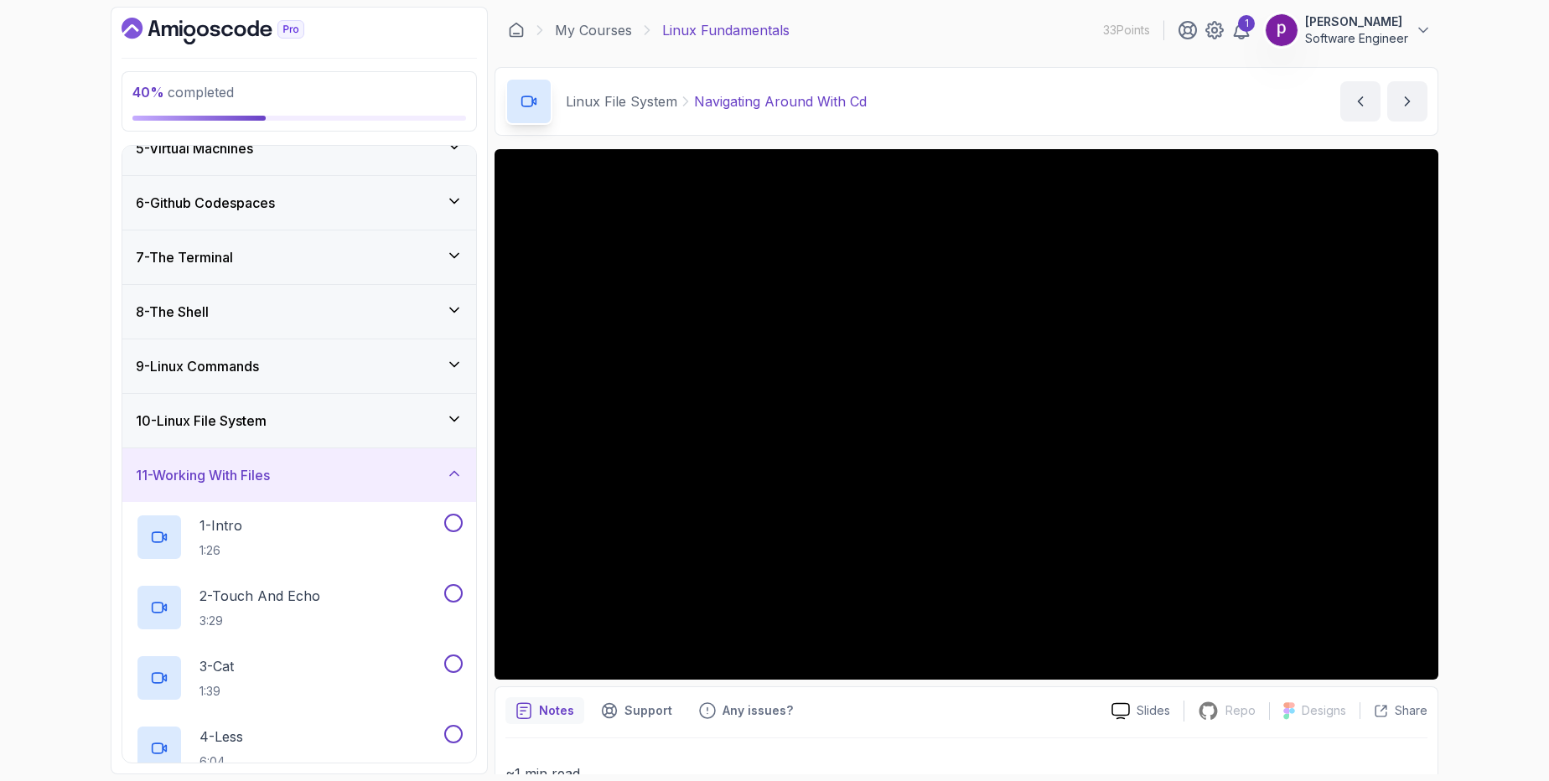
click at [270, 474] on h3 "11 - Working With Files" at bounding box center [203, 475] width 134 height 20
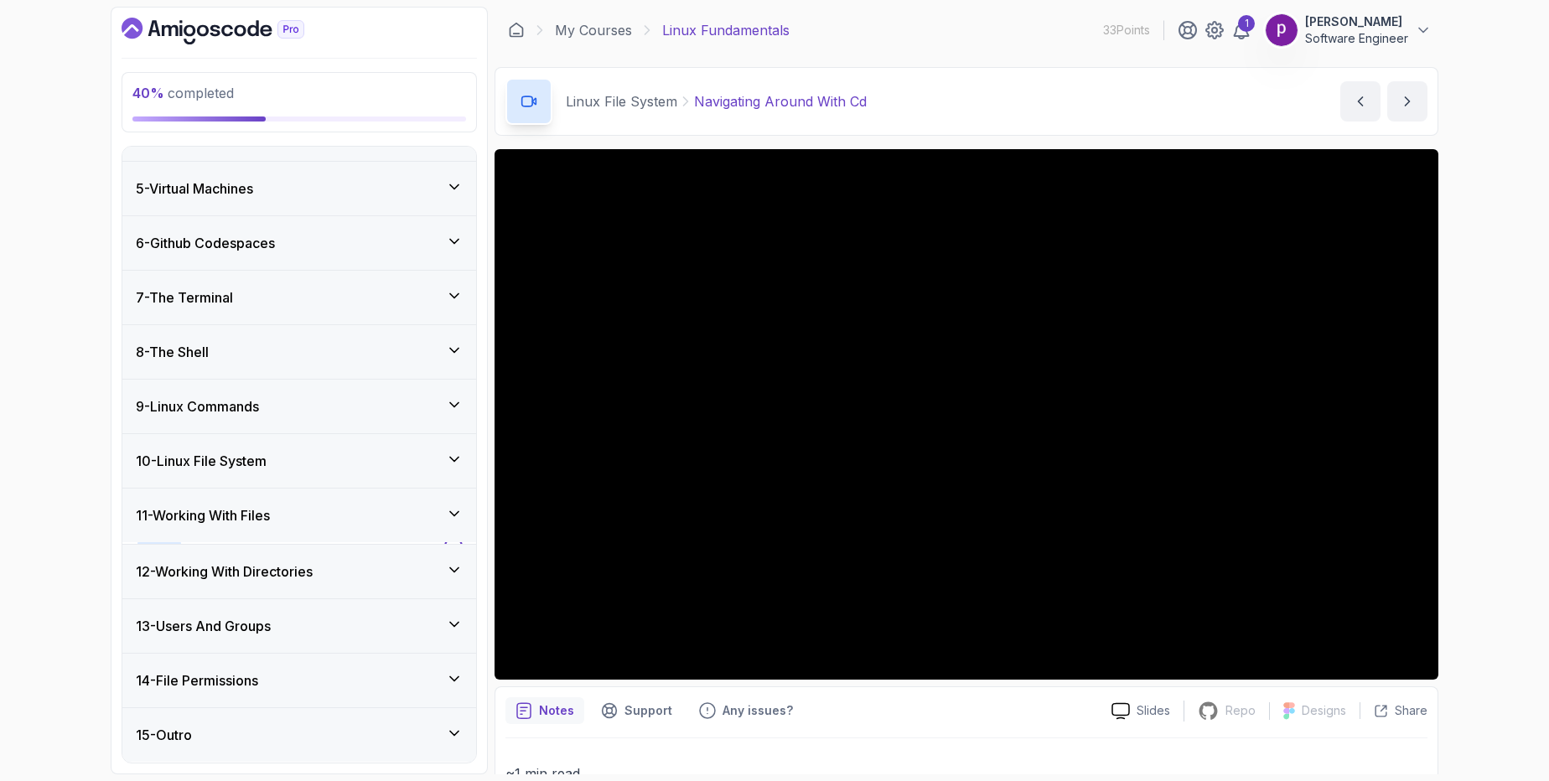
scroll to position [200, 0]
click at [262, 465] on h3 "10 - Linux File System" at bounding box center [201, 464] width 131 height 20
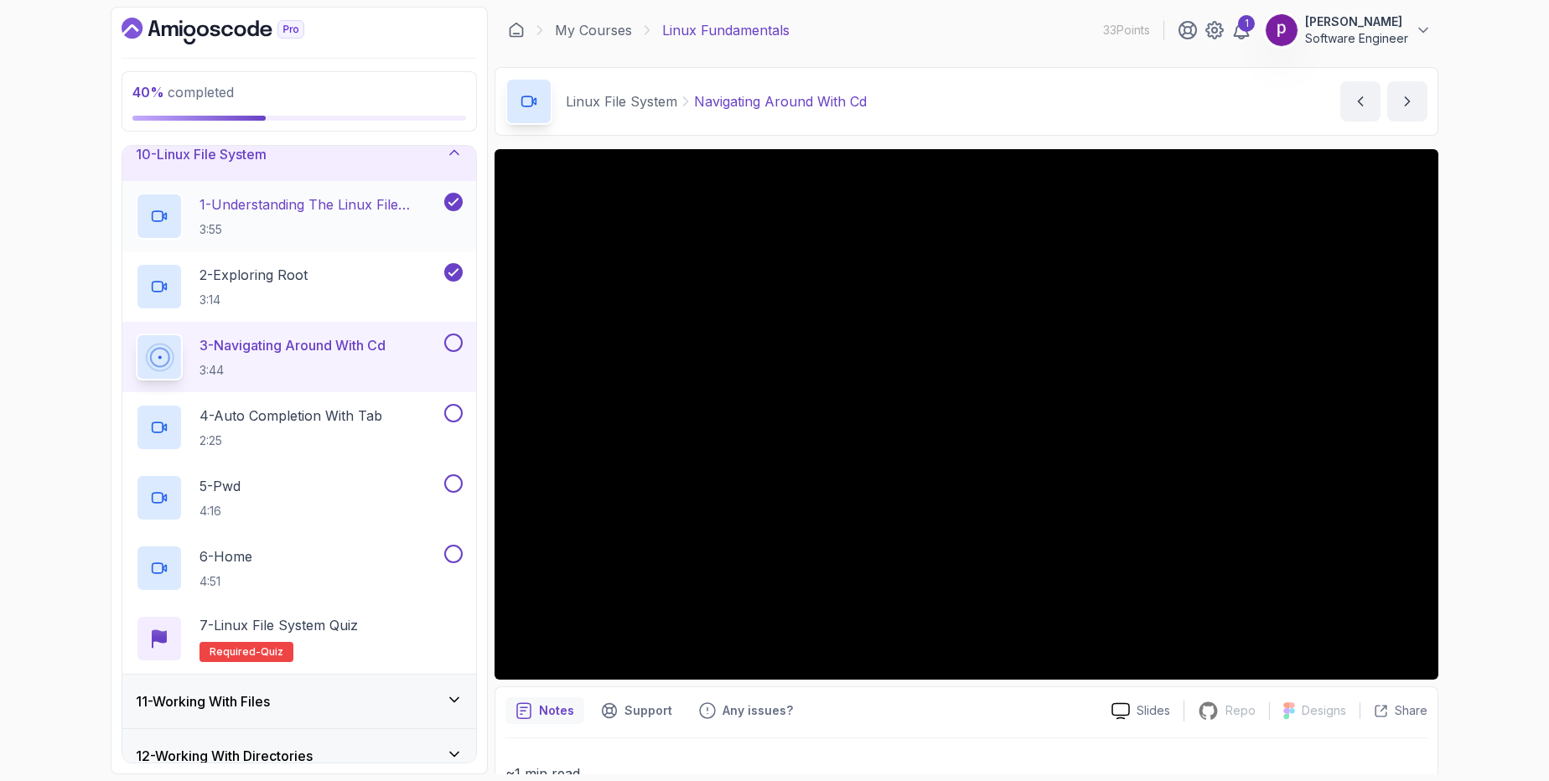
scroll to position [466, 0]
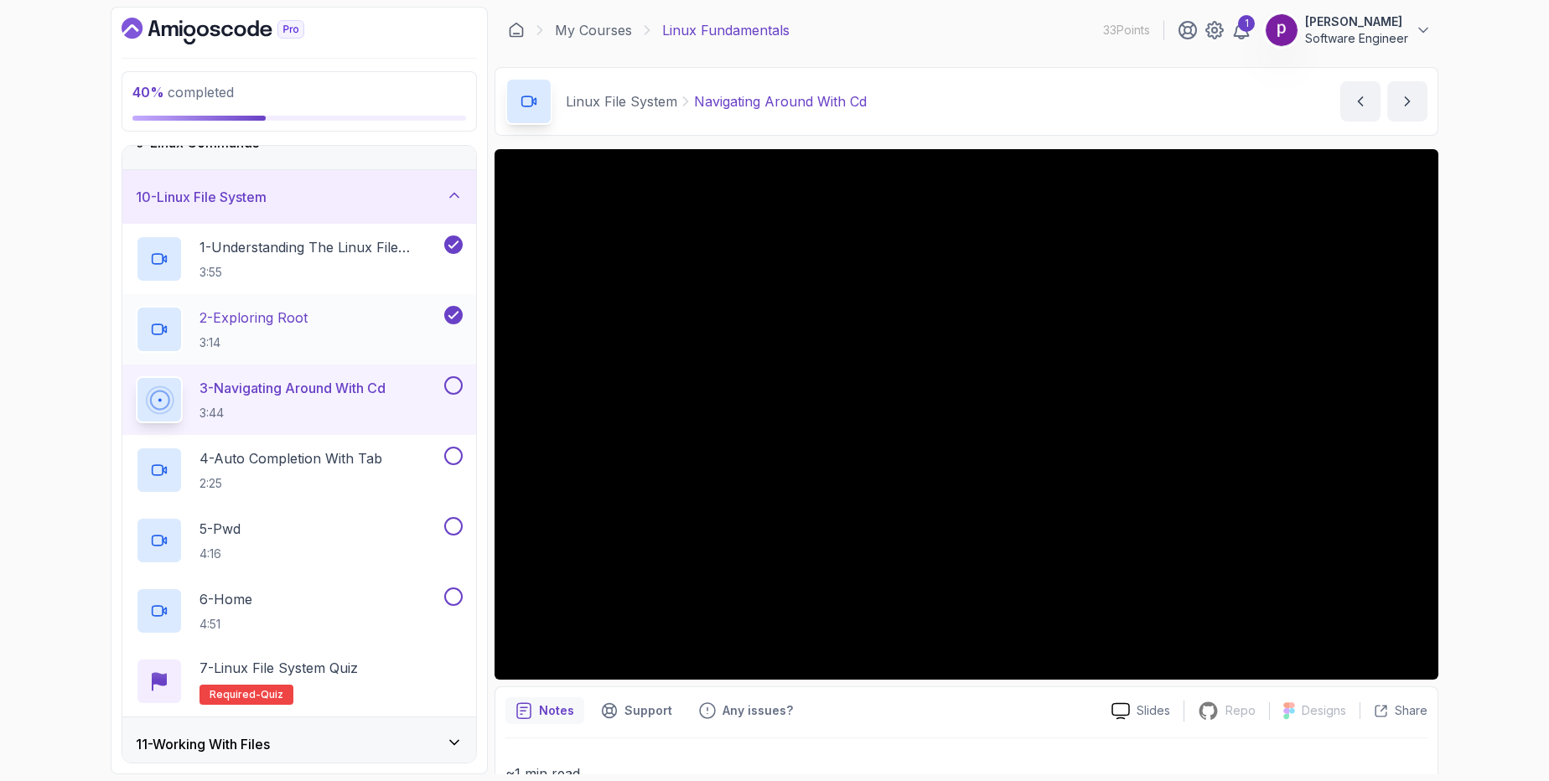
click at [287, 329] on h2 "2 - Exploring Root 3:14" at bounding box center [254, 330] width 108 height 44
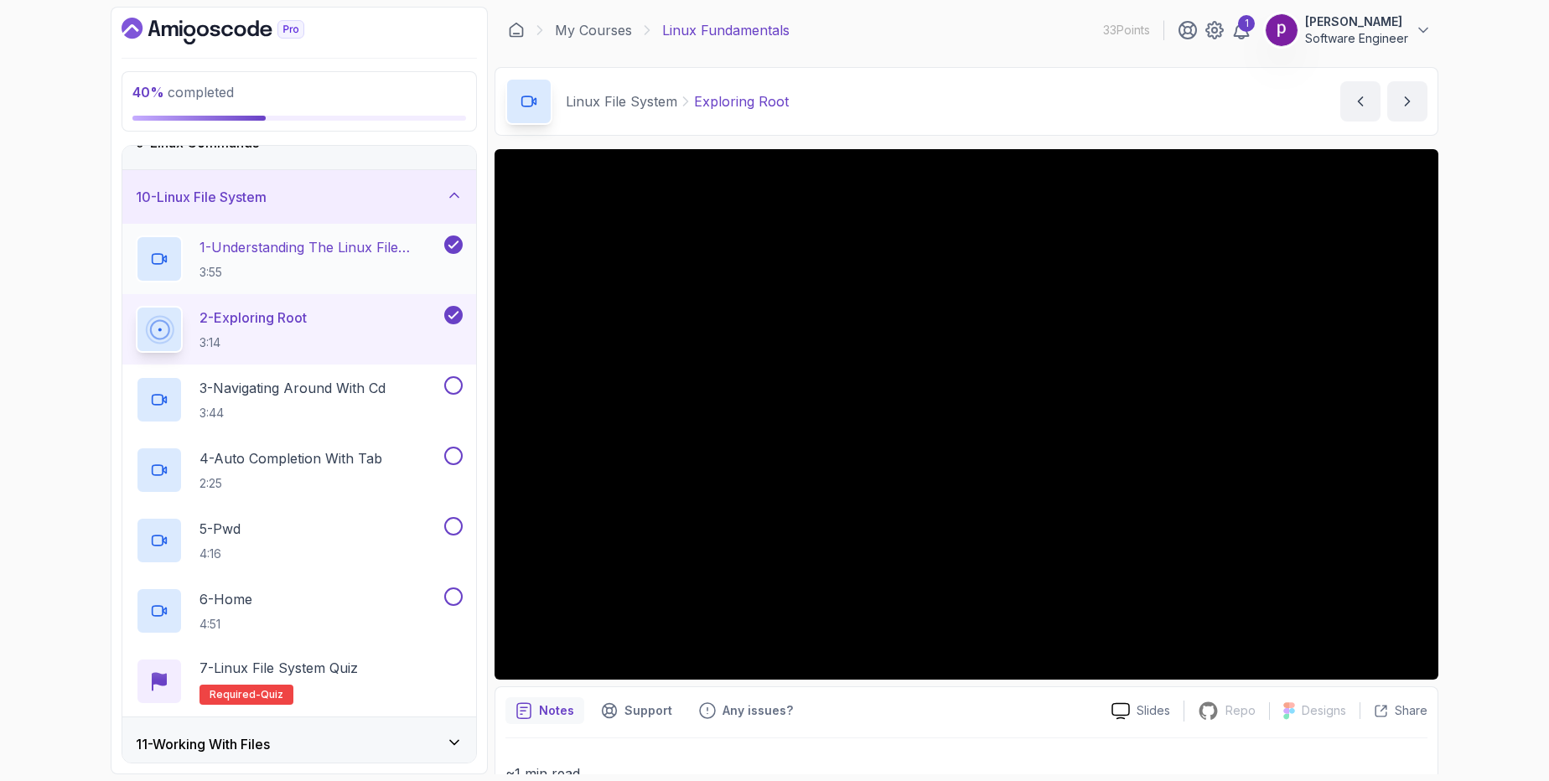
click at [264, 257] on p "1 - Understanding The Linux File System" at bounding box center [320, 247] width 241 height 20
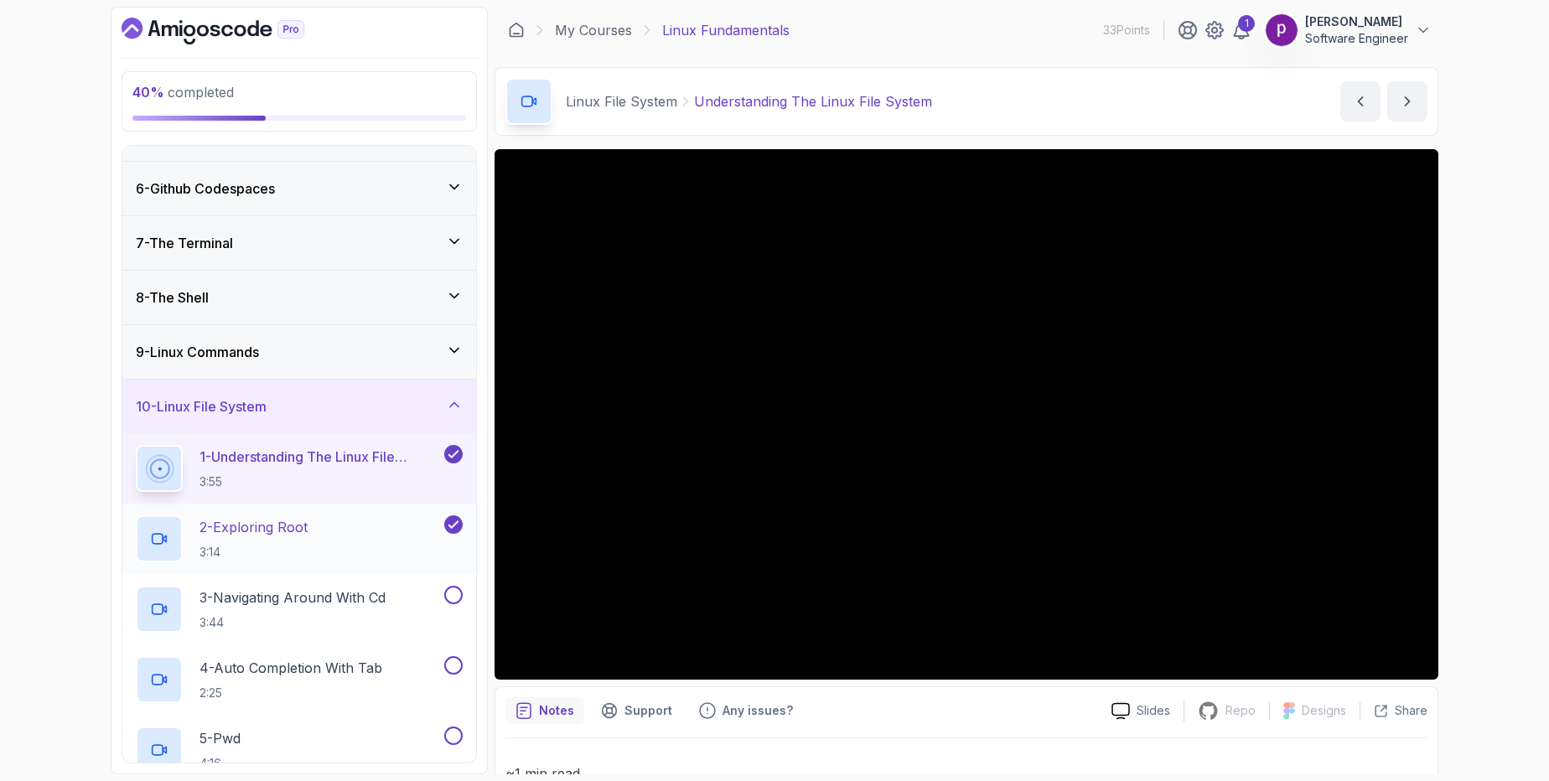
scroll to position [254, 0]
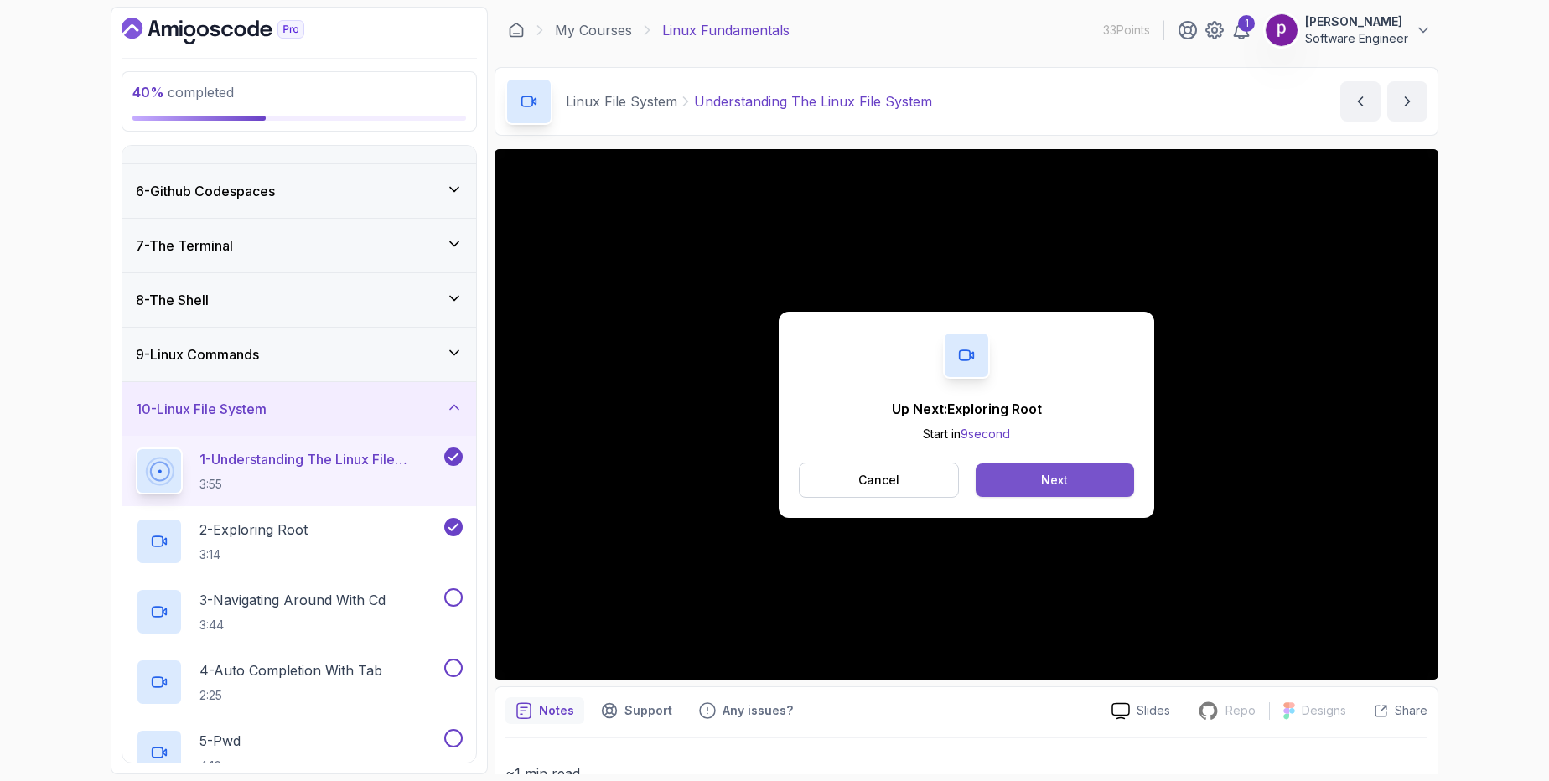
click at [1039, 485] on button "Next" at bounding box center [1055, 481] width 158 height 34
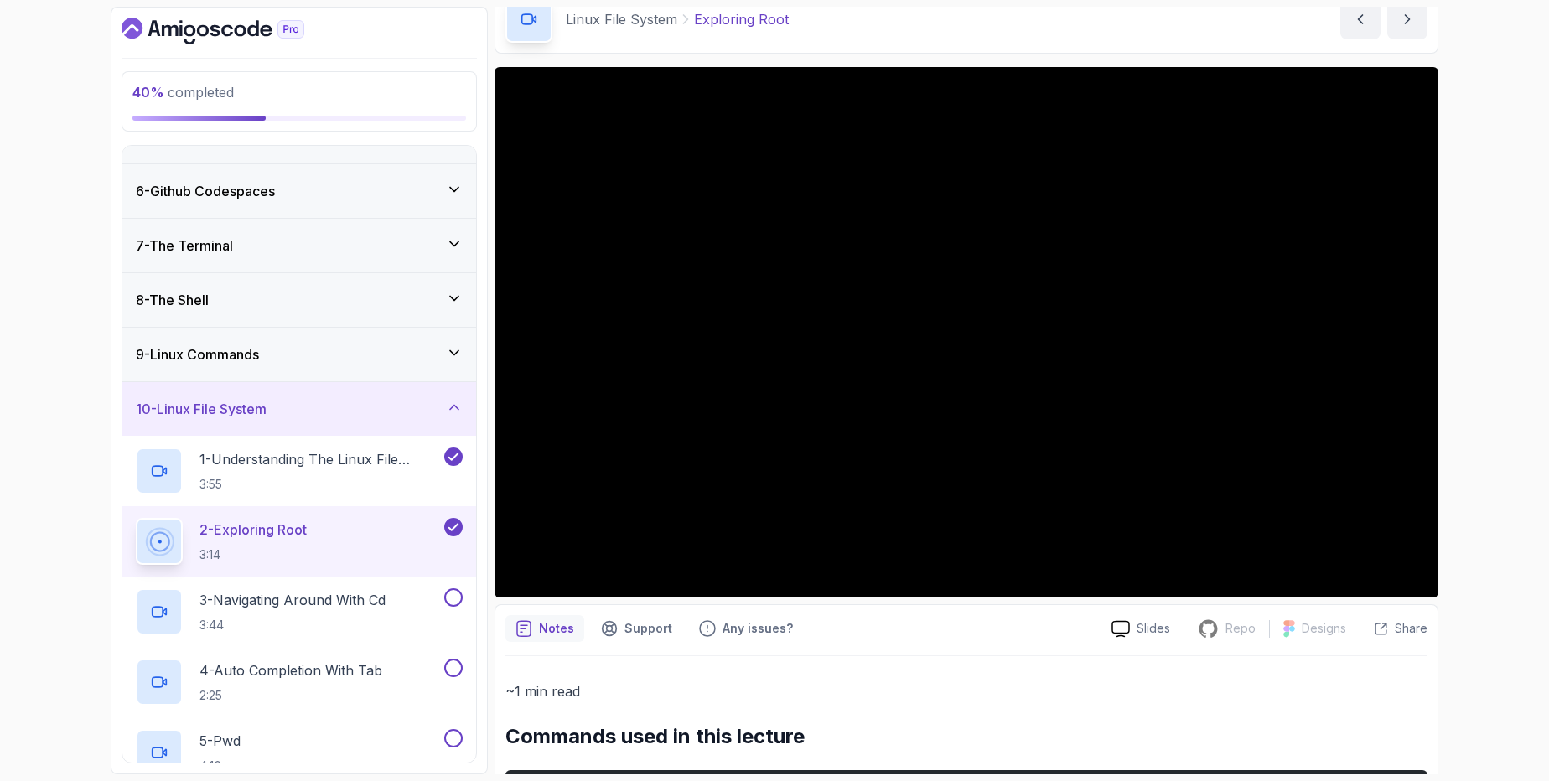
scroll to position [90, 0]
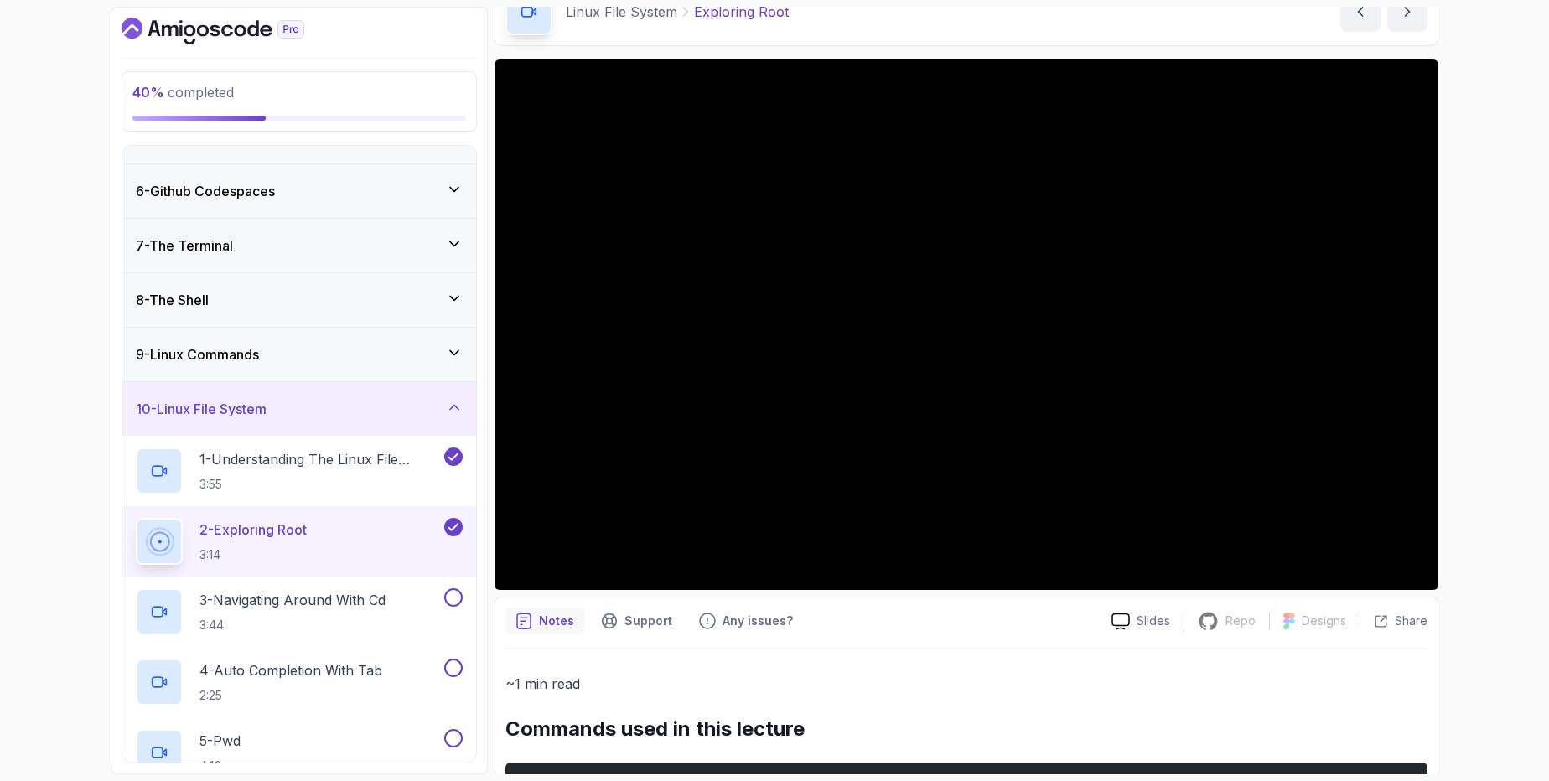
click at [298, 366] on div "9 - Linux Commands" at bounding box center [299, 355] width 354 height 54
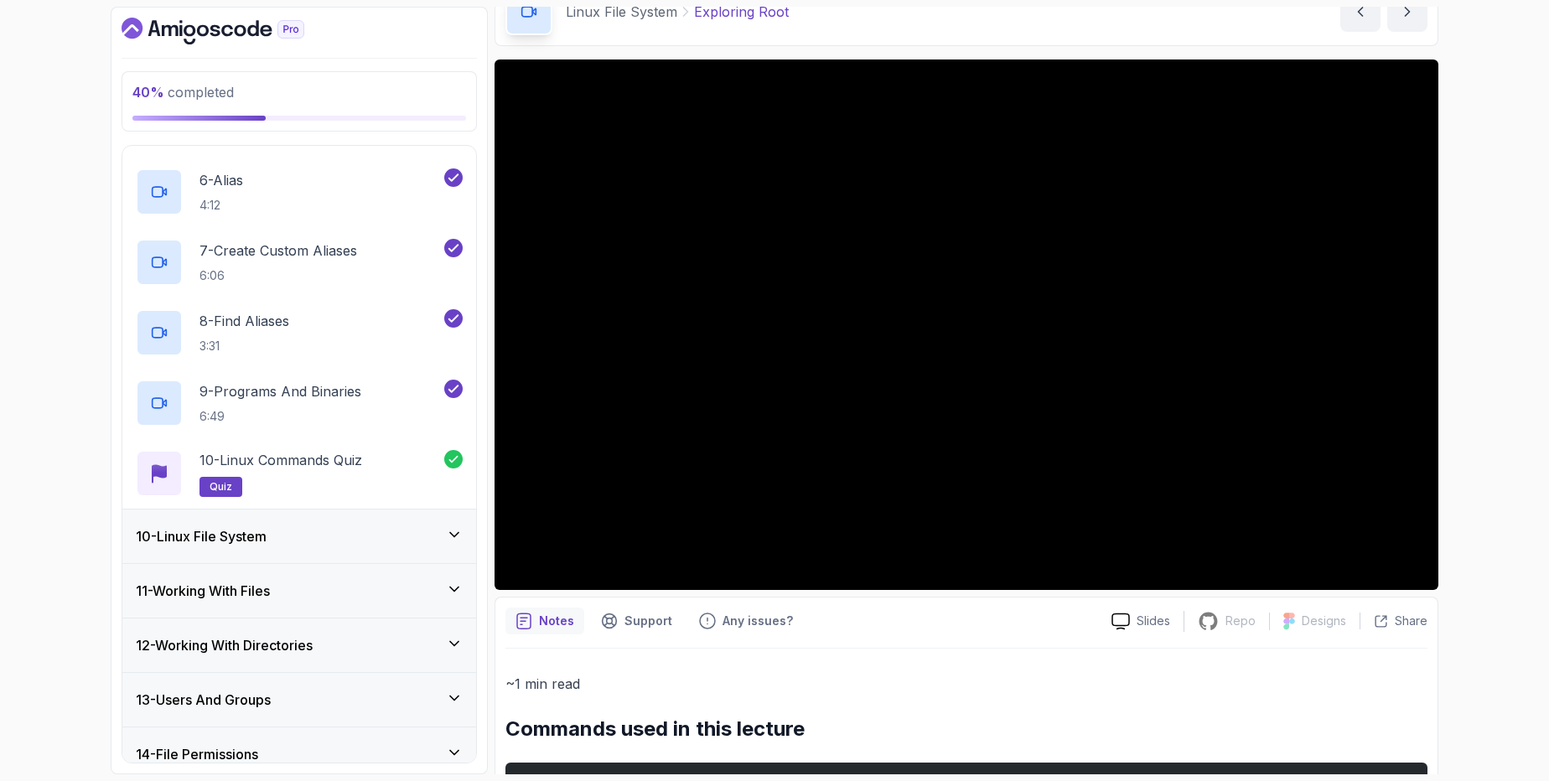
scroll to position [821, 0]
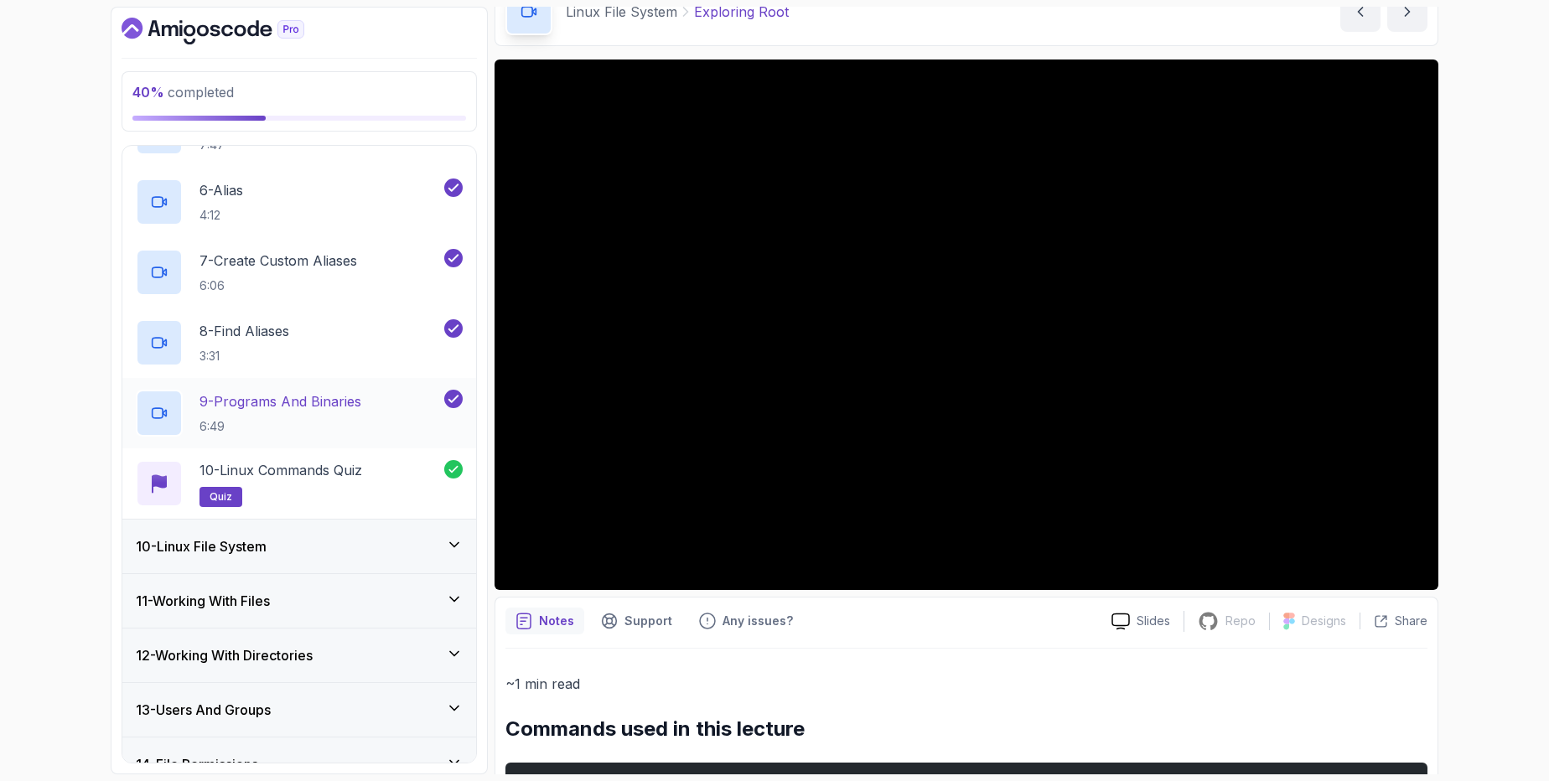
click at [308, 401] on p "9 - Programs And Binaries" at bounding box center [281, 402] width 162 height 20
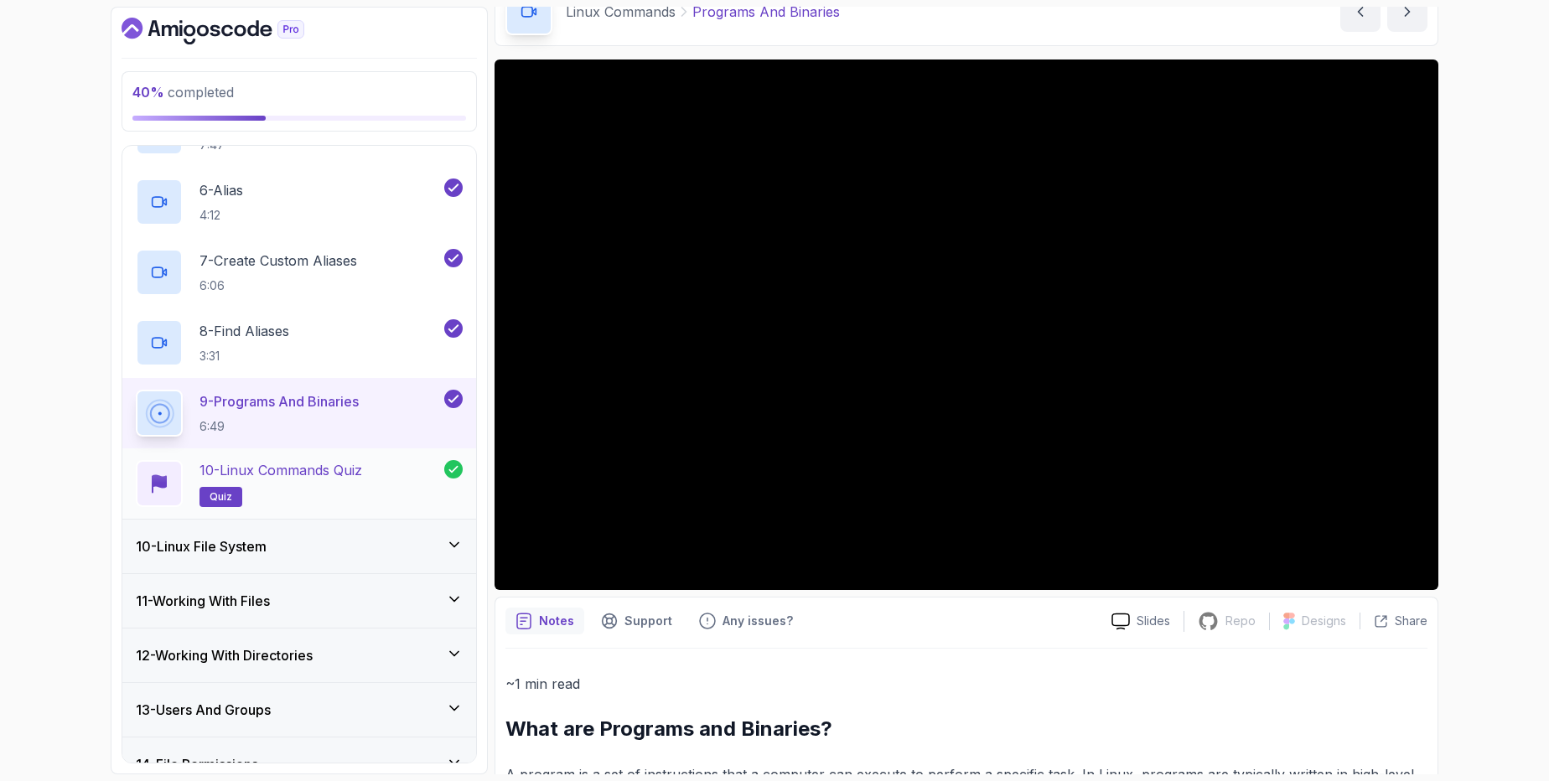
scroll to position [904, 0]
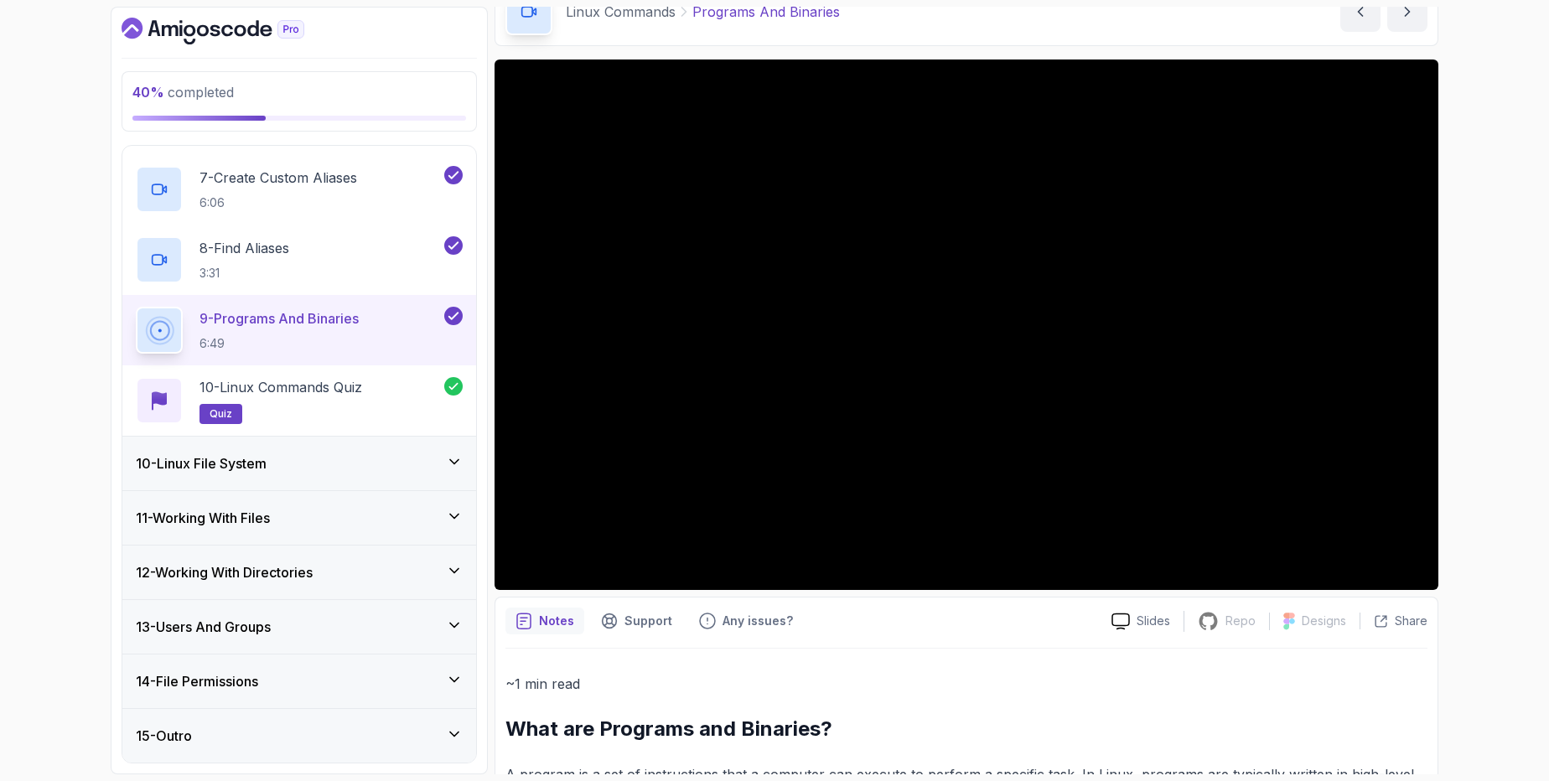
click at [236, 463] on h3 "10 - Linux File System" at bounding box center [201, 464] width 131 height 20
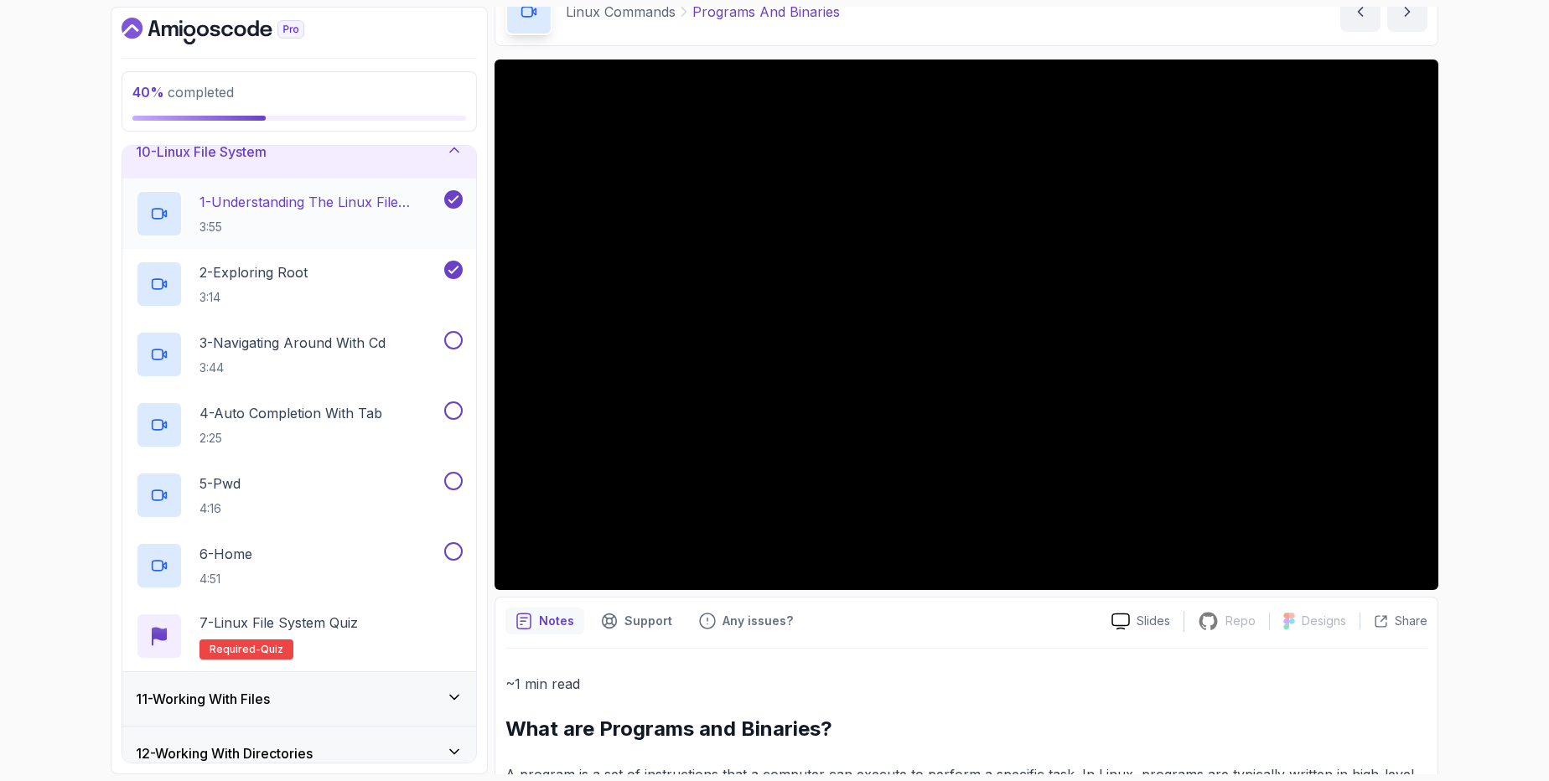
scroll to position [505, 0]
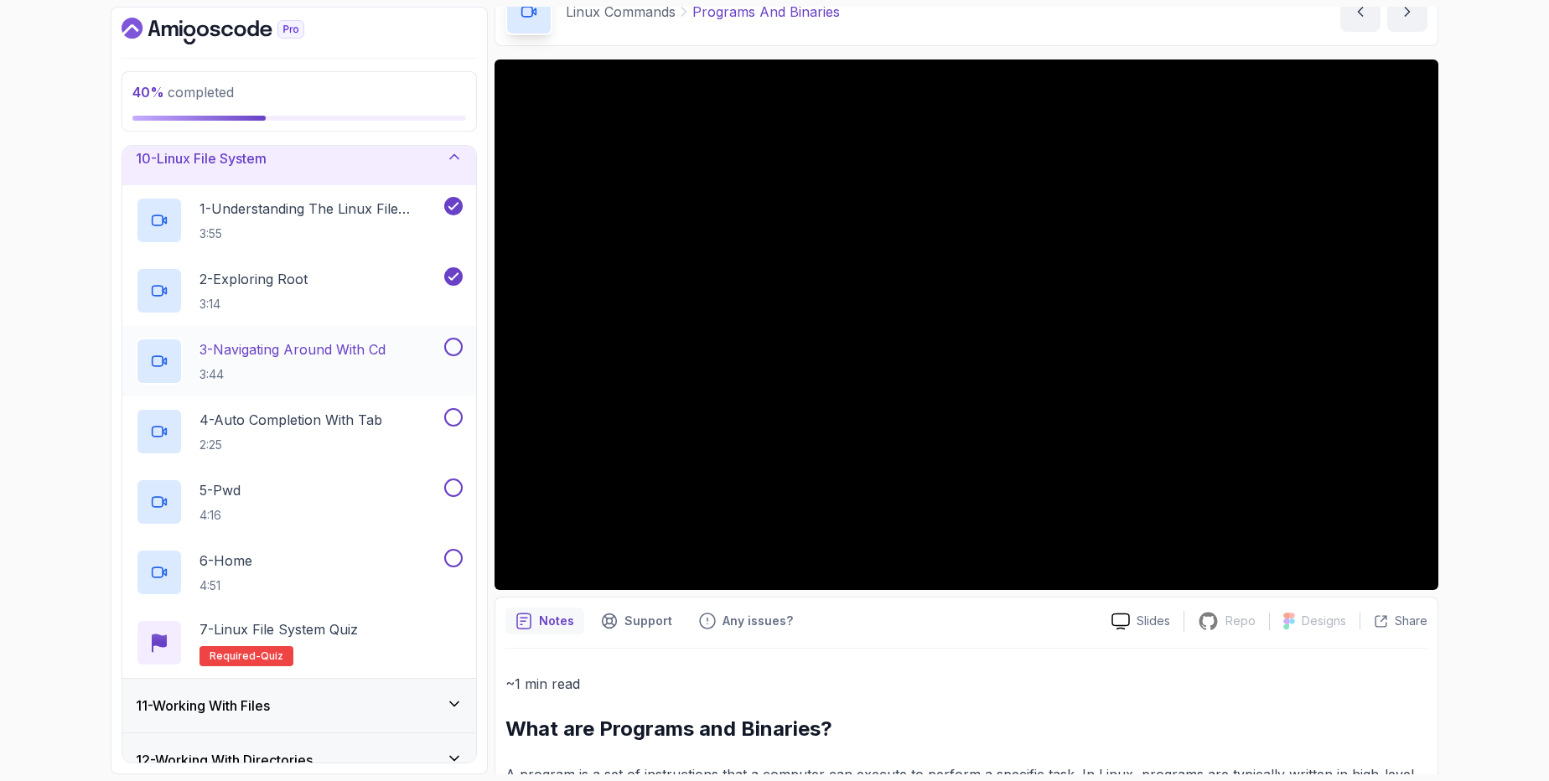
click at [228, 376] on p "3:44" at bounding box center [293, 374] width 186 height 17
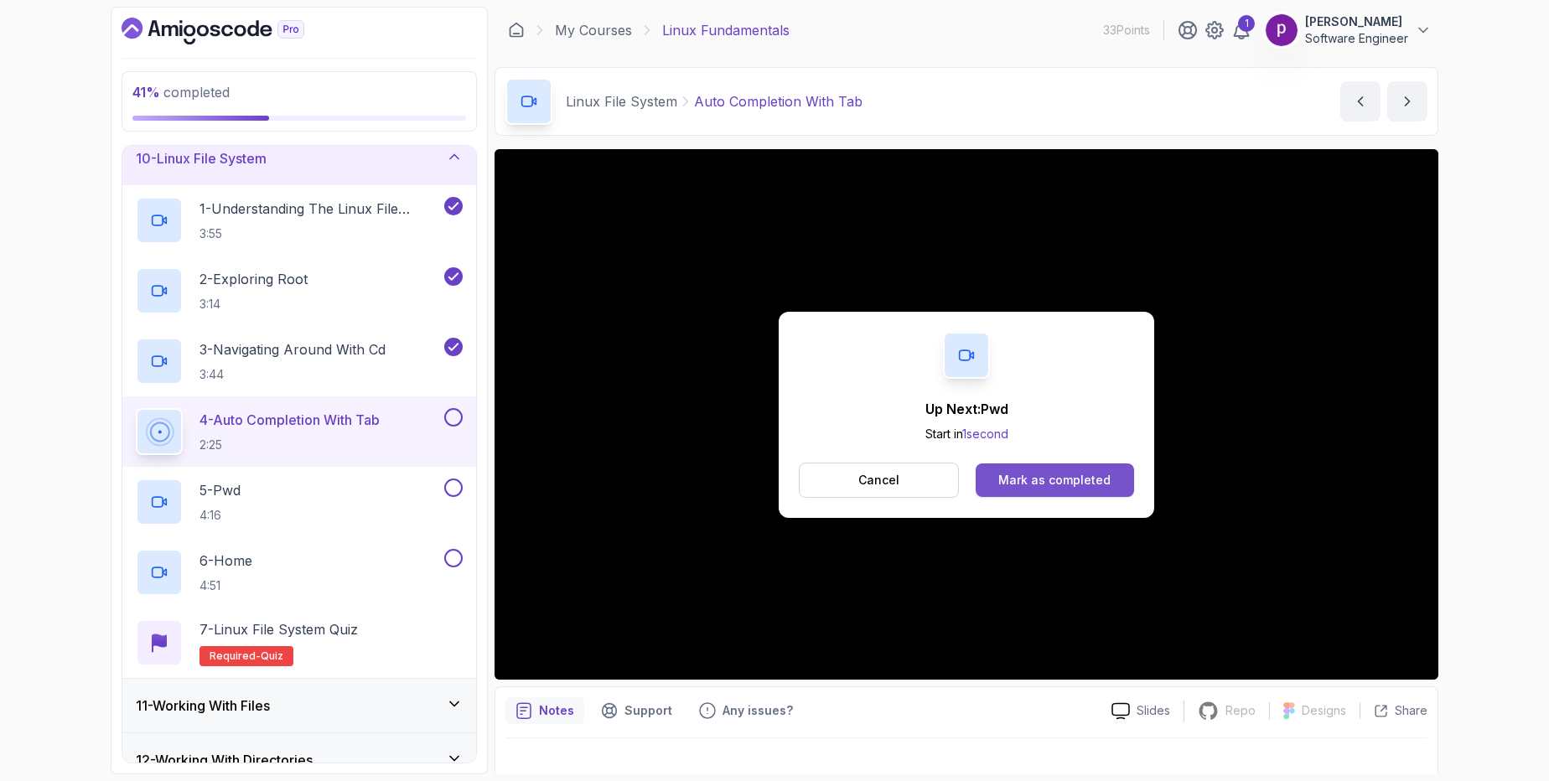
click at [1060, 493] on button "Mark as completed" at bounding box center [1055, 481] width 158 height 34
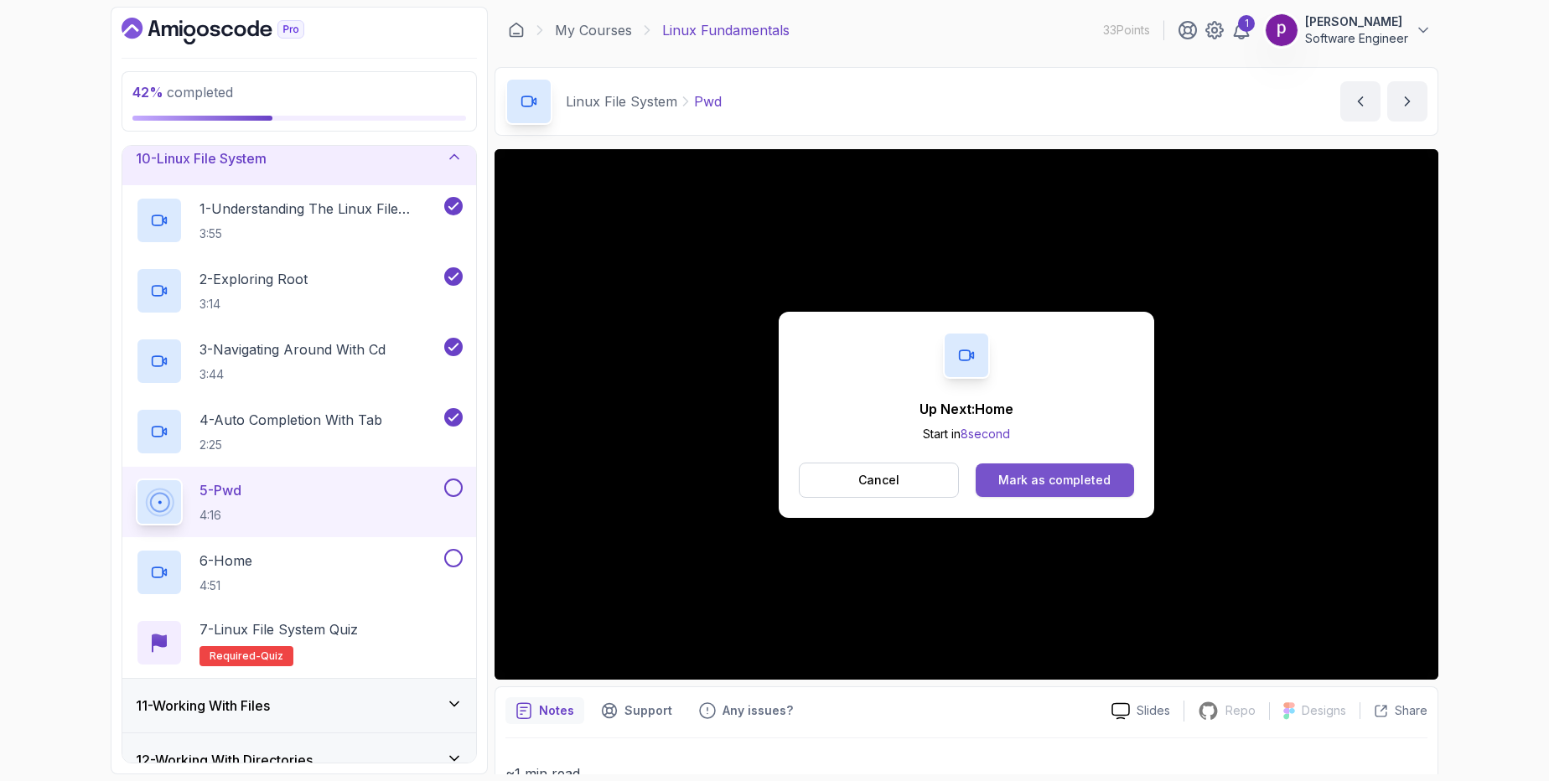
click at [1065, 483] on div "Mark as completed" at bounding box center [1054, 480] width 112 height 17
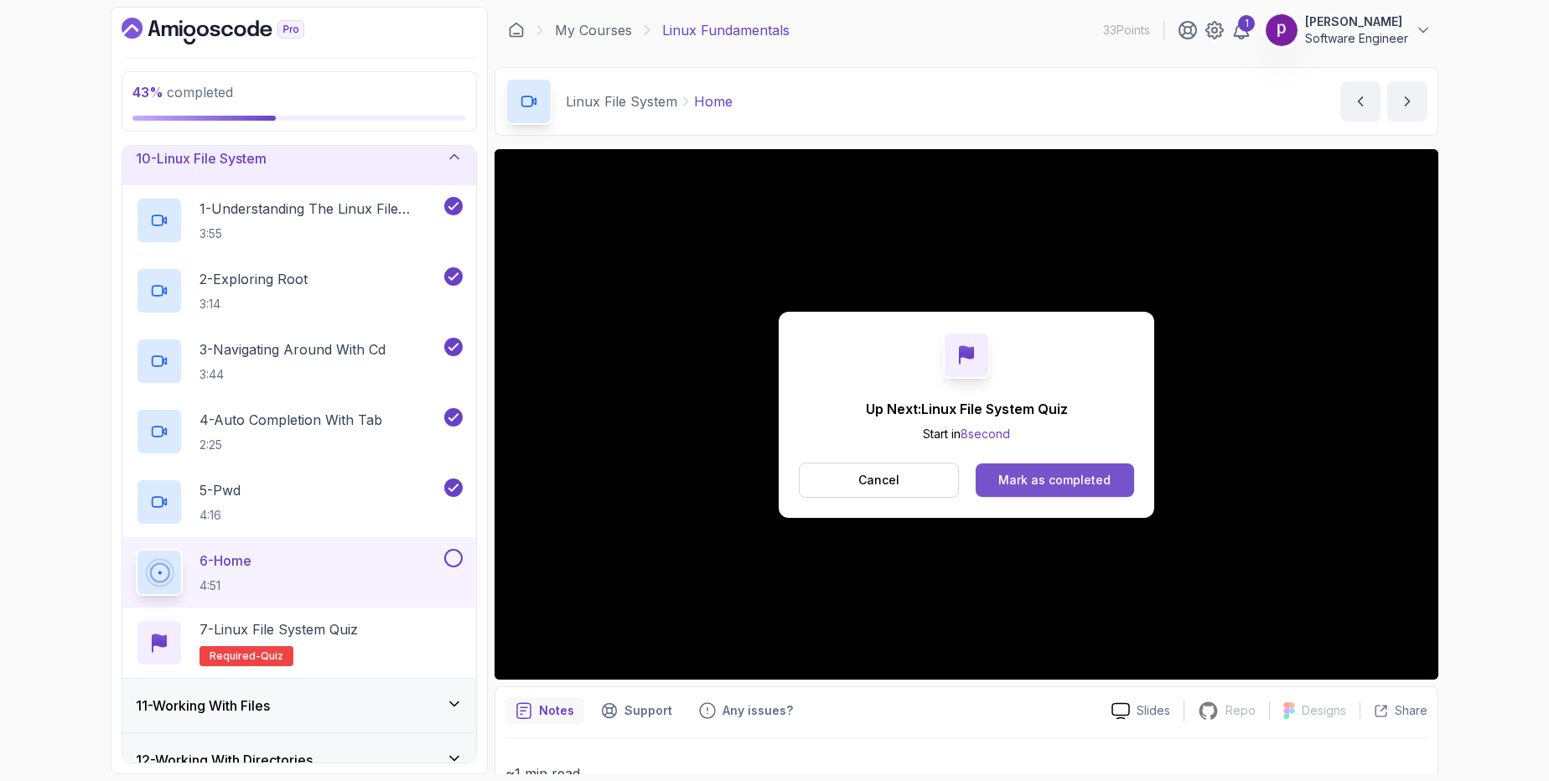
click at [1071, 482] on div "Mark as completed" at bounding box center [1054, 480] width 112 height 17
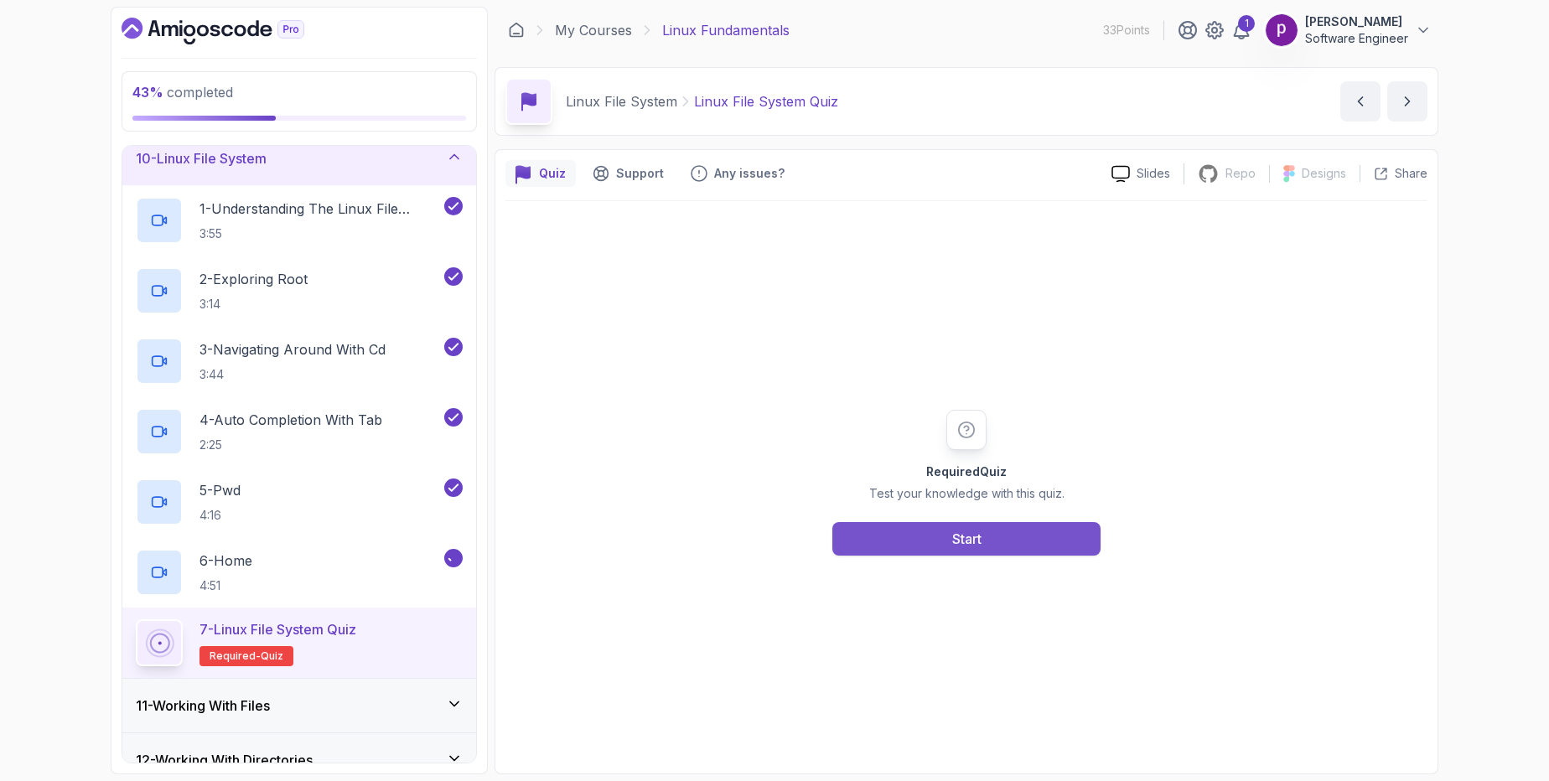
click at [991, 533] on button "Start" at bounding box center [966, 539] width 268 height 34
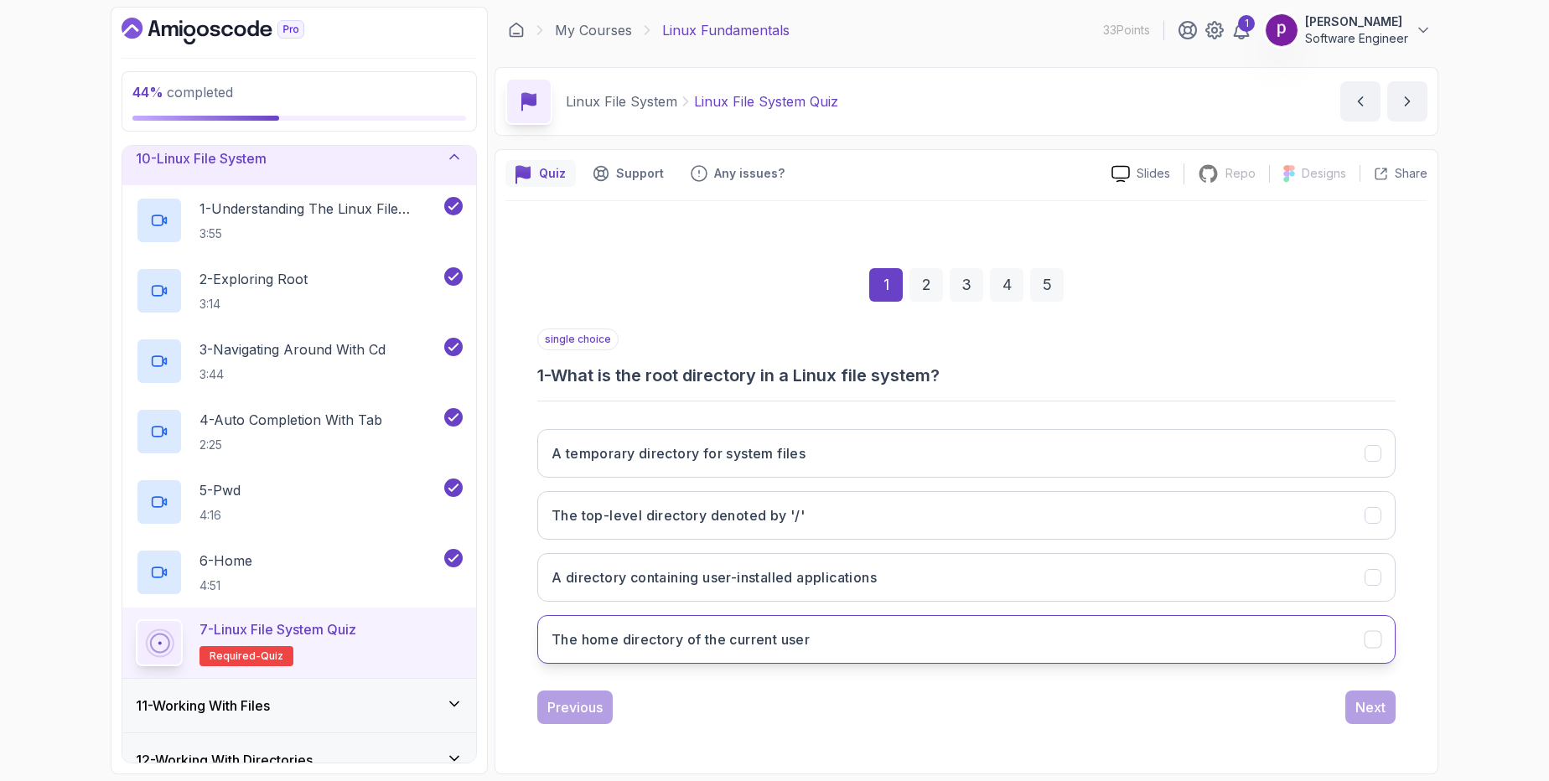
click at [677, 637] on h3 "The home directory of the current user" at bounding box center [681, 640] width 258 height 20
click at [1350, 708] on button "Next" at bounding box center [1371, 708] width 50 height 34
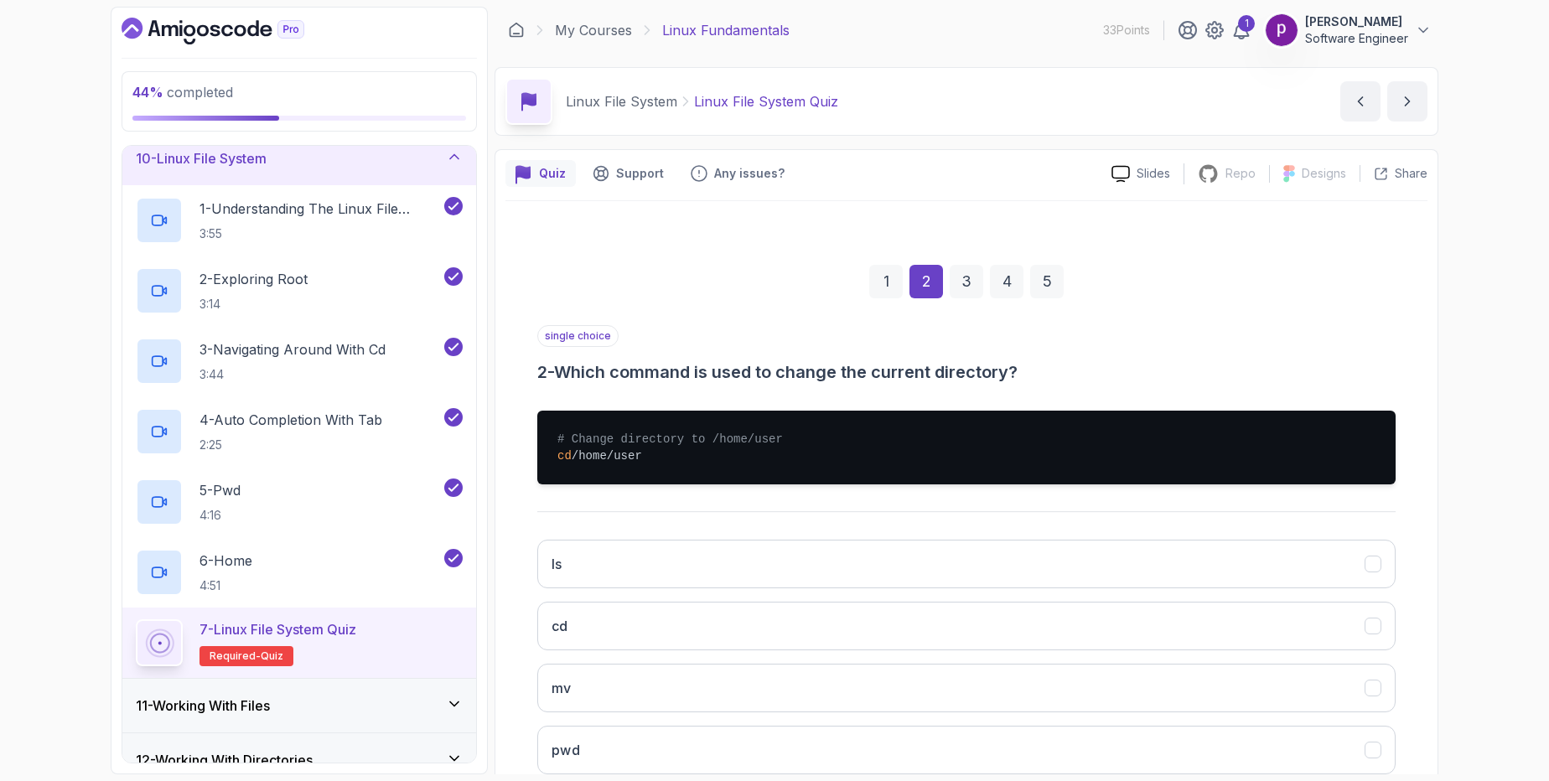
scroll to position [108, 0]
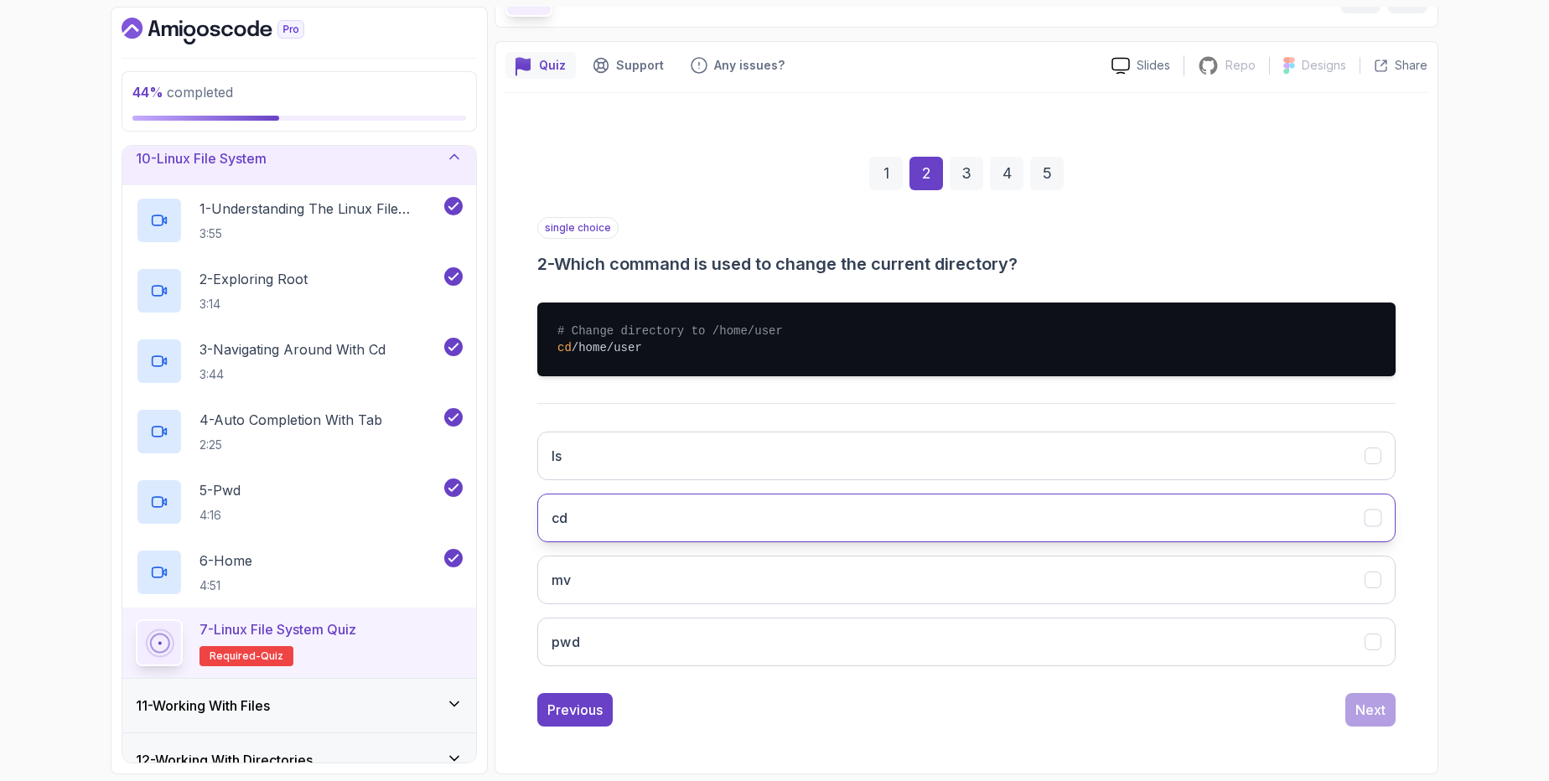
click at [617, 523] on button "cd" at bounding box center [966, 518] width 858 height 49
click at [1369, 710] on div "Next" at bounding box center [1371, 710] width 30 height 20
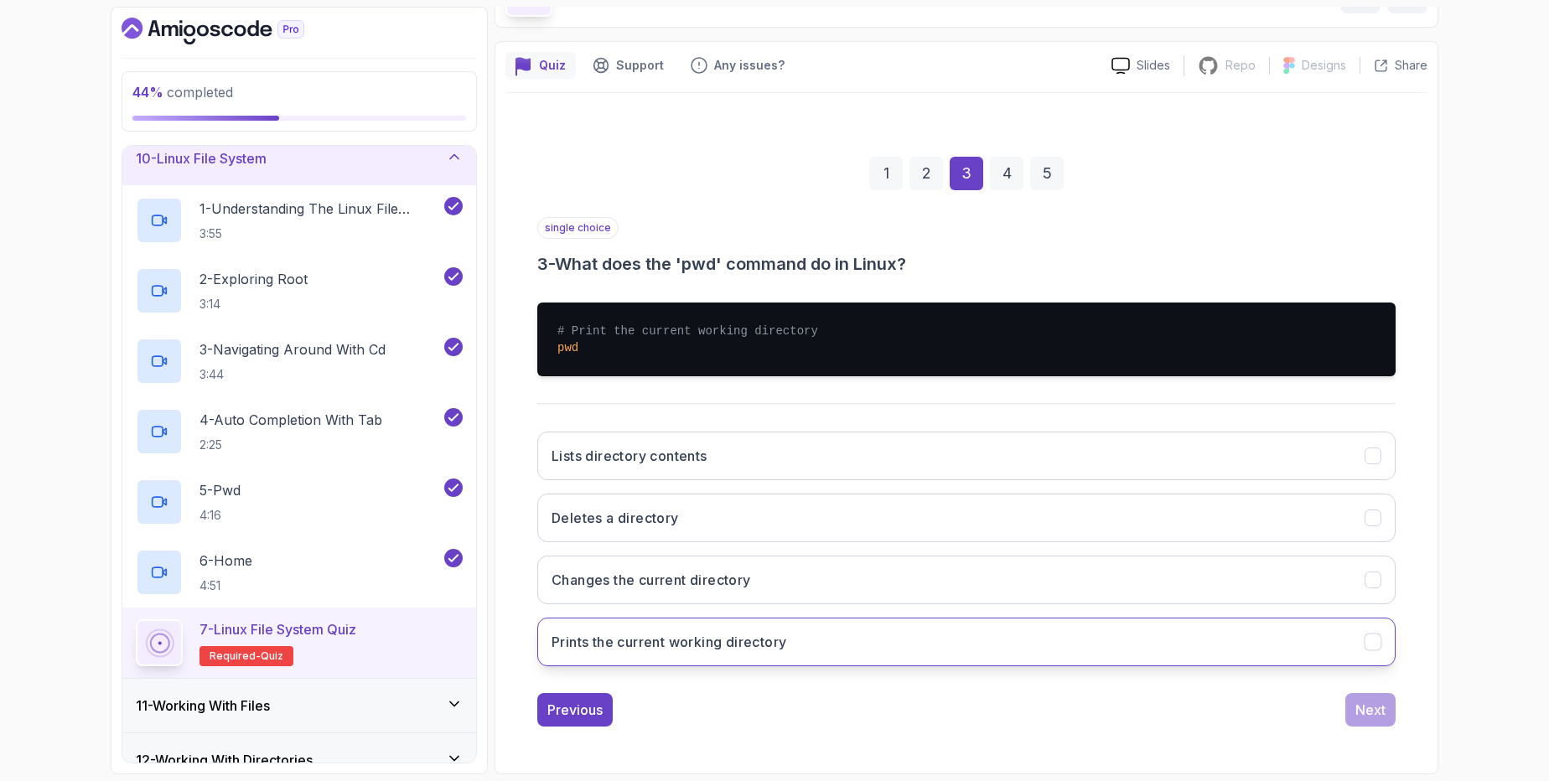
click at [616, 646] on h3 "Prints the current working directory" at bounding box center [669, 642] width 235 height 20
click at [1354, 703] on button "Next" at bounding box center [1371, 710] width 50 height 34
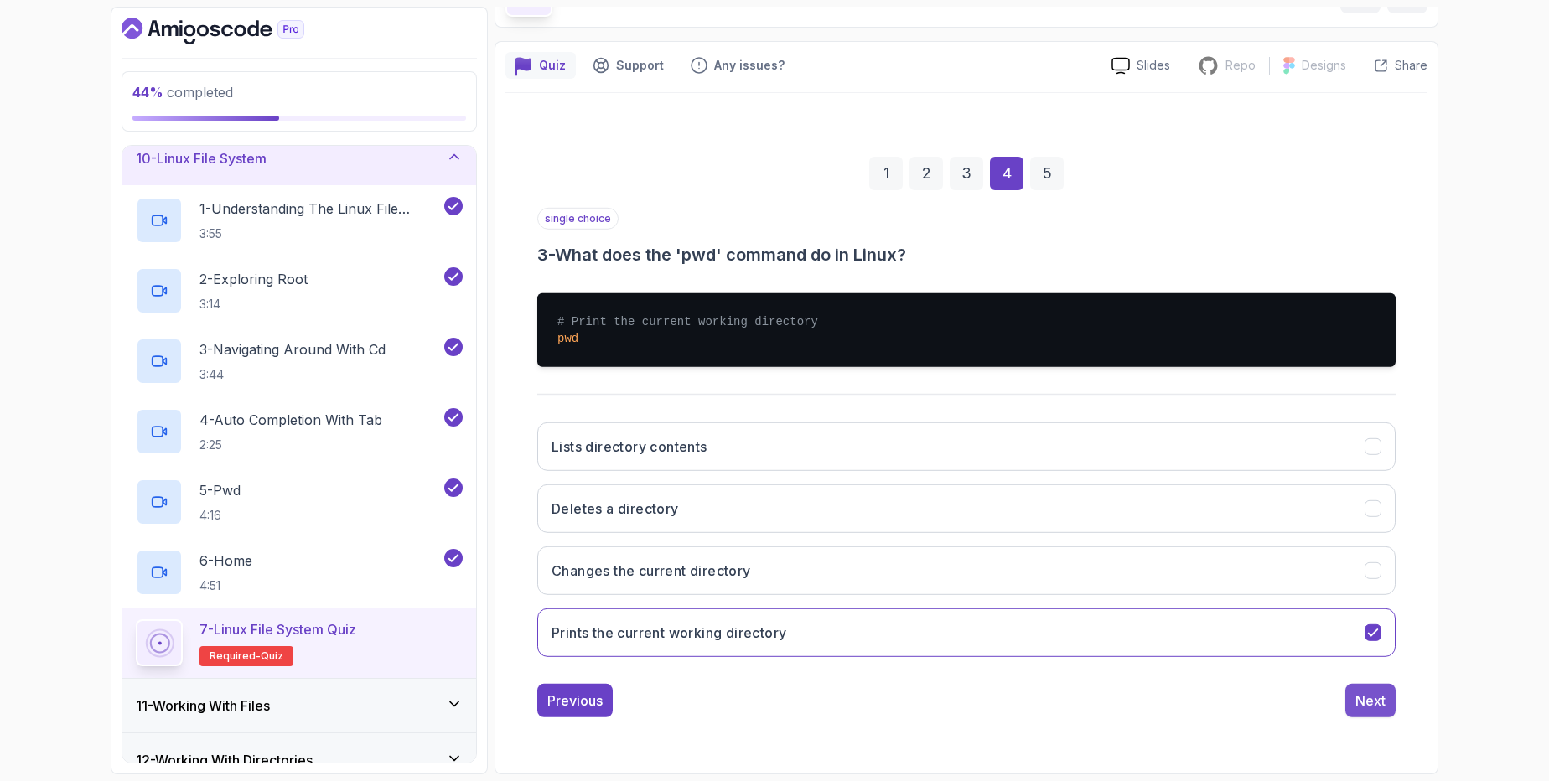
scroll to position [0, 0]
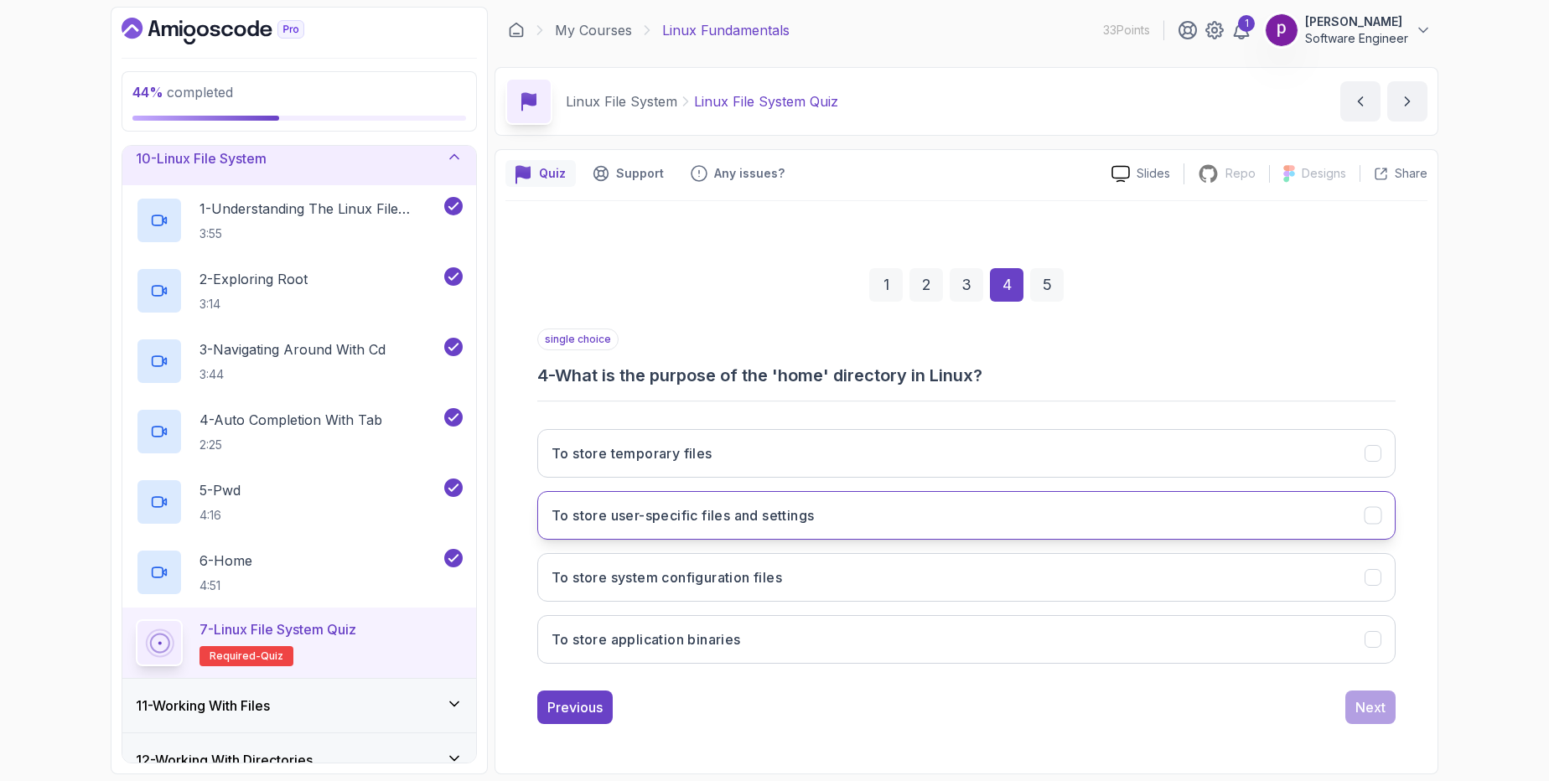
click at [689, 520] on h3 "To store user-specific files and settings" at bounding box center [683, 516] width 262 height 20
click at [1366, 719] on button "Next" at bounding box center [1371, 708] width 50 height 34
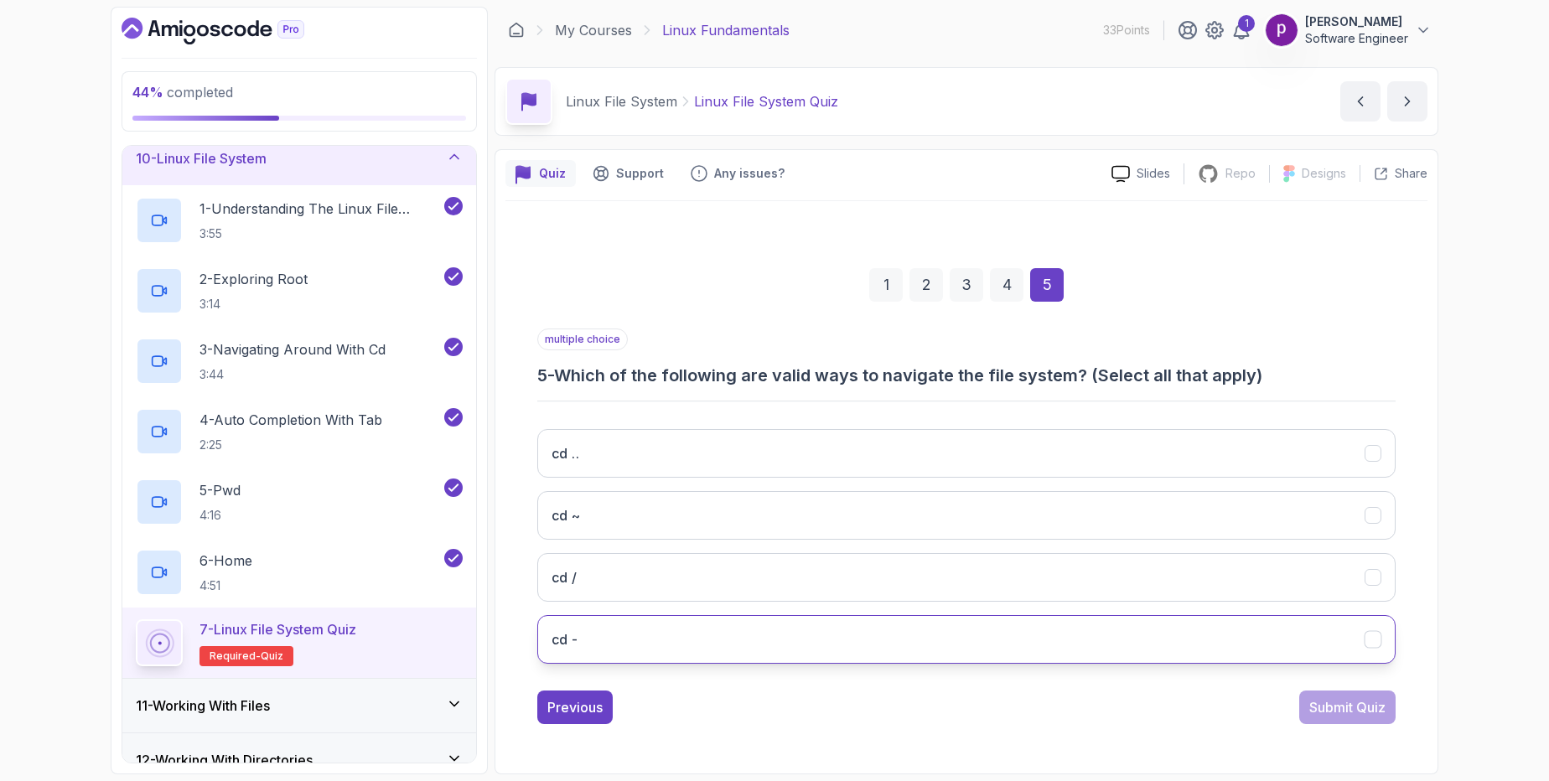
click at [614, 643] on button "cd -" at bounding box center [966, 639] width 858 height 49
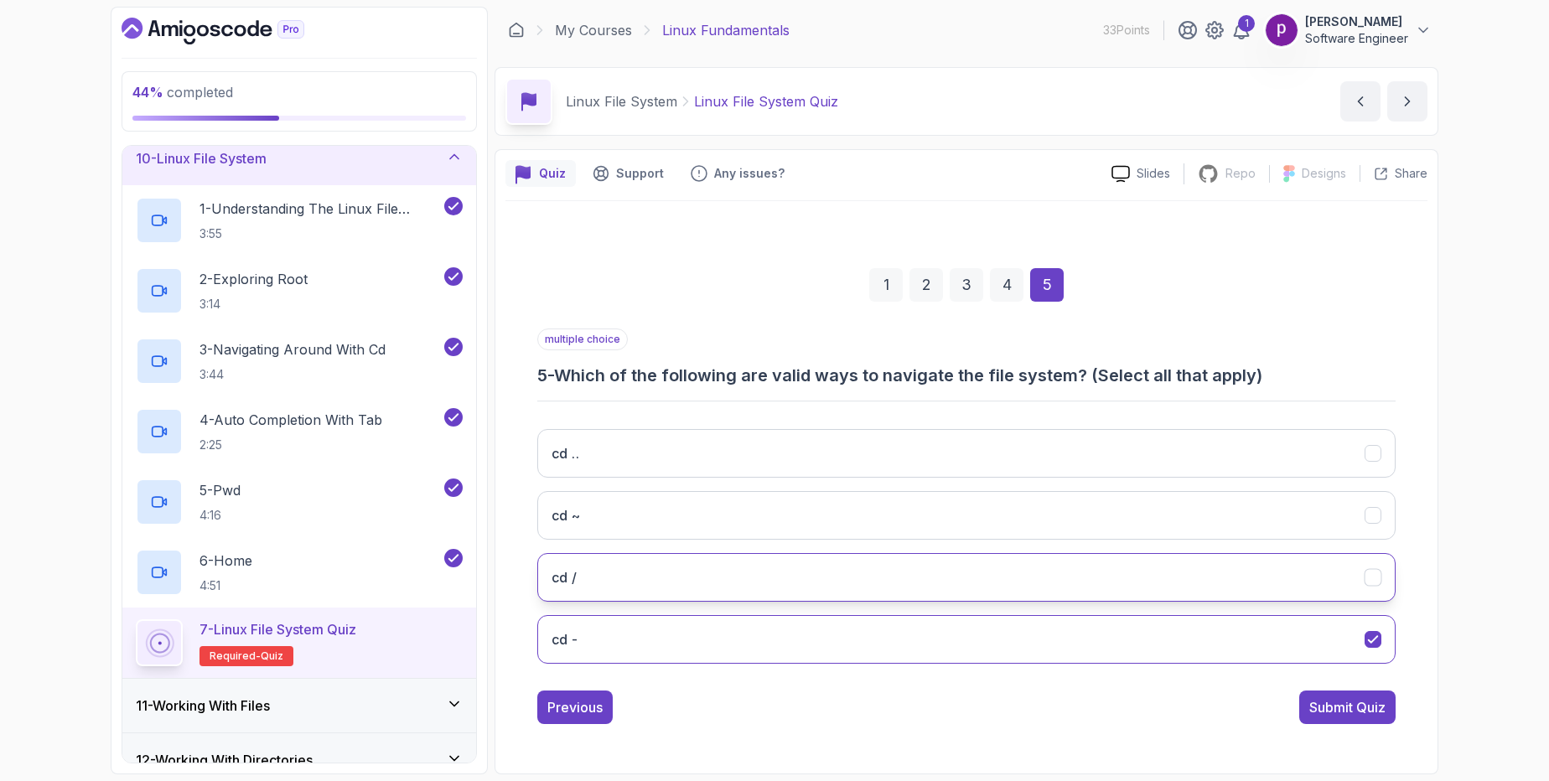
click at [630, 577] on button "cd /" at bounding box center [966, 577] width 858 height 49
click at [626, 515] on button "cd ~" at bounding box center [966, 515] width 858 height 49
click at [642, 452] on button "cd .." at bounding box center [966, 453] width 858 height 49
click at [876, 585] on button "cd /" at bounding box center [966, 577] width 858 height 49
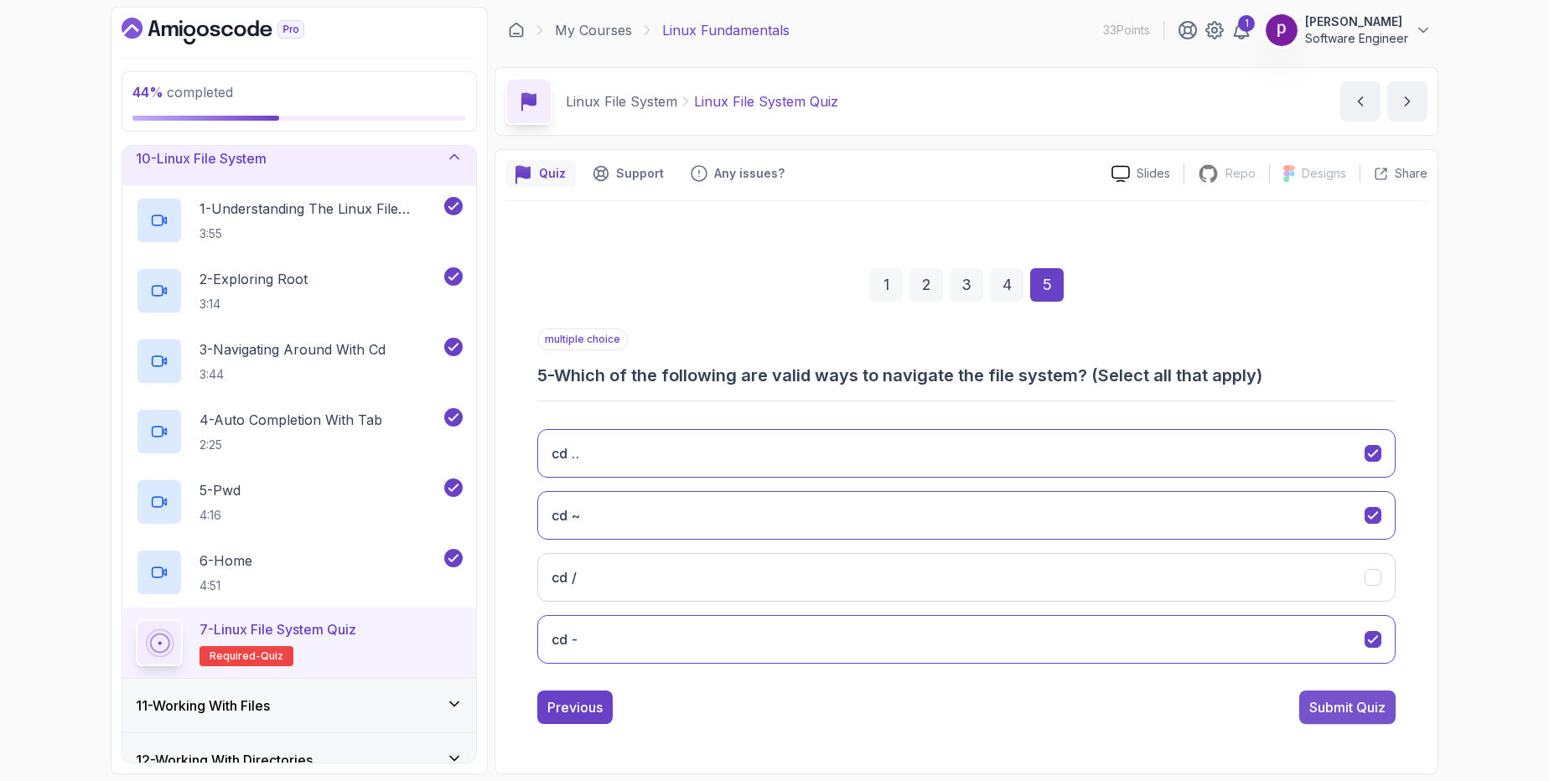
click at [1324, 712] on div "Submit Quiz" at bounding box center [1347, 707] width 76 height 20
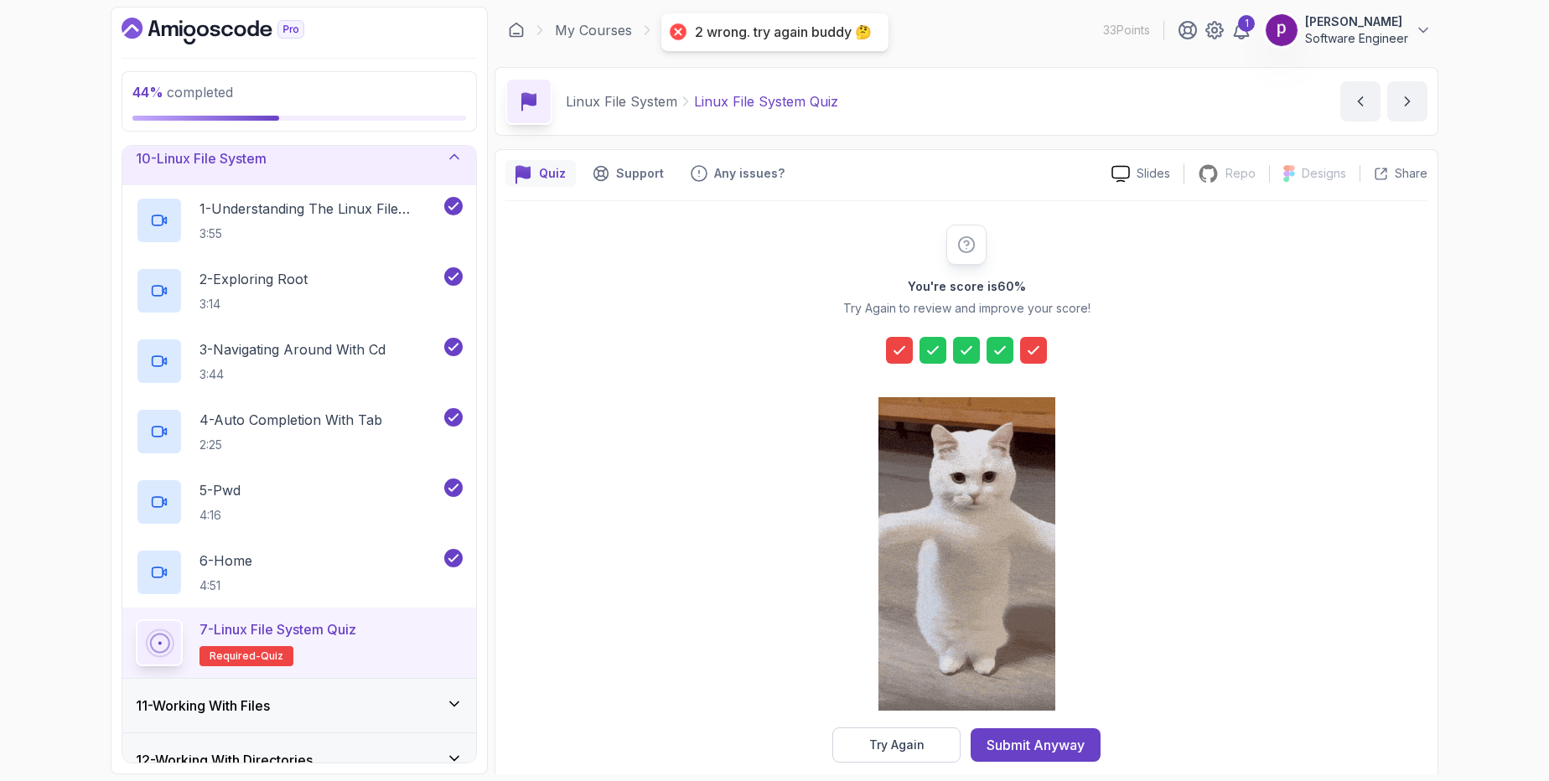
click at [1029, 350] on icon at bounding box center [1033, 350] width 17 height 17
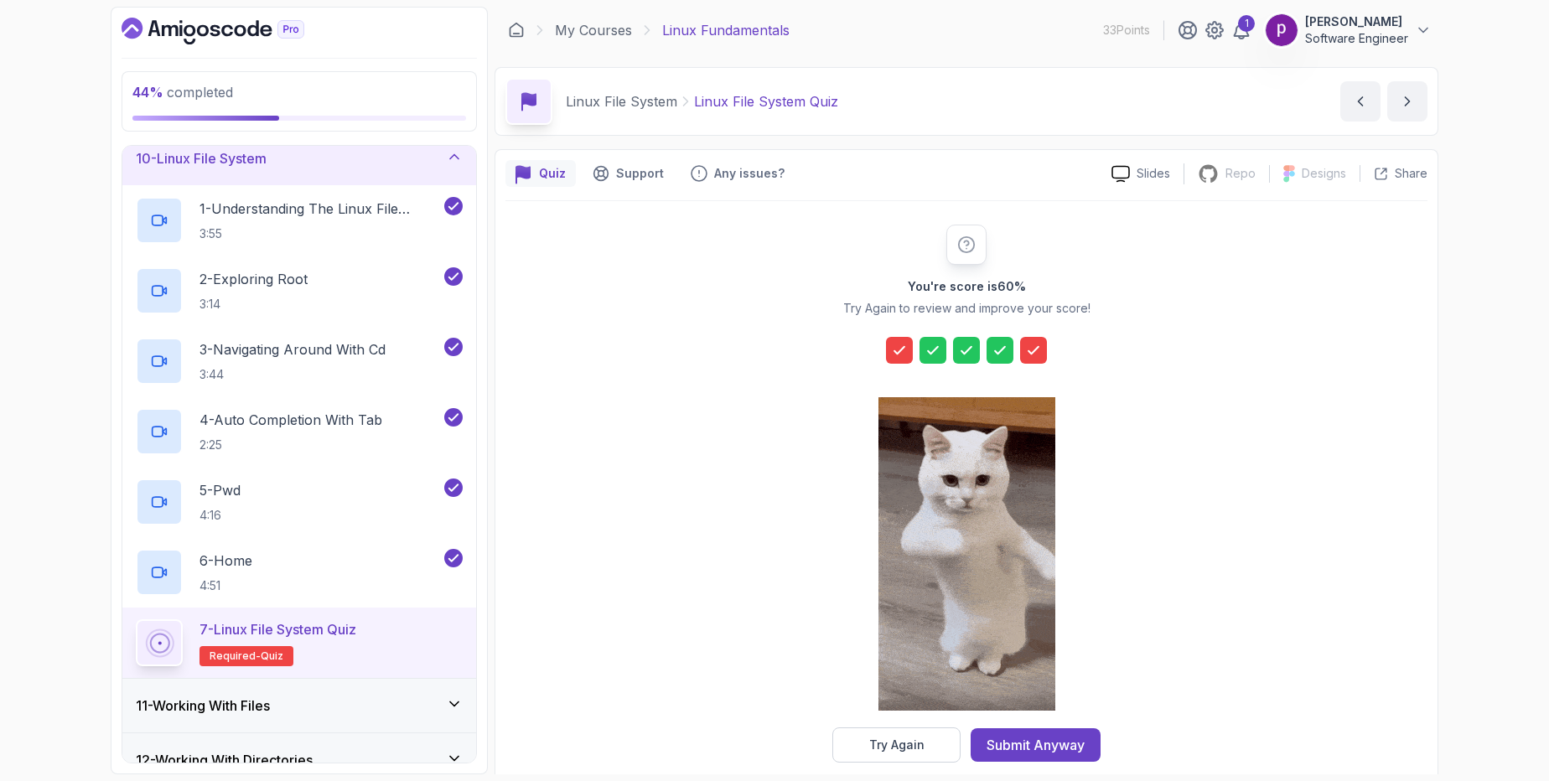
click at [895, 352] on icon at bounding box center [900, 350] width 10 height 7
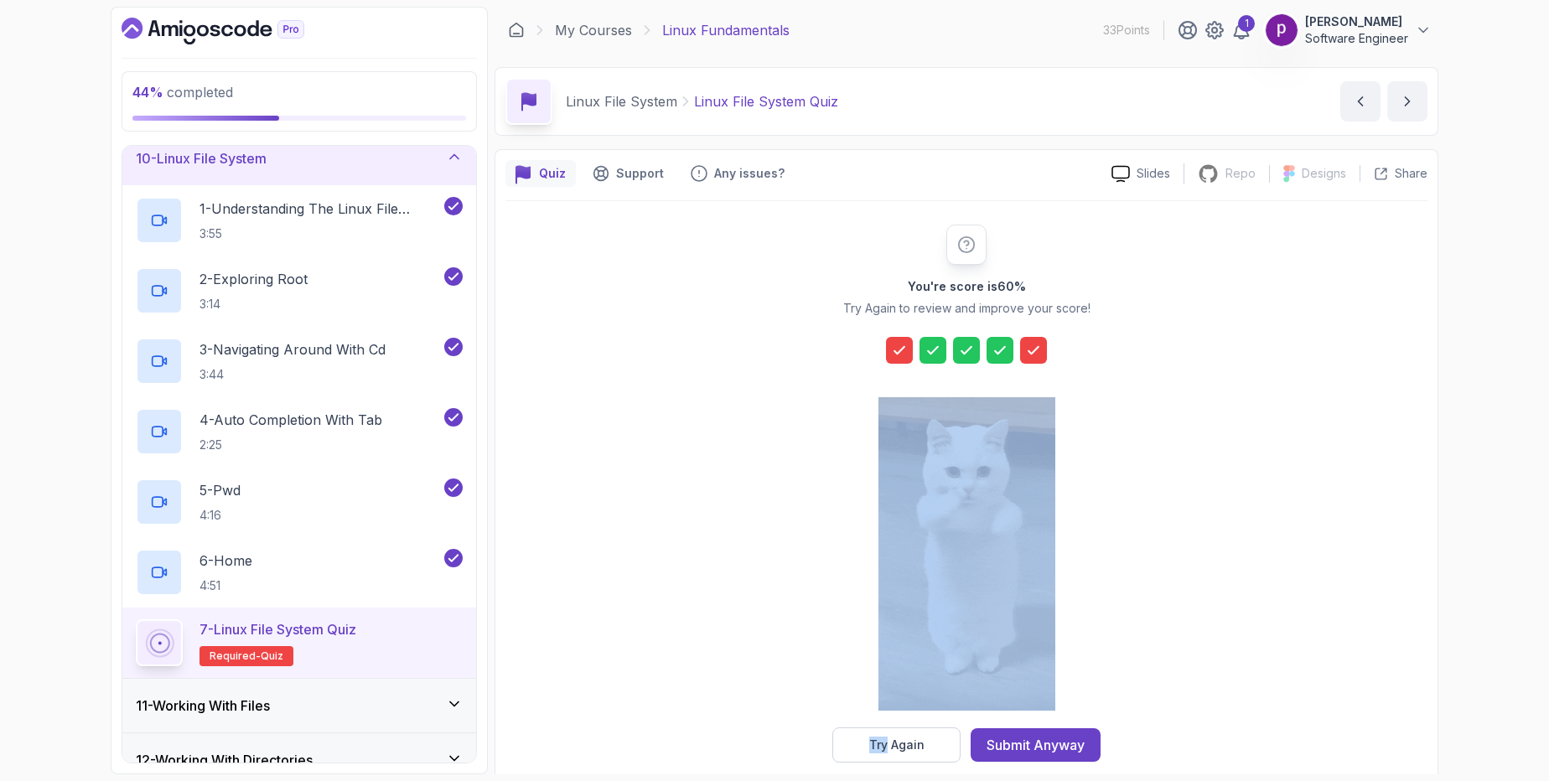
click at [895, 352] on icon at bounding box center [900, 350] width 10 height 7
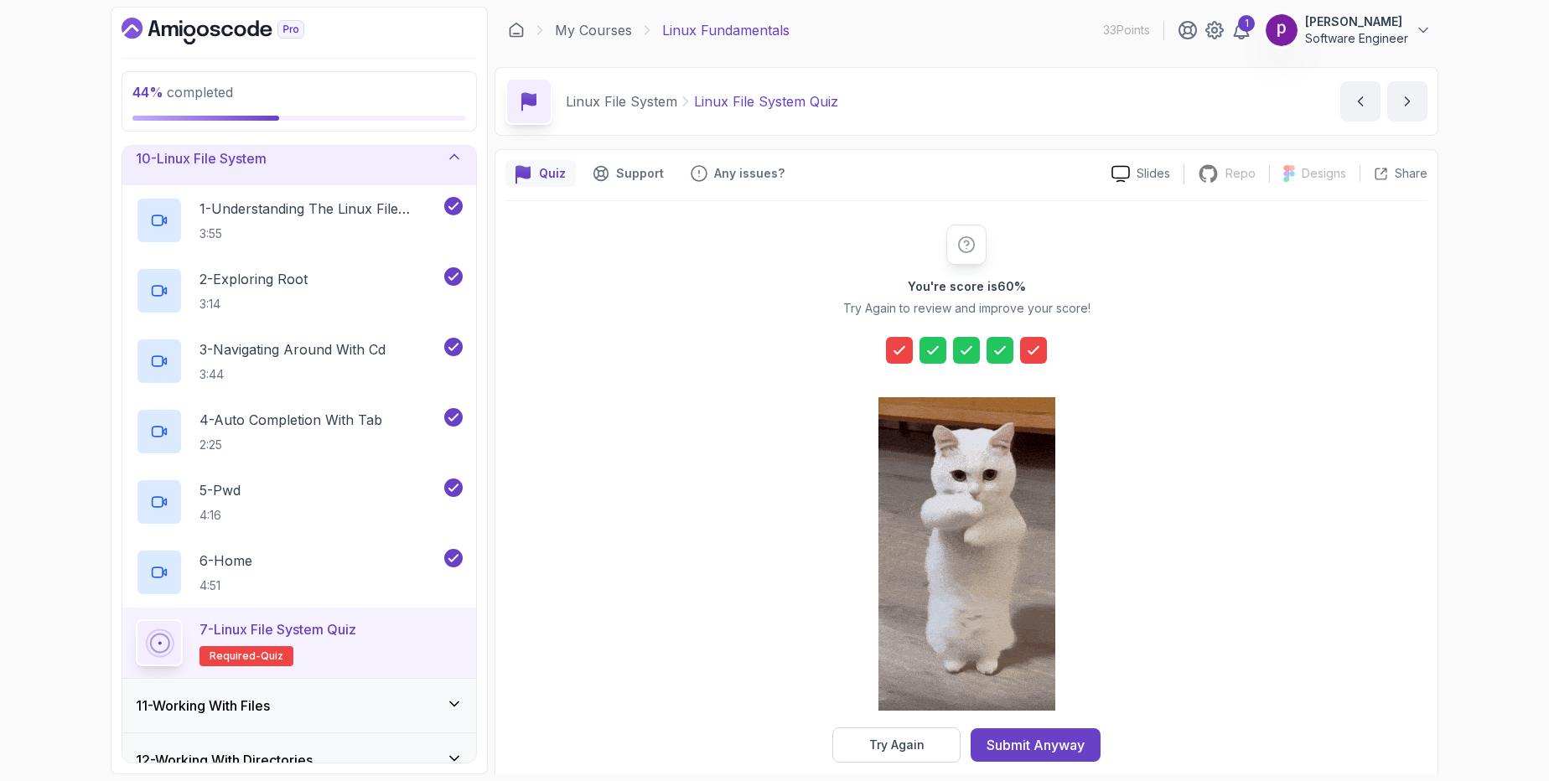
click at [895, 352] on icon at bounding box center [900, 350] width 10 height 7
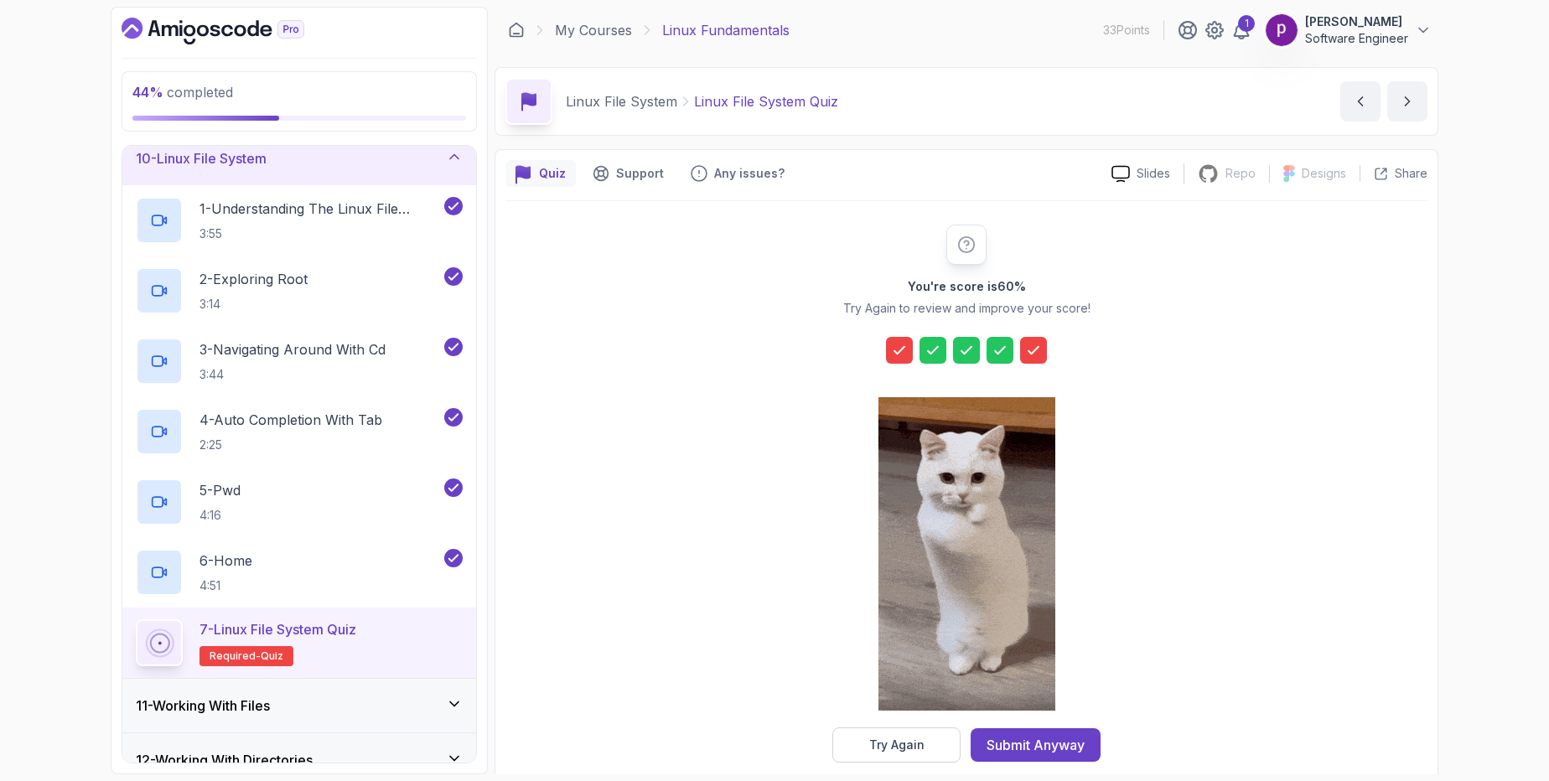
click at [817, 373] on div "You're score is 60 % Try Again to review and improve your score! Try Again Subm…" at bounding box center [967, 494] width 322 height 538
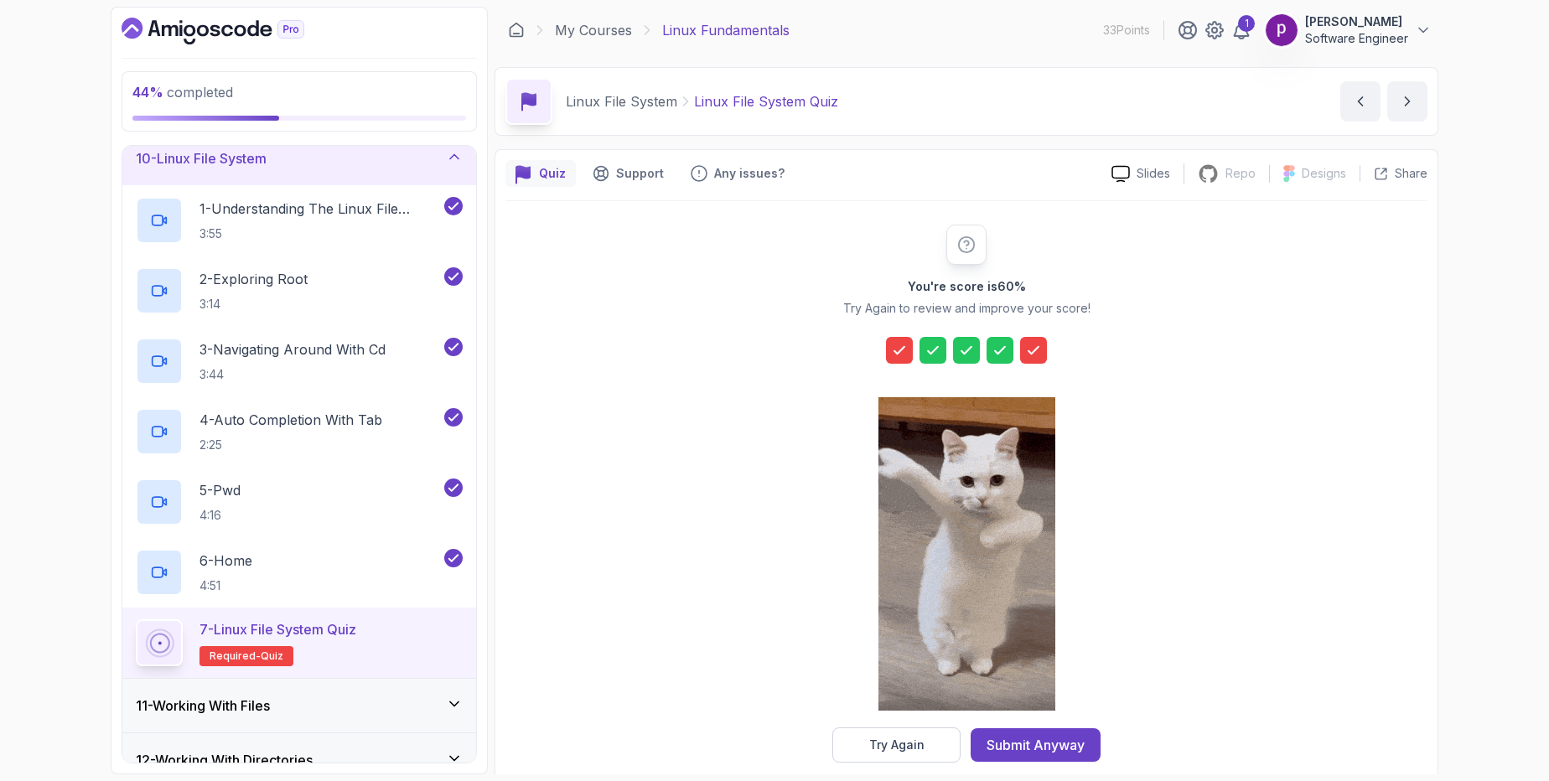
click at [893, 350] on icon at bounding box center [899, 350] width 17 height 17
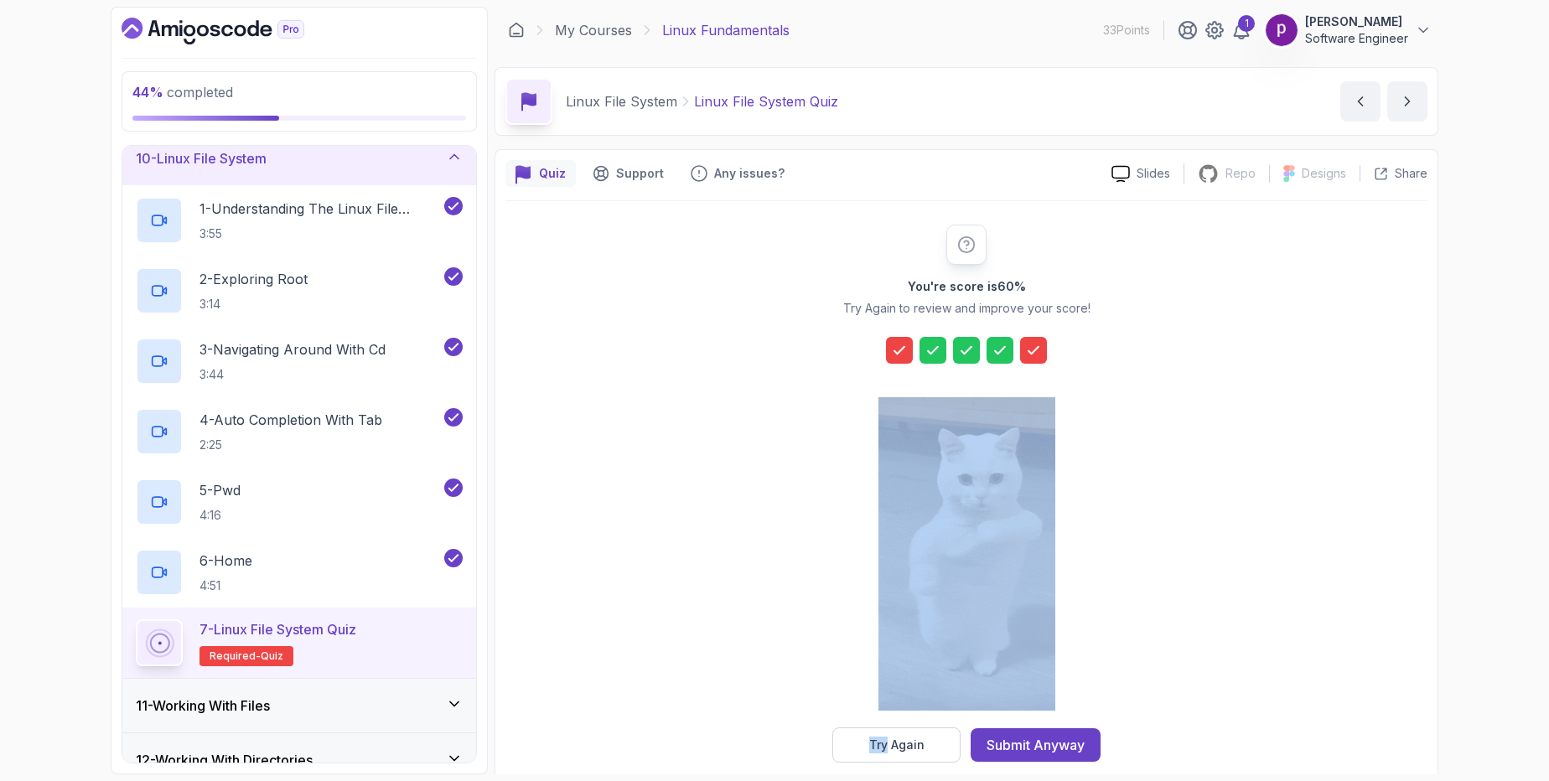
click at [893, 350] on icon at bounding box center [899, 350] width 17 height 17
click at [934, 345] on icon at bounding box center [933, 350] width 17 height 17
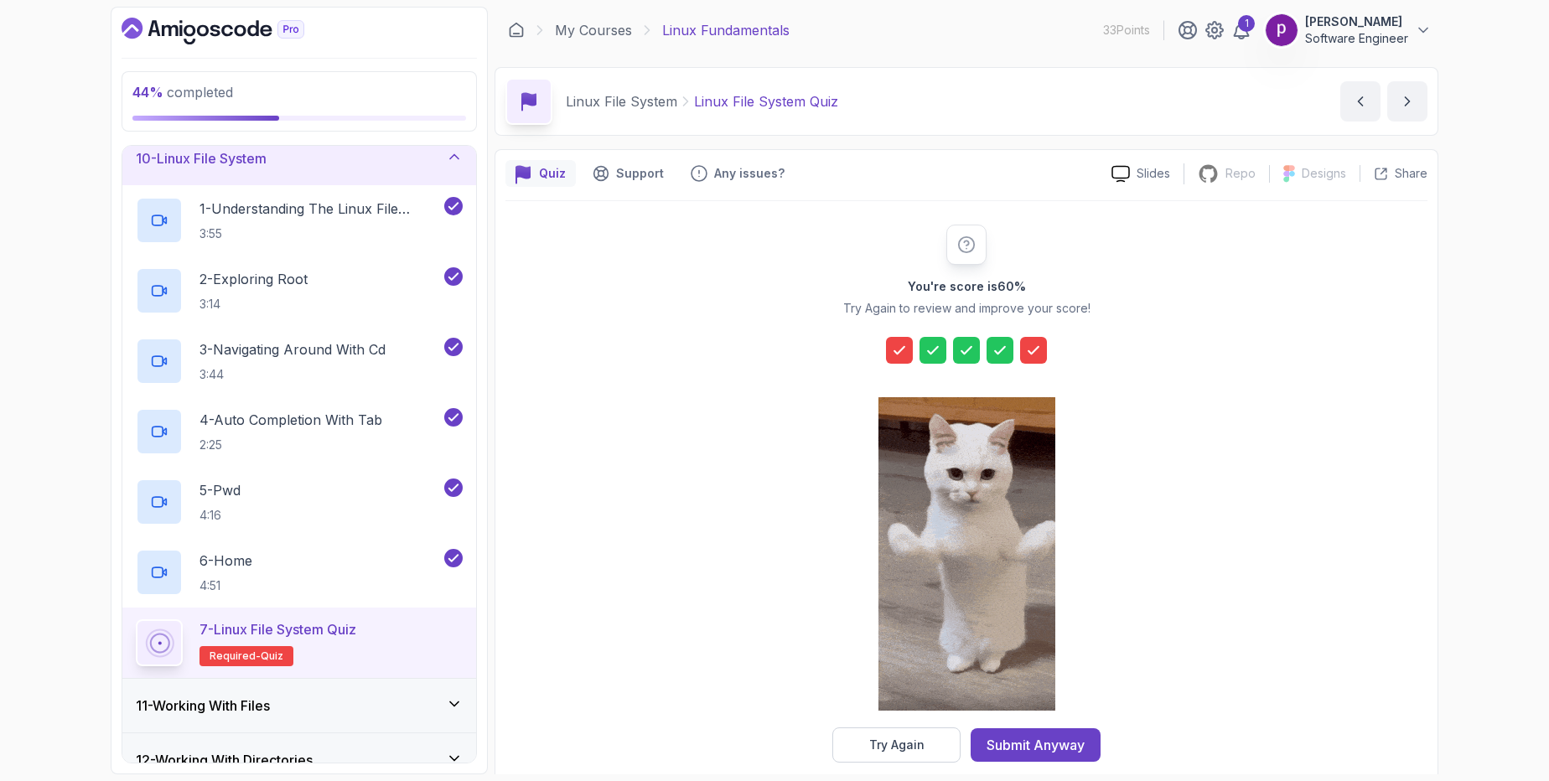
click at [972, 346] on icon at bounding box center [966, 350] width 17 height 17
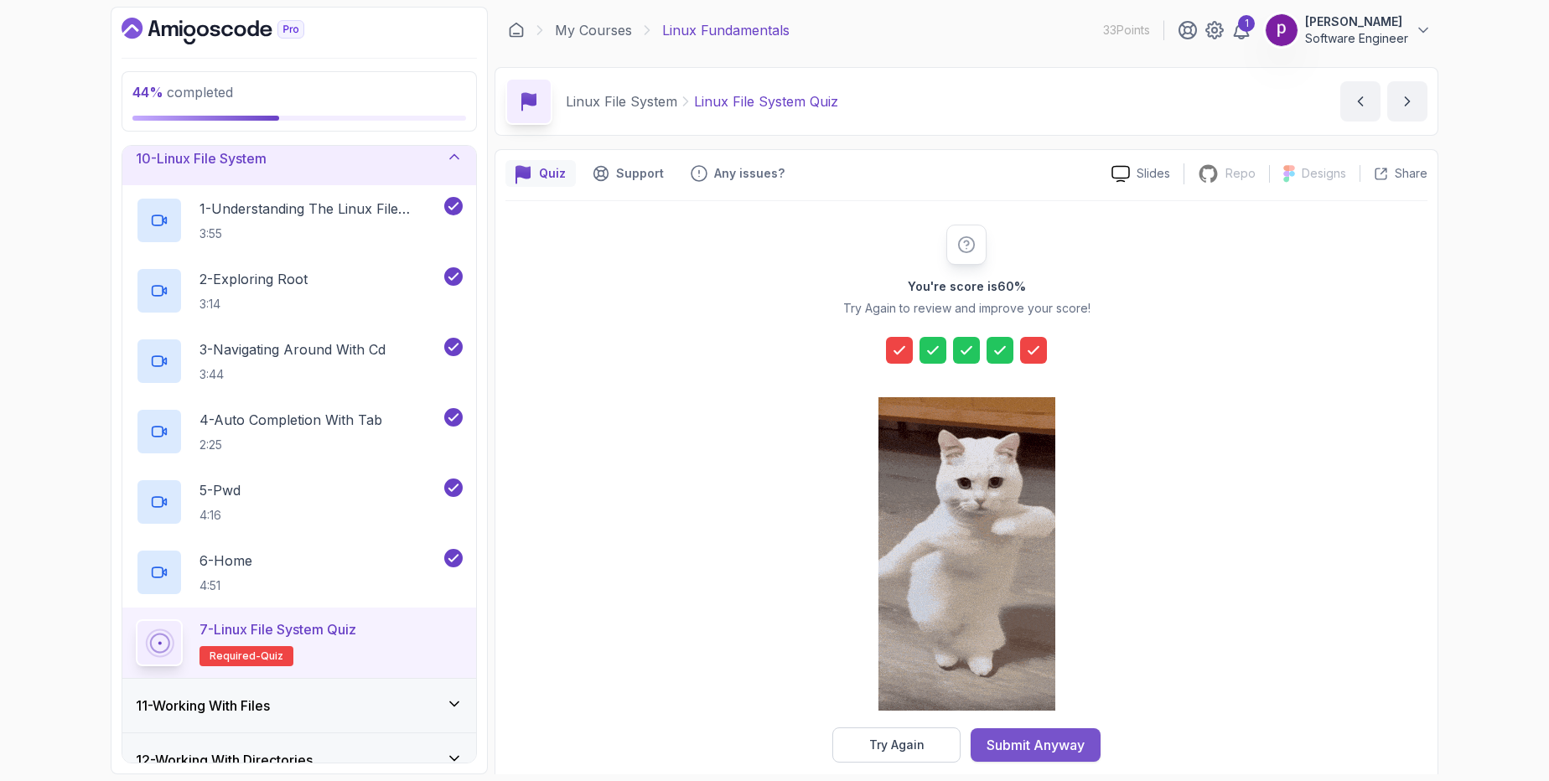
click at [1024, 751] on div "Submit Anyway" at bounding box center [1036, 745] width 98 height 20
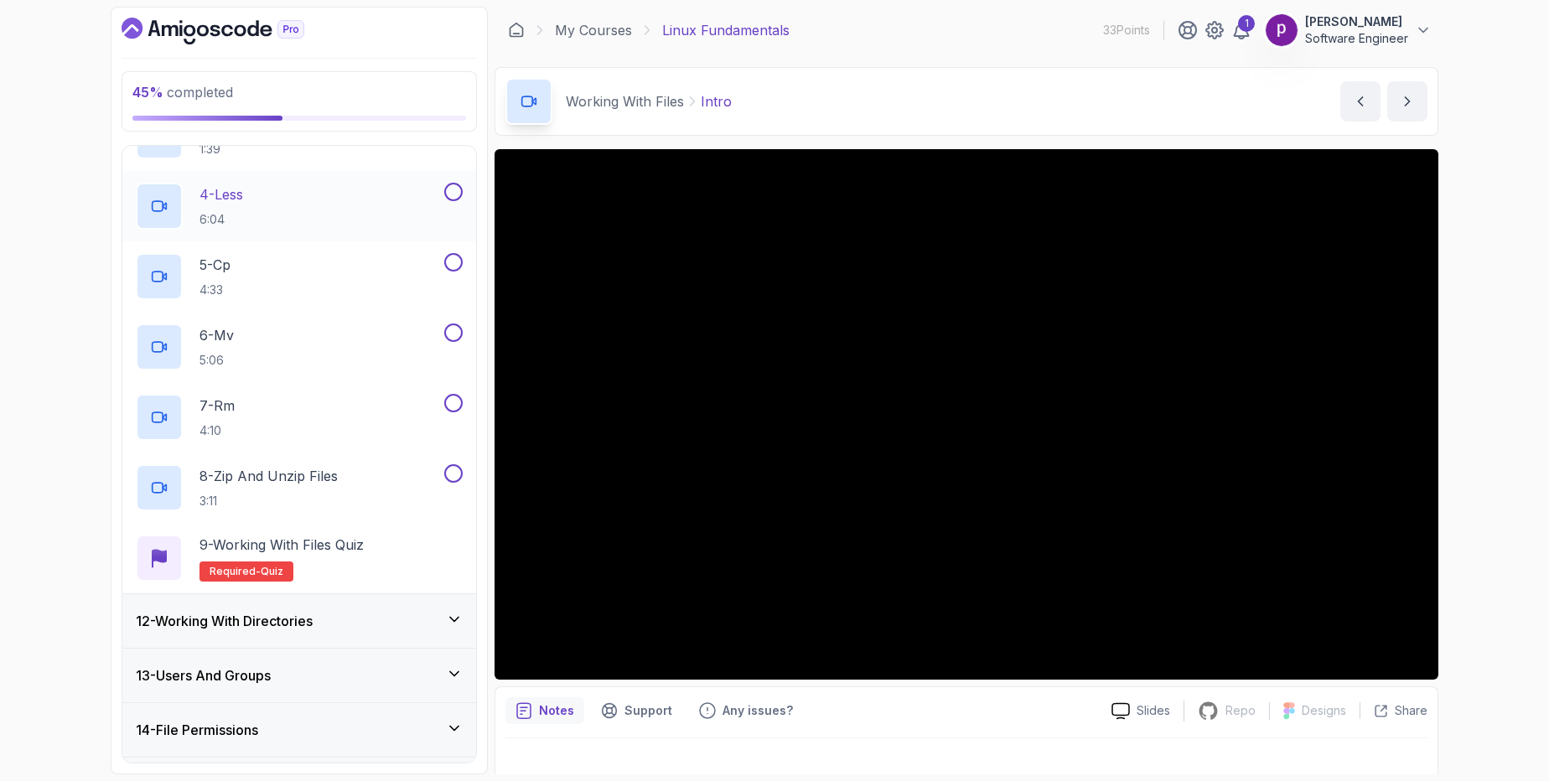
scroll to position [775, 0]
